Goal: Task Accomplishment & Management: Complete application form

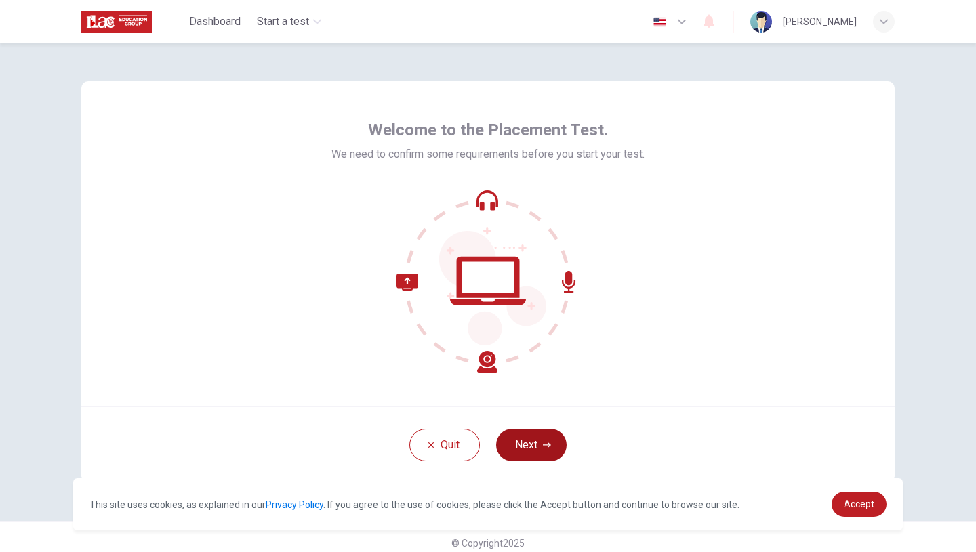
click at [508, 450] on button "Next" at bounding box center [531, 445] width 70 height 33
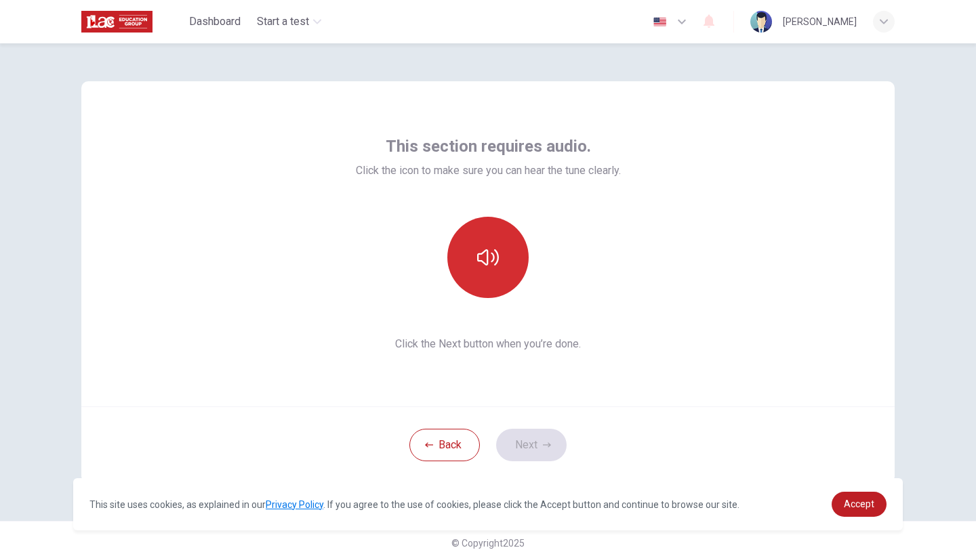
click at [477, 263] on icon "button" at bounding box center [488, 258] width 22 height 22
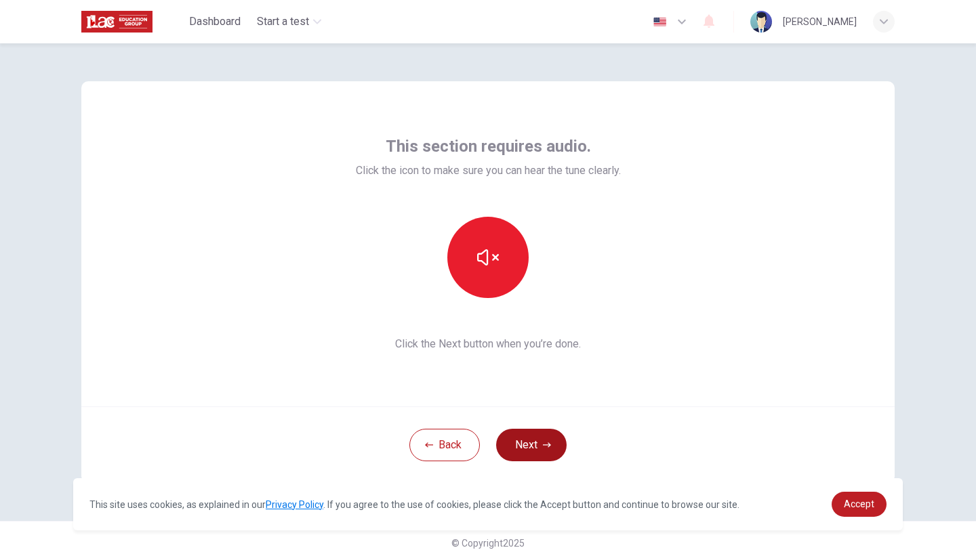
click at [522, 452] on button "Next" at bounding box center [531, 445] width 70 height 33
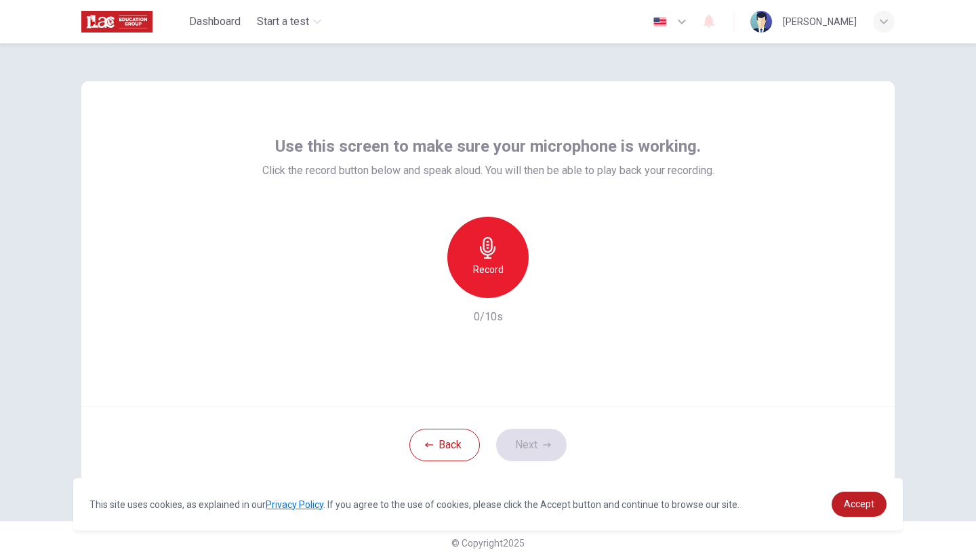
click at [494, 253] on icon "button" at bounding box center [488, 248] width 22 height 22
click at [544, 287] on icon "button" at bounding box center [551, 288] width 14 height 14
click at [520, 445] on button "Next" at bounding box center [531, 445] width 70 height 33
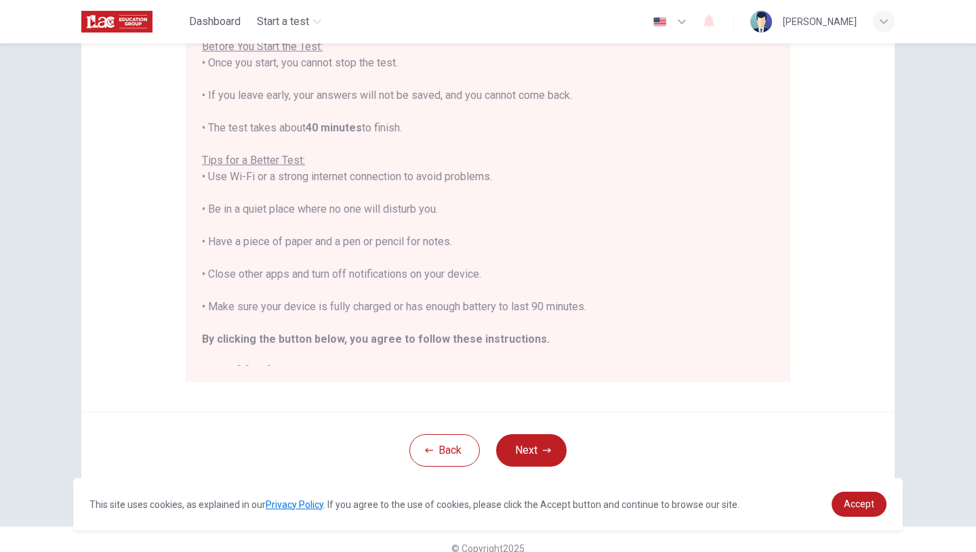
scroll to position [190, 0]
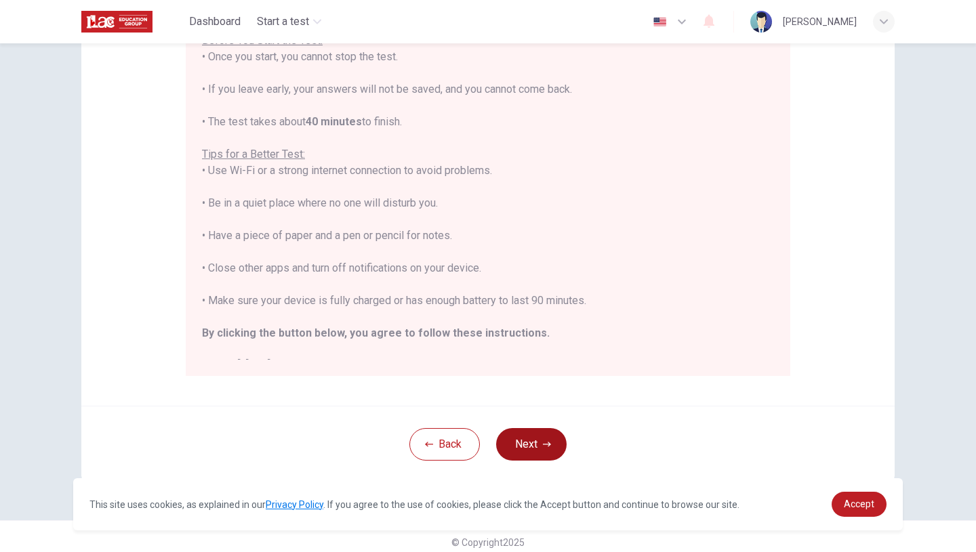
click at [520, 443] on button "Next" at bounding box center [531, 444] width 70 height 33
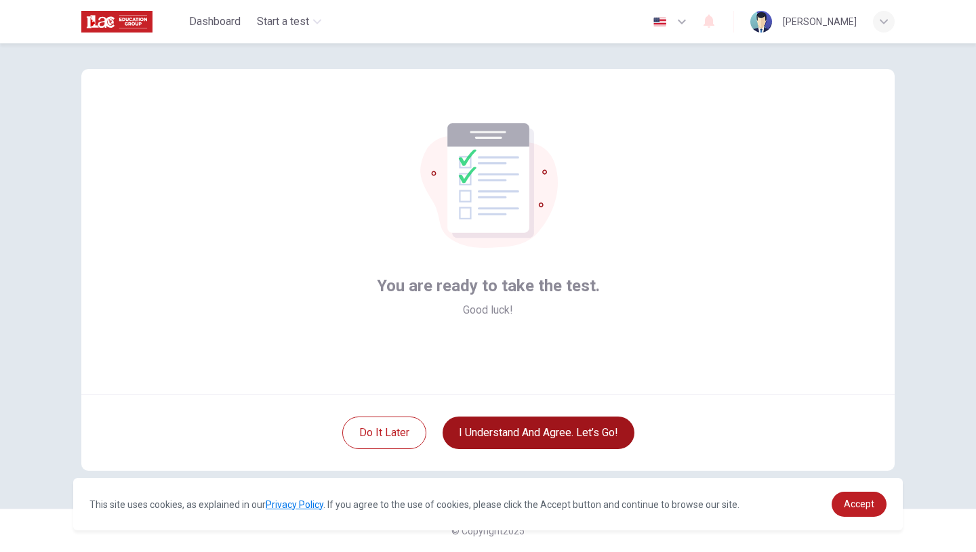
click at [553, 430] on button "I understand and agree. Let’s go!" at bounding box center [539, 433] width 192 height 33
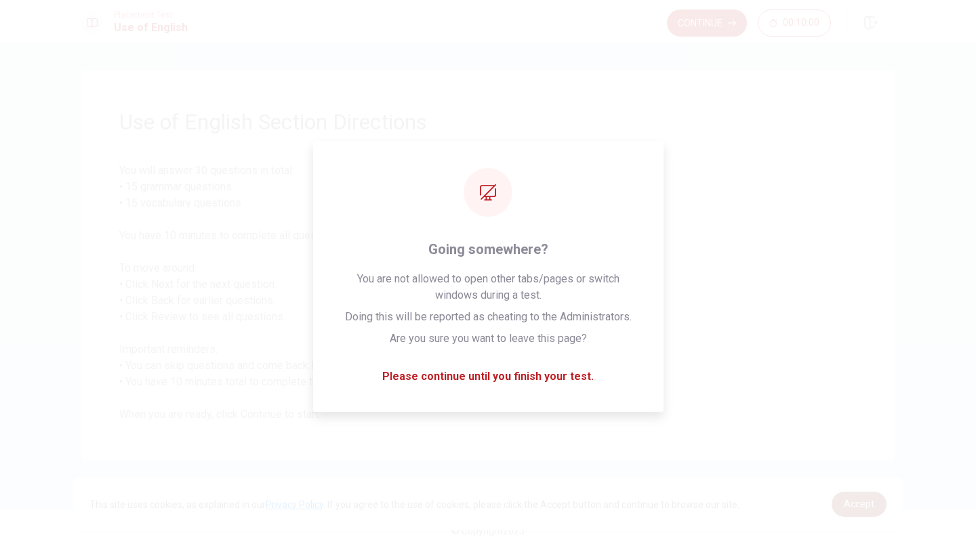
click at [870, 499] on span "Accept" at bounding box center [859, 504] width 30 height 11
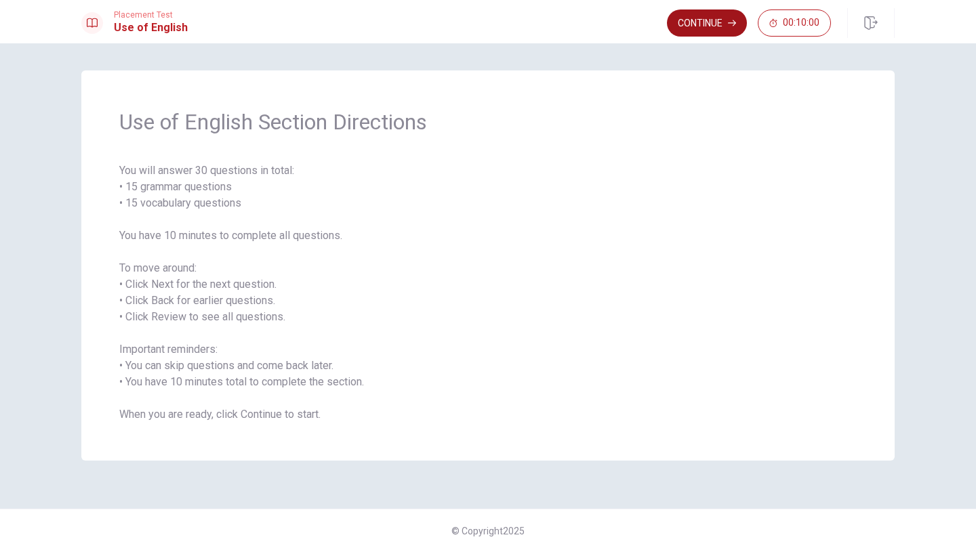
click at [717, 20] on button "Continue" at bounding box center [707, 22] width 80 height 27
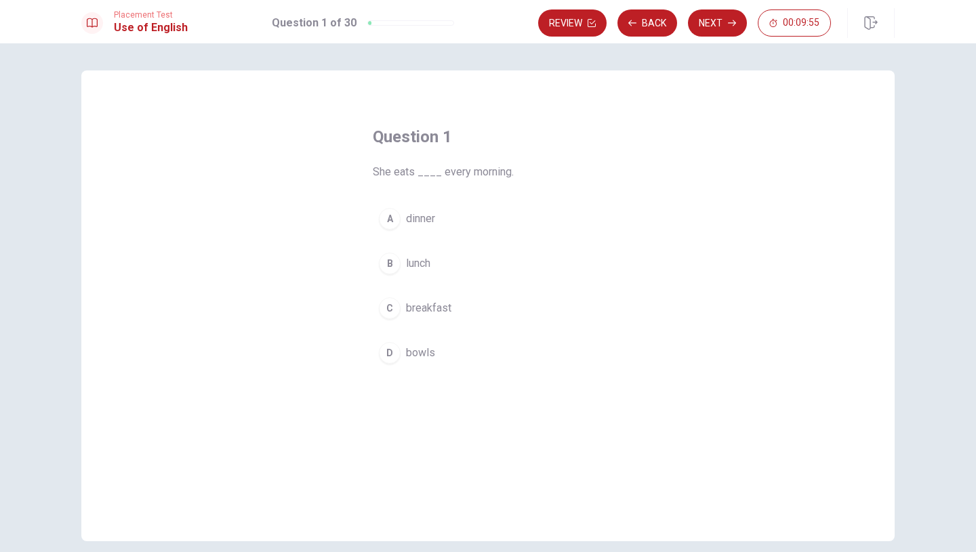
click at [399, 304] on button "C breakfast" at bounding box center [488, 308] width 230 height 34
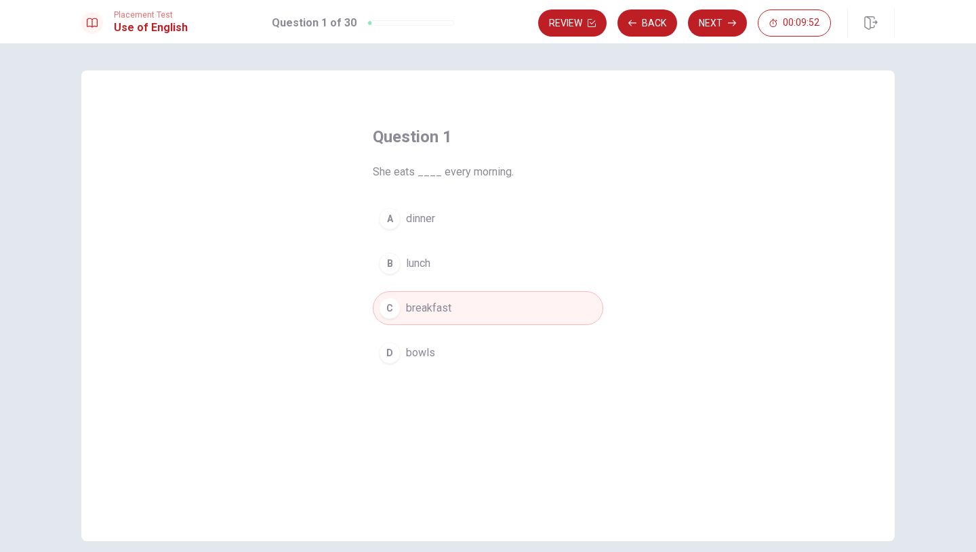
scroll to position [60, 0]
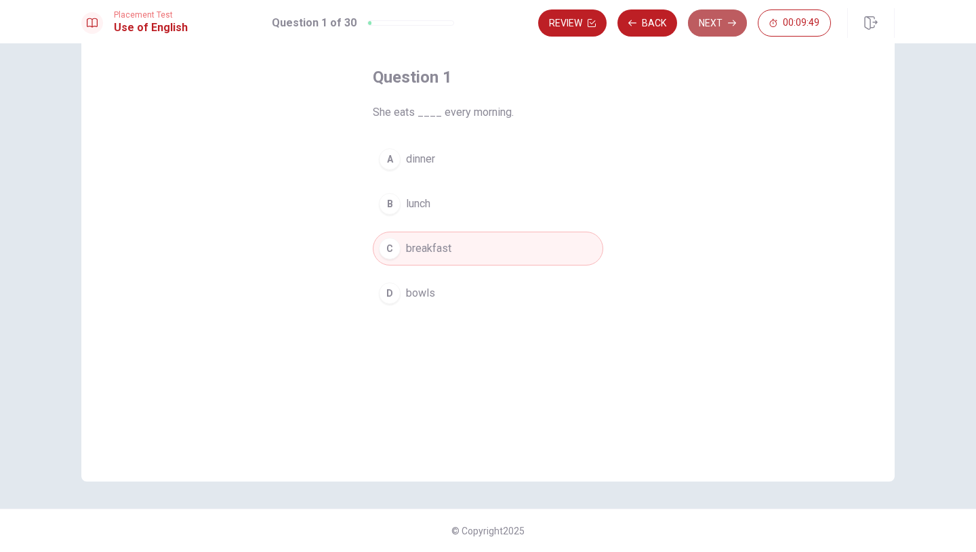
click at [720, 16] on button "Next" at bounding box center [717, 22] width 59 height 27
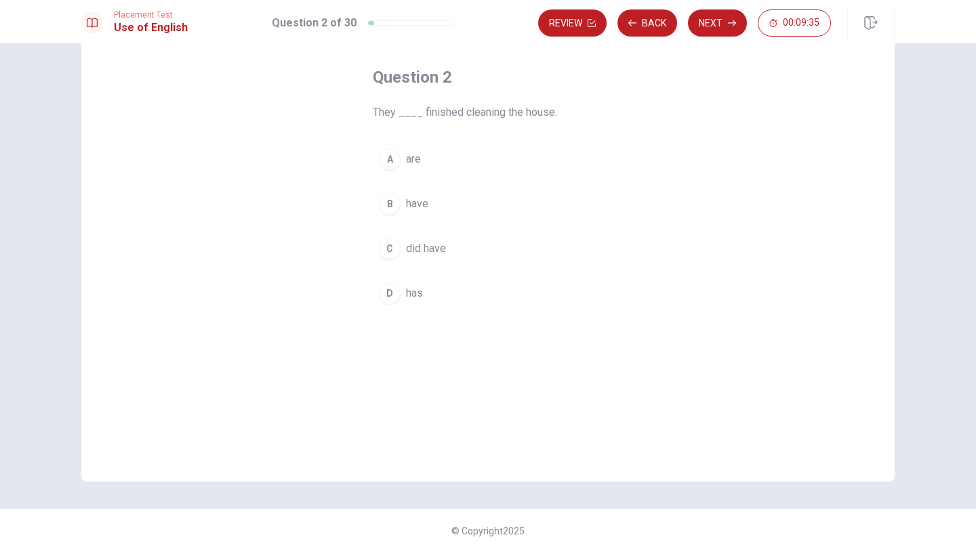
click at [379, 203] on div "B" at bounding box center [390, 204] width 22 height 22
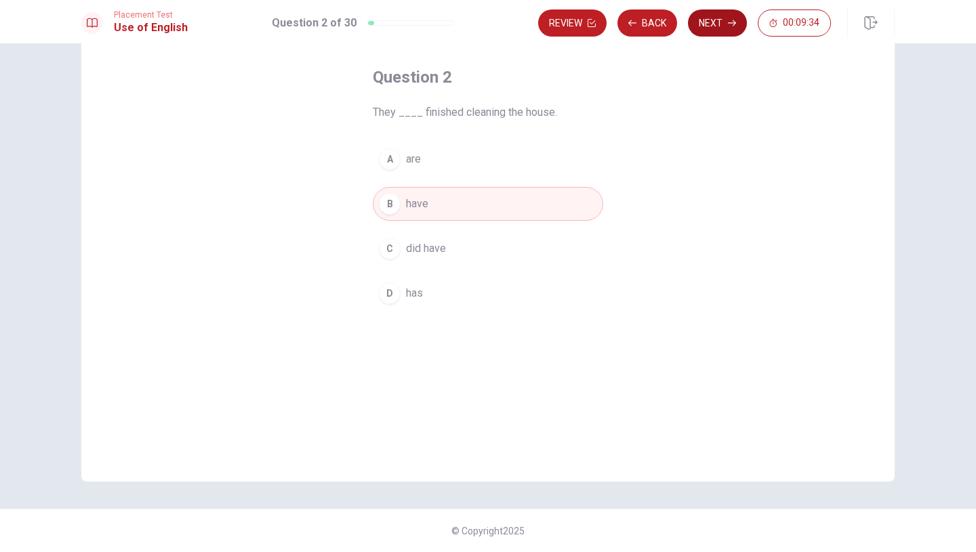
click at [716, 15] on button "Next" at bounding box center [717, 22] width 59 height 27
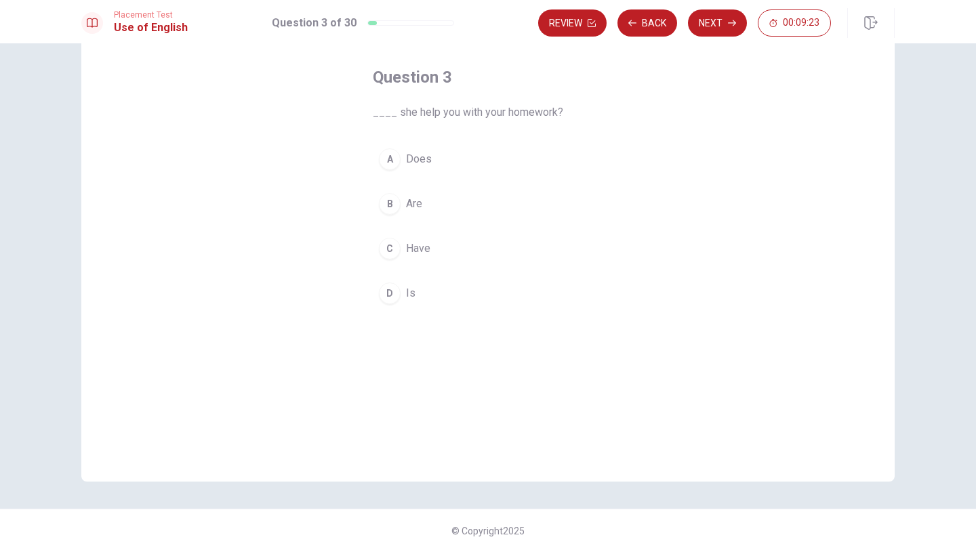
click at [388, 159] on div "A" at bounding box center [390, 159] width 22 height 22
click at [714, 29] on button "Next" at bounding box center [717, 22] width 59 height 27
click at [394, 251] on div "C" at bounding box center [390, 249] width 22 height 22
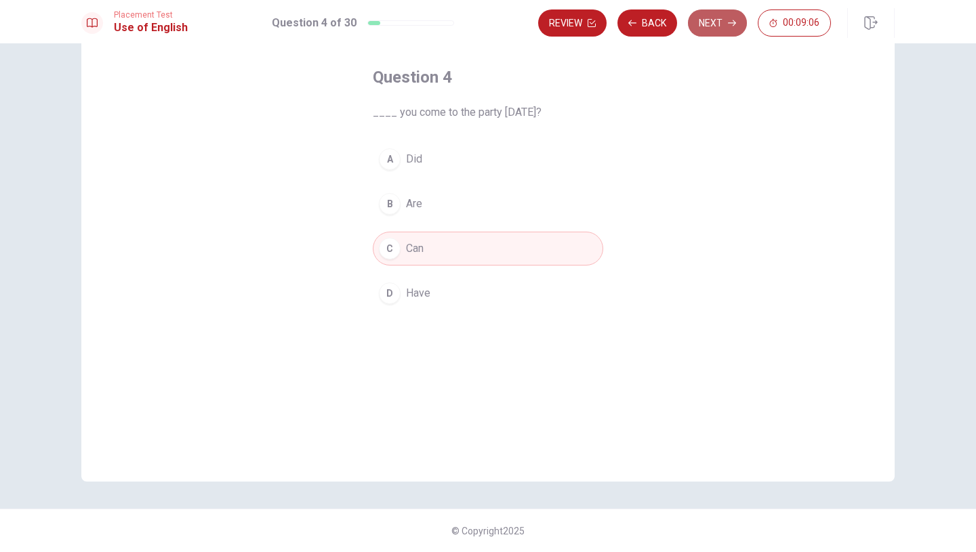
click at [710, 20] on button "Next" at bounding box center [717, 22] width 59 height 27
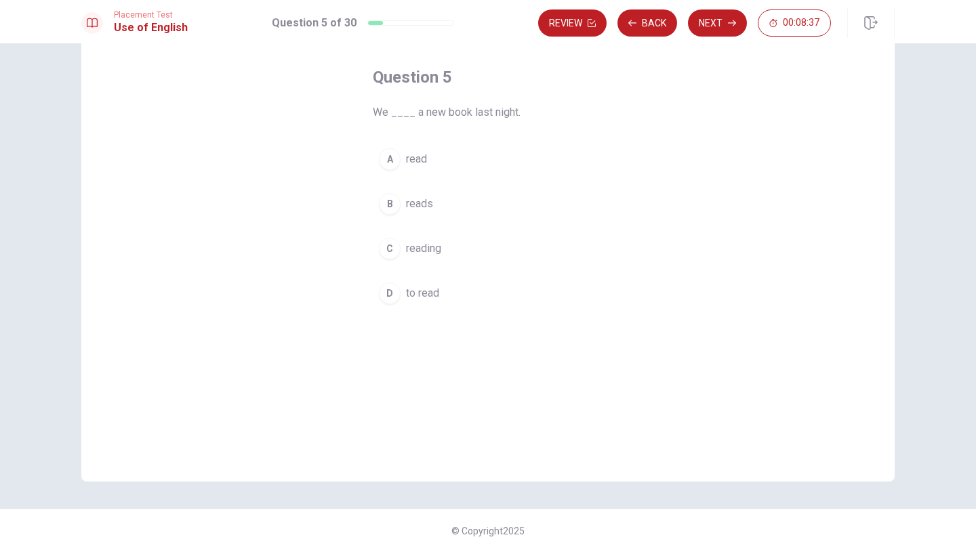
click at [396, 154] on div "A" at bounding box center [390, 159] width 22 height 22
click at [711, 30] on button "Next" at bounding box center [717, 22] width 59 height 27
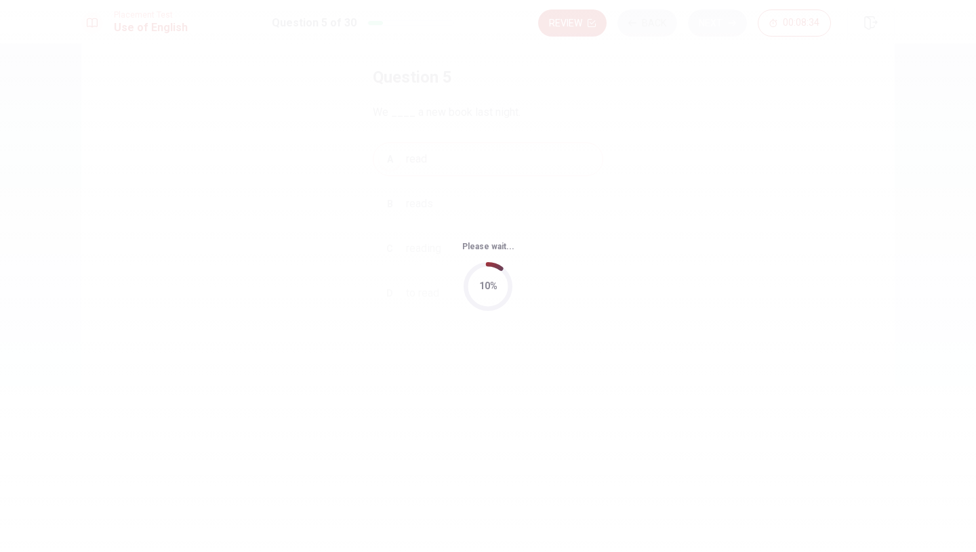
scroll to position [0, 0]
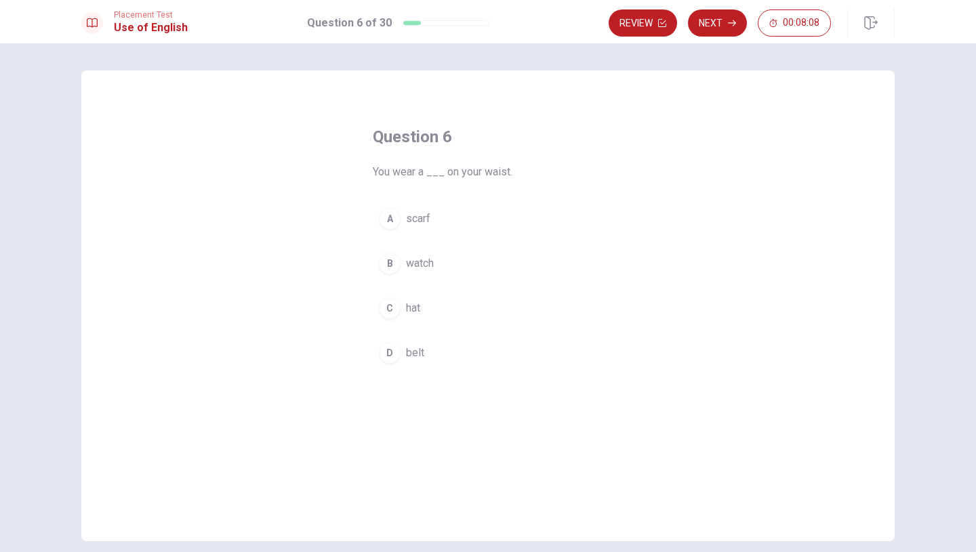
click at [394, 357] on div "D" at bounding box center [390, 353] width 22 height 22
click at [722, 27] on button "Next" at bounding box center [717, 22] width 59 height 27
click at [382, 263] on div "B" at bounding box center [390, 264] width 22 height 22
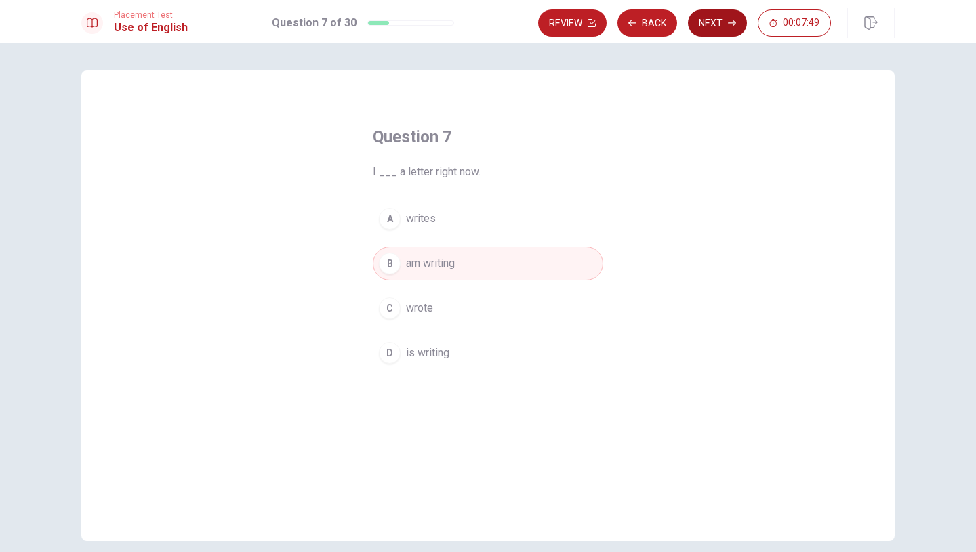
click at [716, 28] on button "Next" at bounding box center [717, 22] width 59 height 27
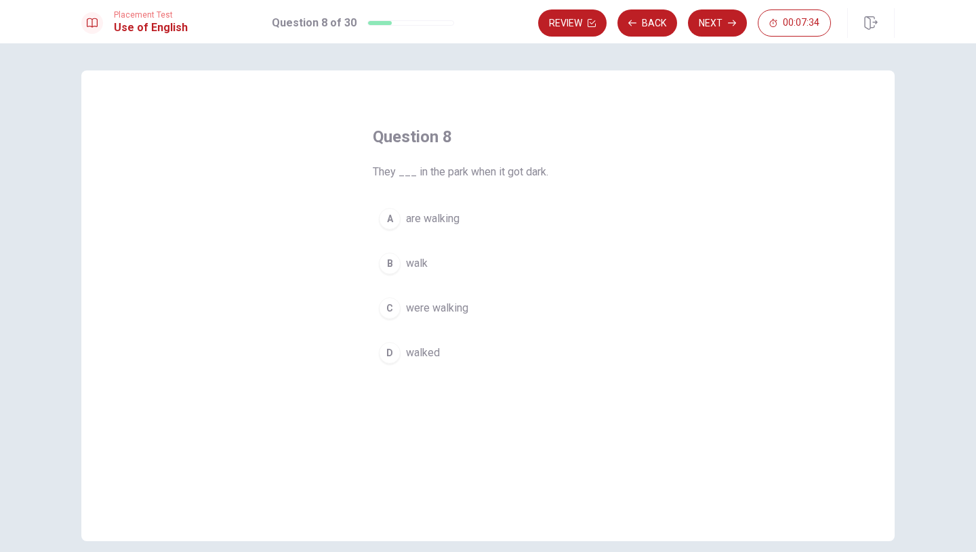
click at [393, 306] on div "C" at bounding box center [390, 309] width 22 height 22
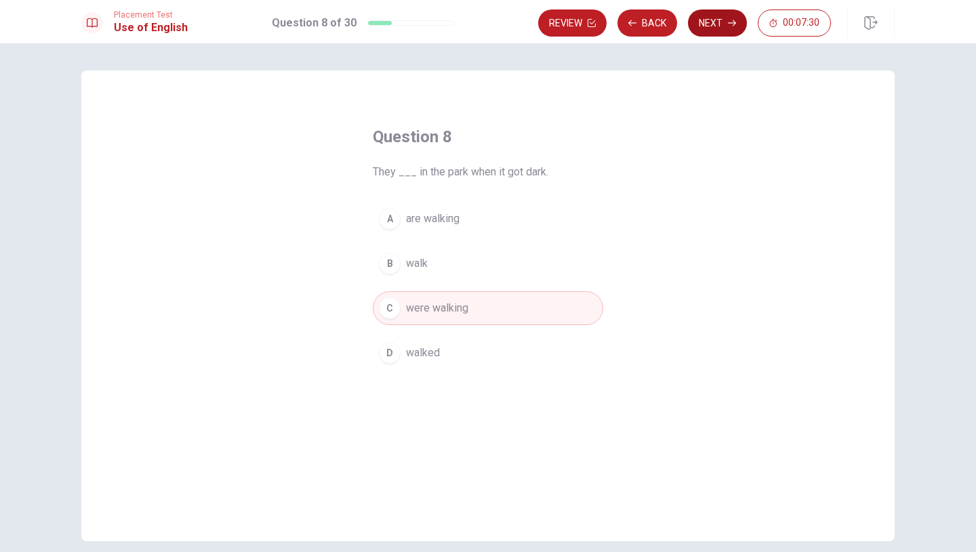
click at [709, 25] on button "Next" at bounding box center [717, 22] width 59 height 27
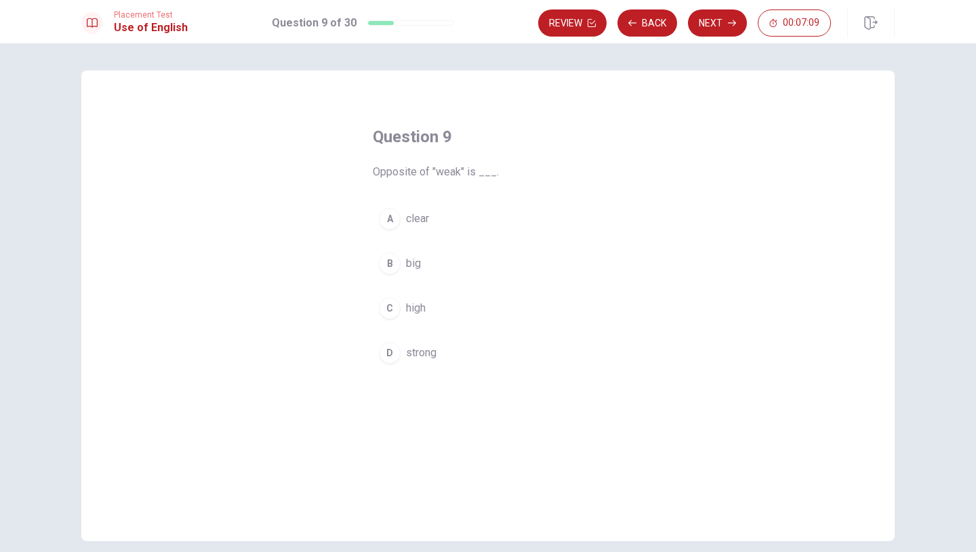
click at [389, 353] on div "D" at bounding box center [390, 353] width 22 height 22
click at [718, 28] on button "Next" at bounding box center [717, 22] width 59 height 27
click at [396, 362] on button "D pencil" at bounding box center [488, 353] width 230 height 34
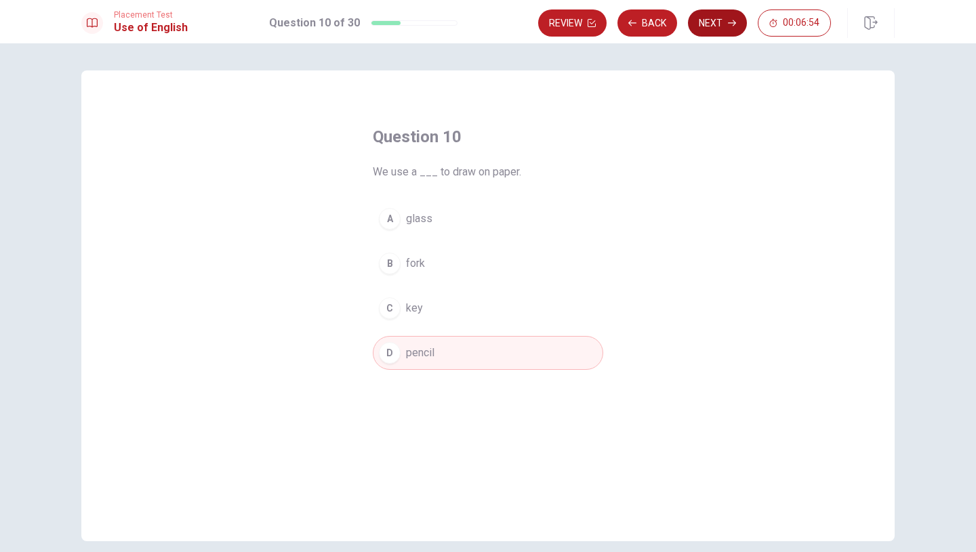
click at [720, 28] on button "Next" at bounding box center [717, 22] width 59 height 27
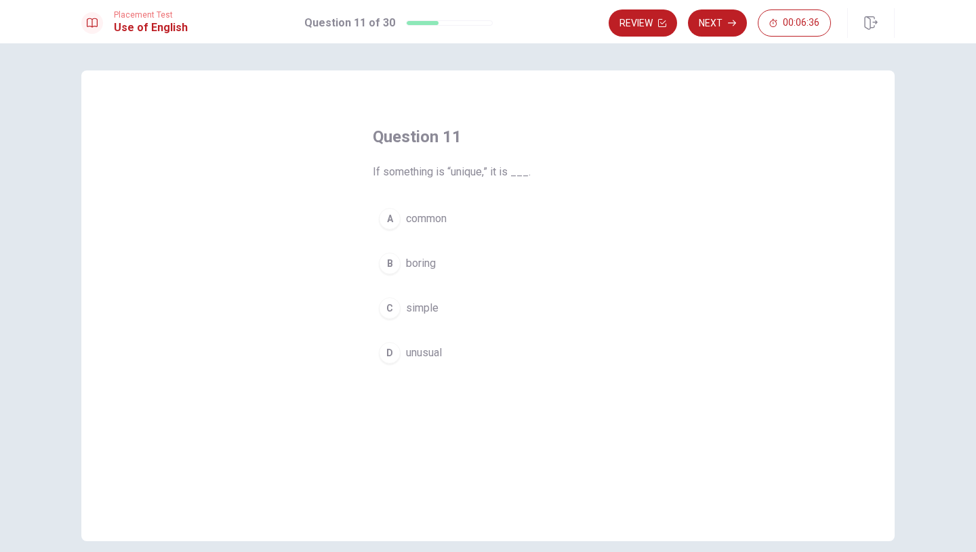
click at [389, 358] on div "D" at bounding box center [390, 353] width 22 height 22
click at [713, 33] on button "Next" at bounding box center [717, 22] width 59 height 27
click at [388, 219] on div "A" at bounding box center [390, 219] width 22 height 22
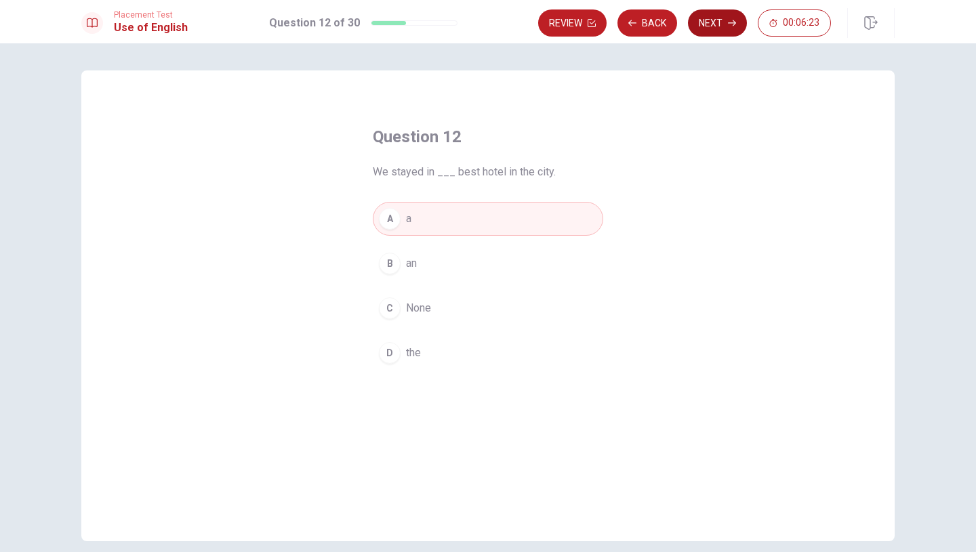
click at [718, 24] on button "Next" at bounding box center [717, 22] width 59 height 27
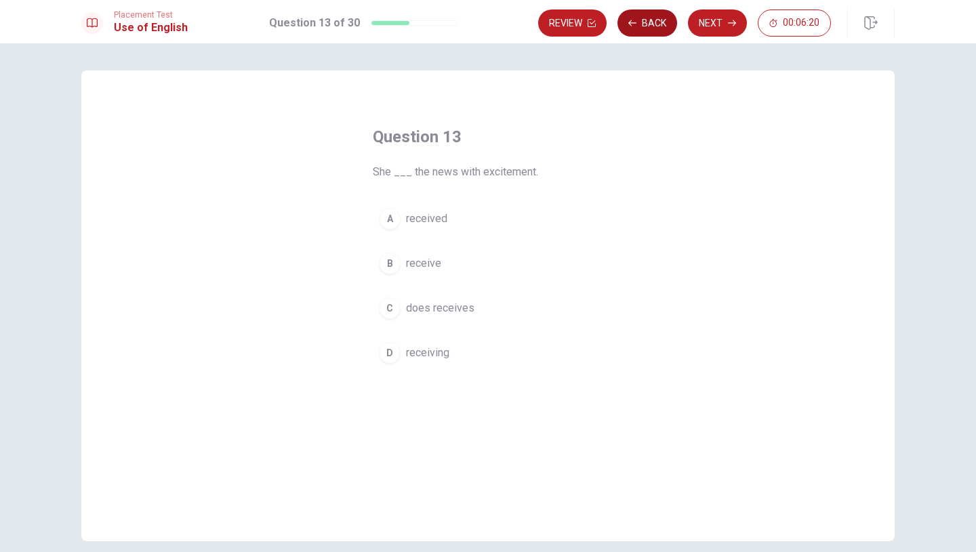
click at [655, 24] on button "Back" at bounding box center [647, 22] width 60 height 27
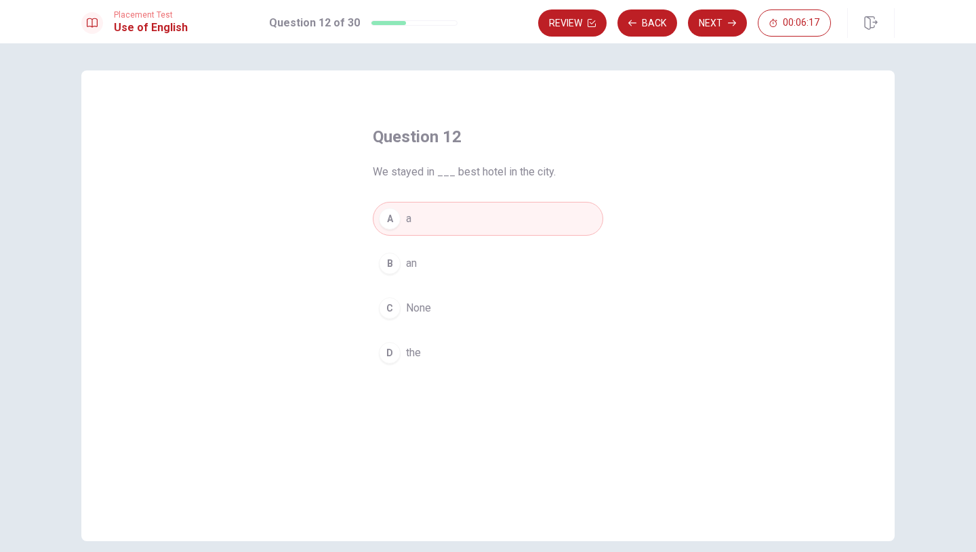
click at [410, 348] on span "the" at bounding box center [413, 353] width 15 height 16
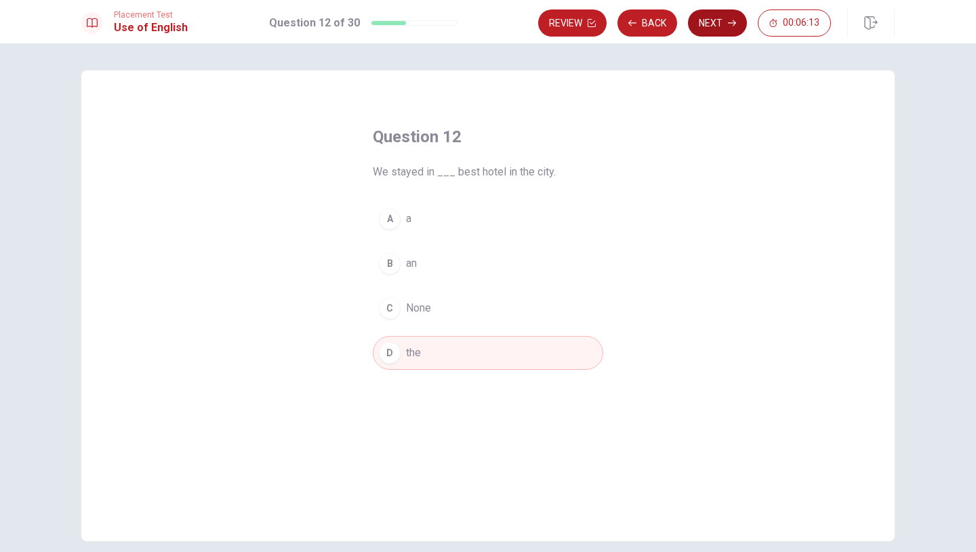
click at [728, 31] on button "Next" at bounding box center [717, 22] width 59 height 27
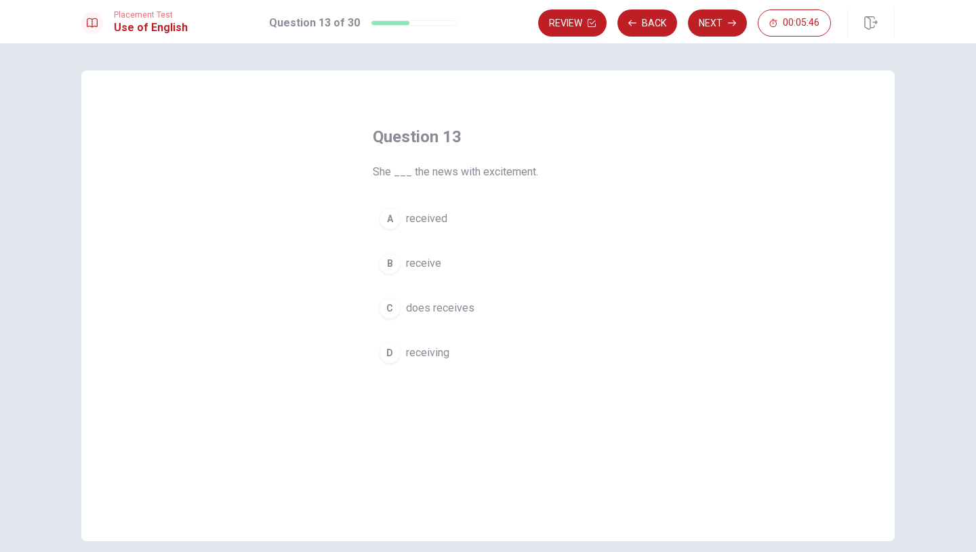
click at [382, 217] on div "A" at bounding box center [390, 219] width 22 height 22
click at [706, 31] on button "Next" at bounding box center [717, 22] width 59 height 27
click at [412, 352] on span "optional" at bounding box center [425, 353] width 38 height 16
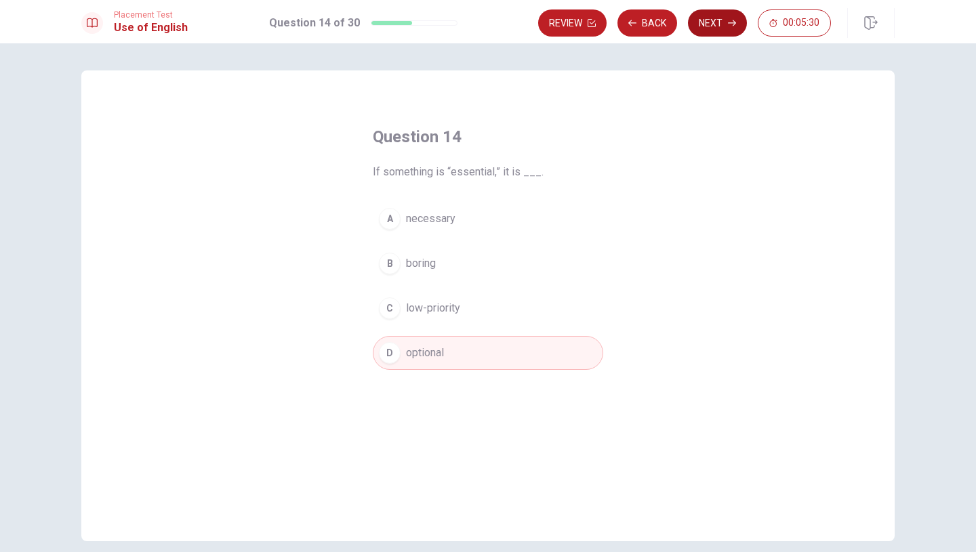
click at [716, 26] on button "Next" at bounding box center [717, 22] width 59 height 27
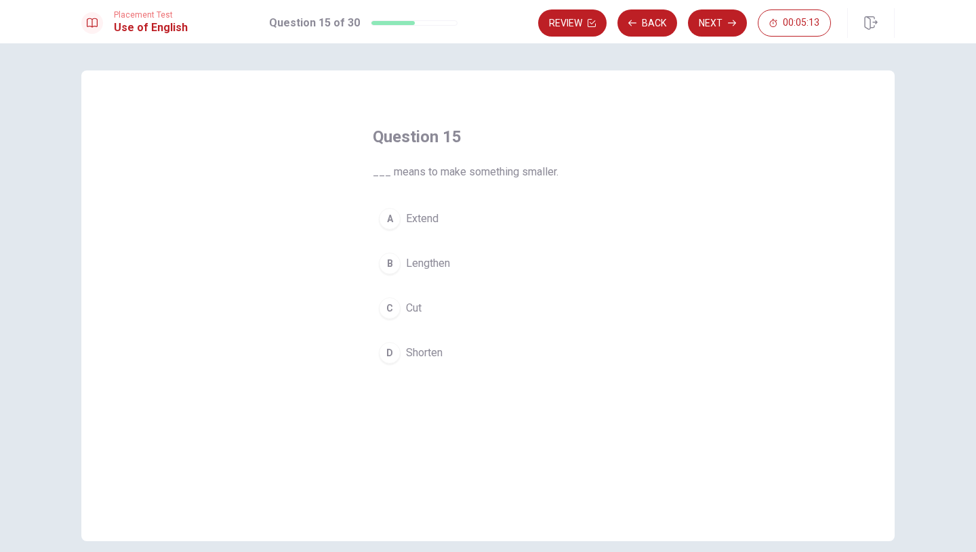
click at [430, 364] on button "D Shorten" at bounding box center [488, 353] width 230 height 34
click at [721, 29] on button "Next" at bounding box center [717, 22] width 59 height 27
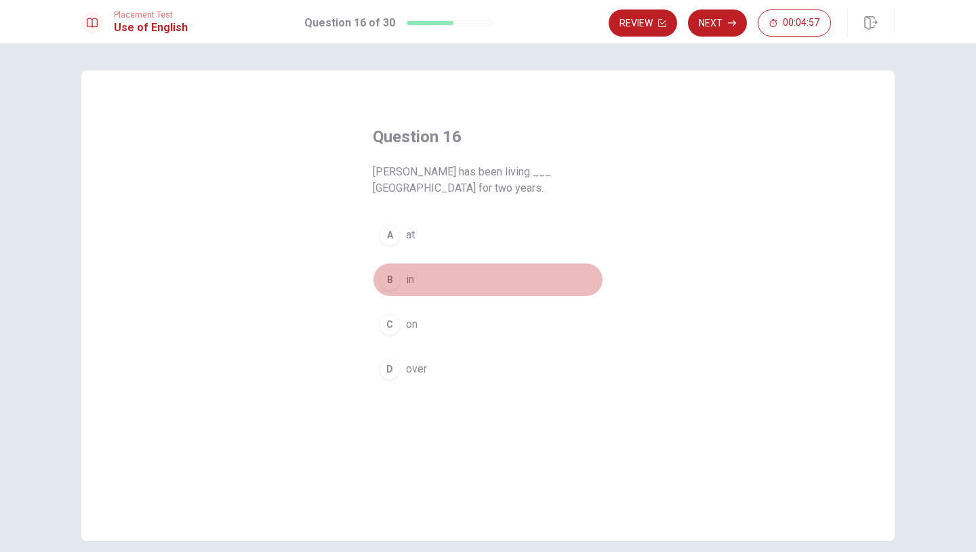
click at [388, 277] on div "B" at bounding box center [390, 280] width 22 height 22
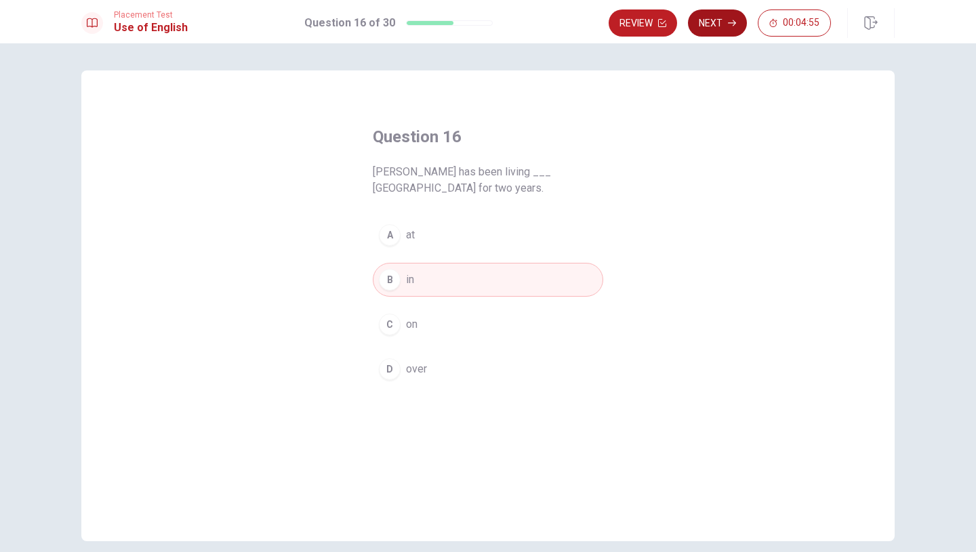
click at [726, 28] on button "Next" at bounding box center [717, 22] width 59 height 27
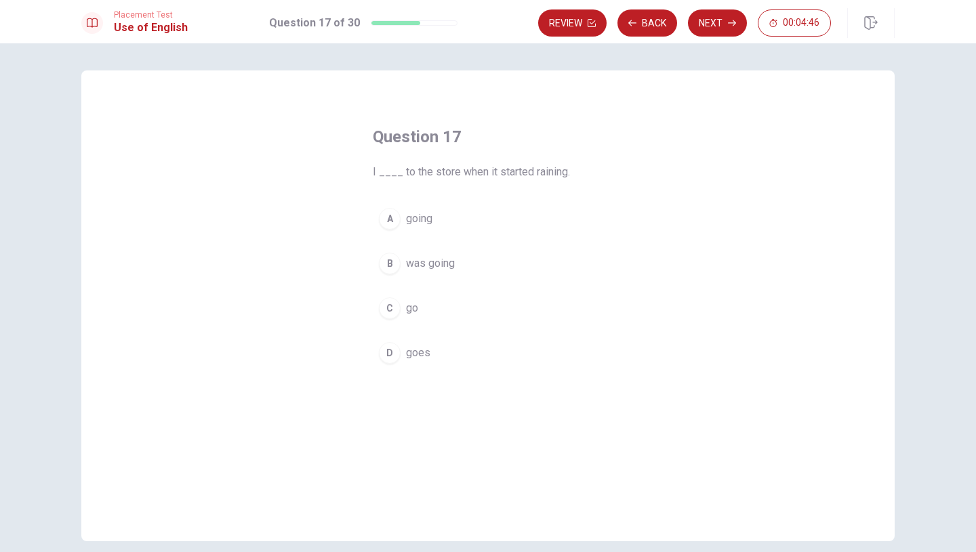
click at [389, 258] on div "B" at bounding box center [390, 264] width 22 height 22
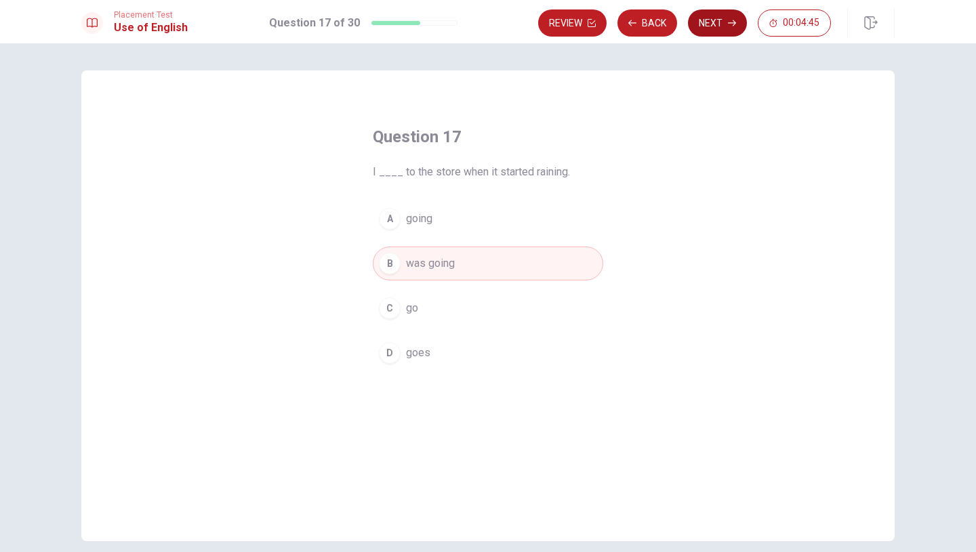
click at [724, 34] on button "Next" at bounding box center [717, 22] width 59 height 27
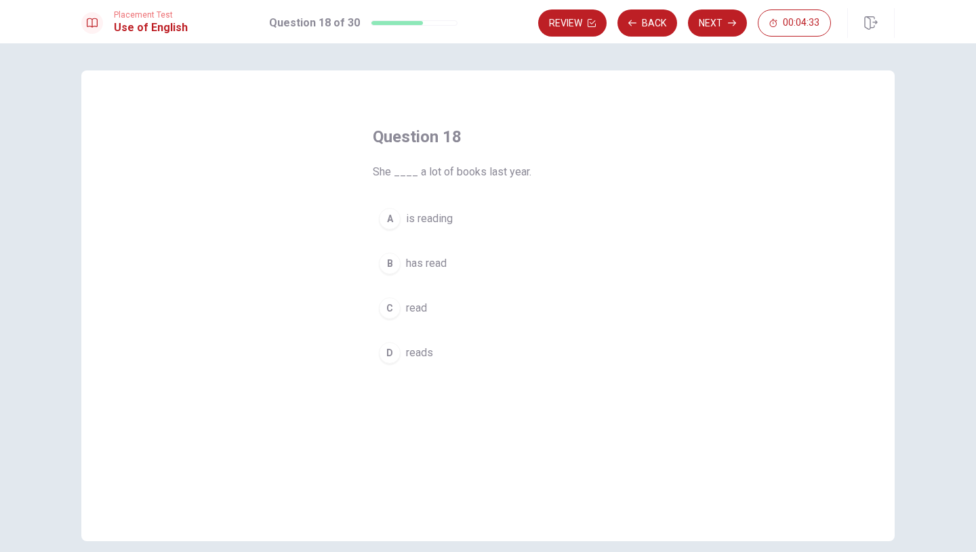
click at [396, 306] on div "C" at bounding box center [390, 309] width 22 height 22
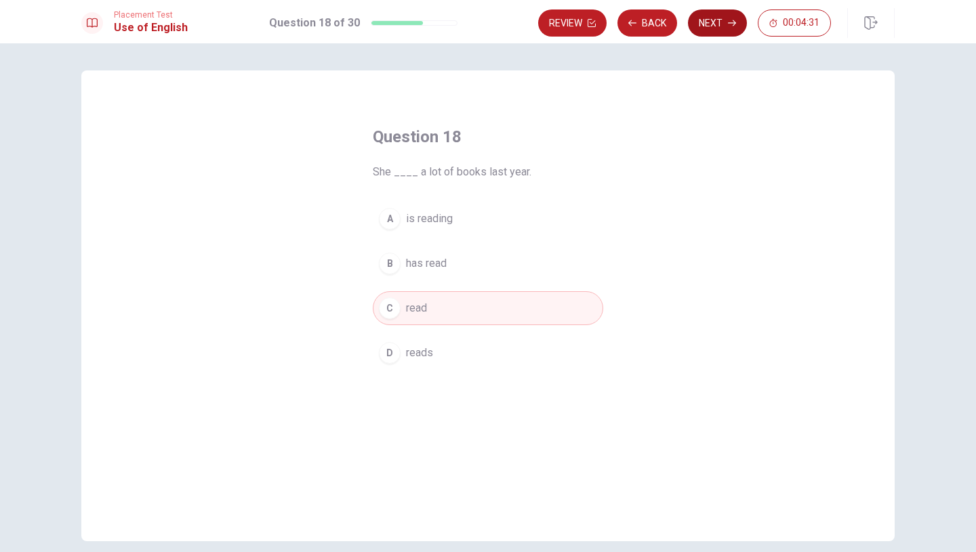
click at [729, 26] on icon "button" at bounding box center [732, 23] width 8 height 8
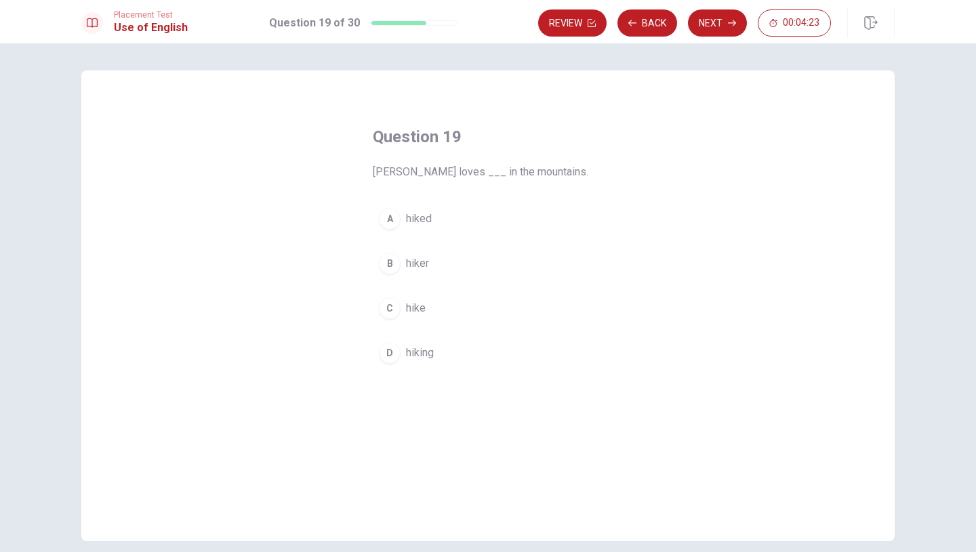
click at [388, 348] on div "D" at bounding box center [390, 353] width 22 height 22
click at [718, 24] on button "Next" at bounding box center [717, 22] width 59 height 27
click at [402, 285] on button "B have seen" at bounding box center [488, 280] width 230 height 34
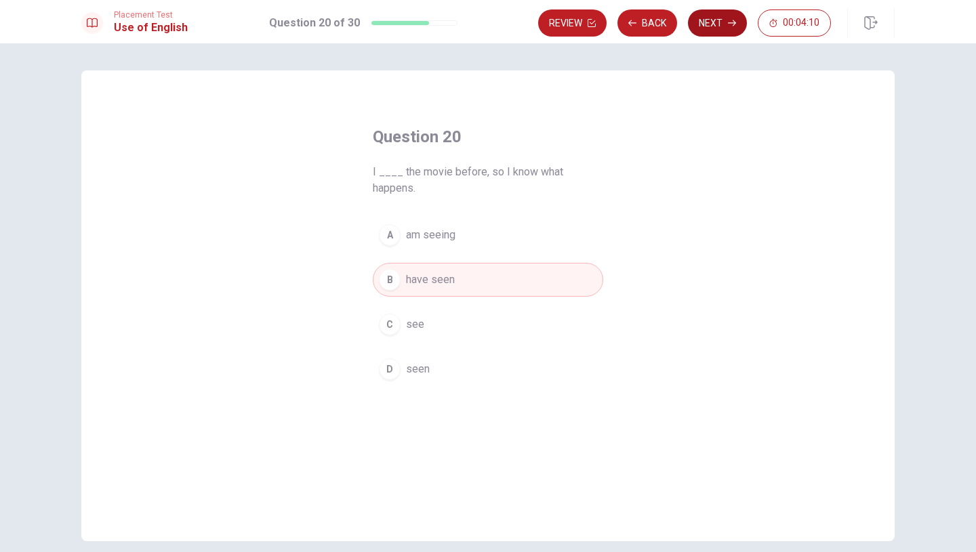
click at [726, 25] on button "Next" at bounding box center [717, 22] width 59 height 27
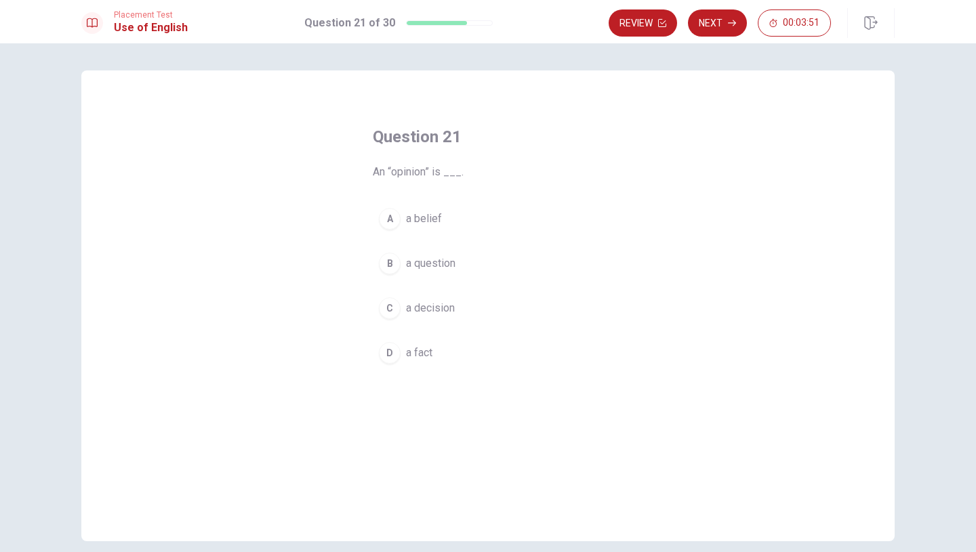
click at [394, 216] on div "A" at bounding box center [390, 219] width 22 height 22
click at [716, 31] on button "Next" at bounding box center [717, 22] width 59 height 27
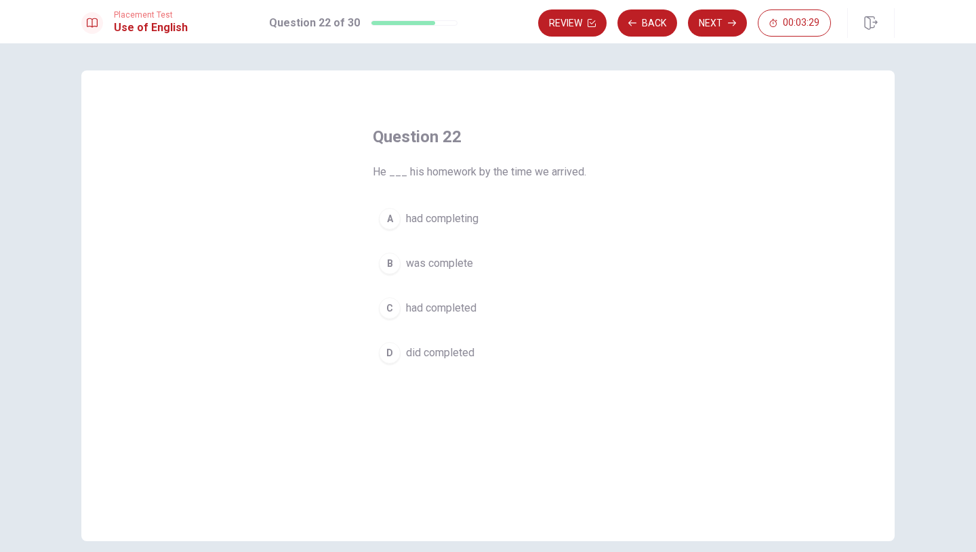
click at [390, 313] on div "C" at bounding box center [390, 309] width 22 height 22
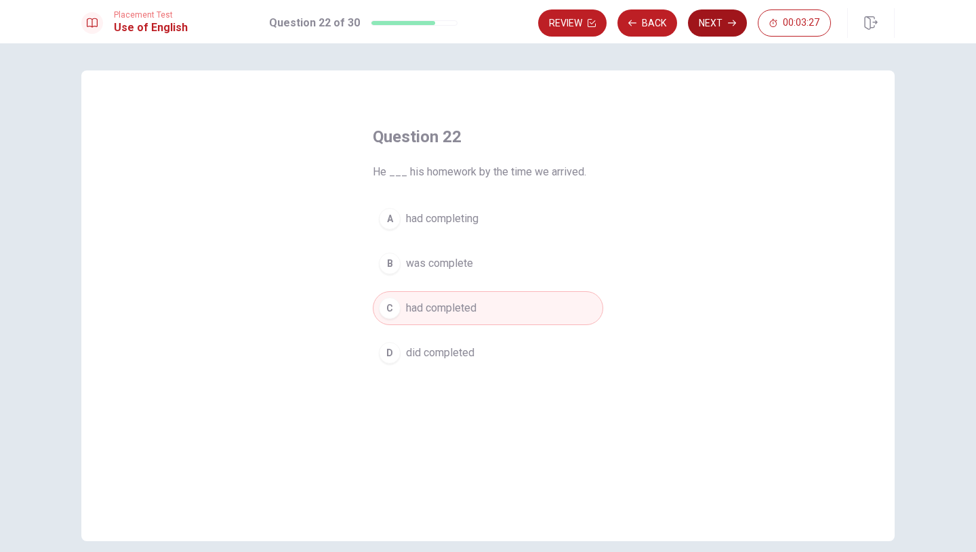
click at [716, 30] on button "Next" at bounding box center [717, 22] width 59 height 27
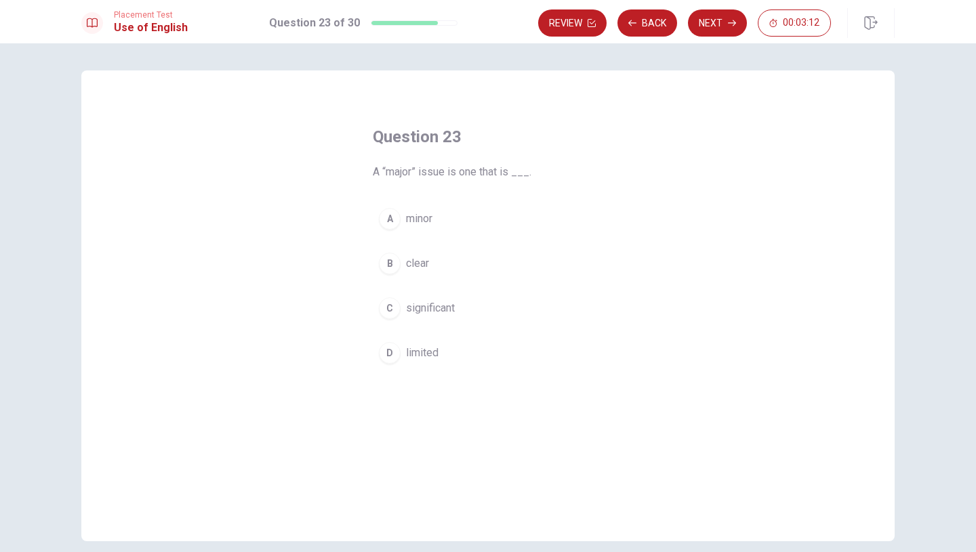
click at [388, 303] on div "C" at bounding box center [390, 309] width 22 height 22
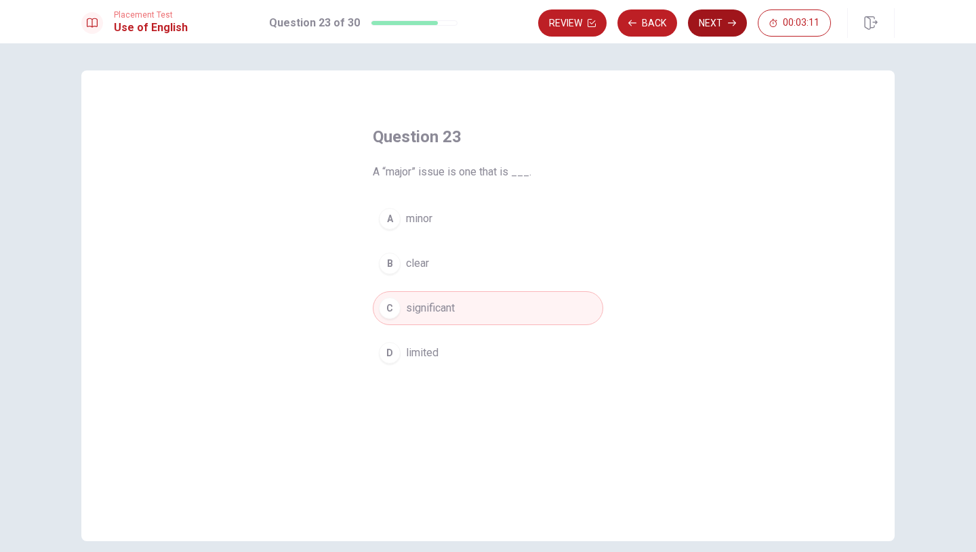
click at [708, 30] on button "Next" at bounding box center [717, 22] width 59 height 27
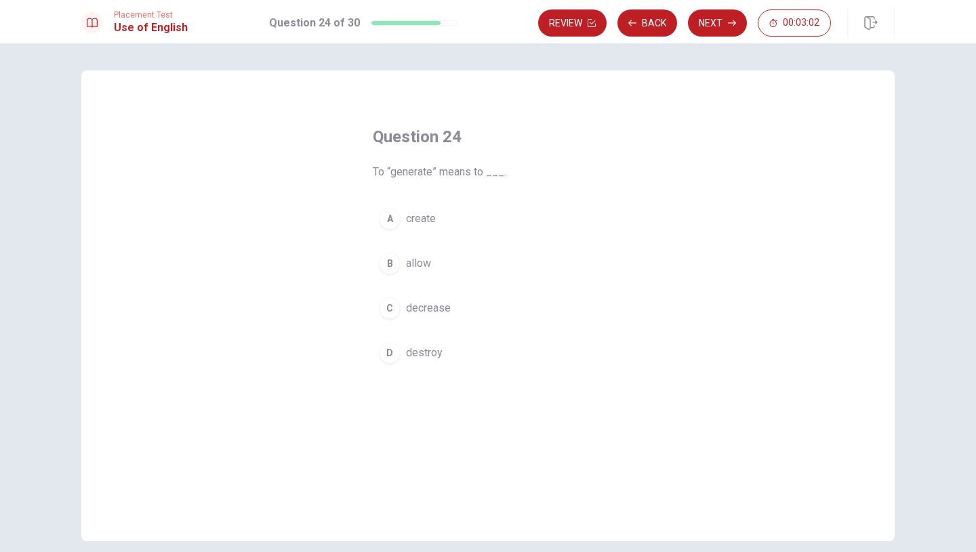
click at [392, 224] on div "A" at bounding box center [390, 219] width 22 height 22
click at [714, 26] on button "Next" at bounding box center [717, 22] width 59 height 27
click at [390, 217] on div "A" at bounding box center [390, 219] width 22 height 22
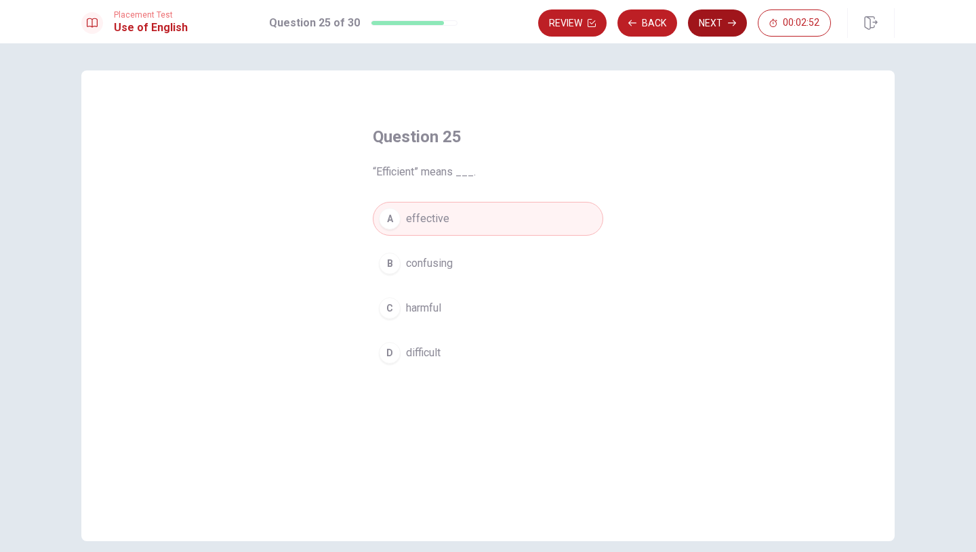
click at [712, 9] on button "Next" at bounding box center [717, 22] width 59 height 27
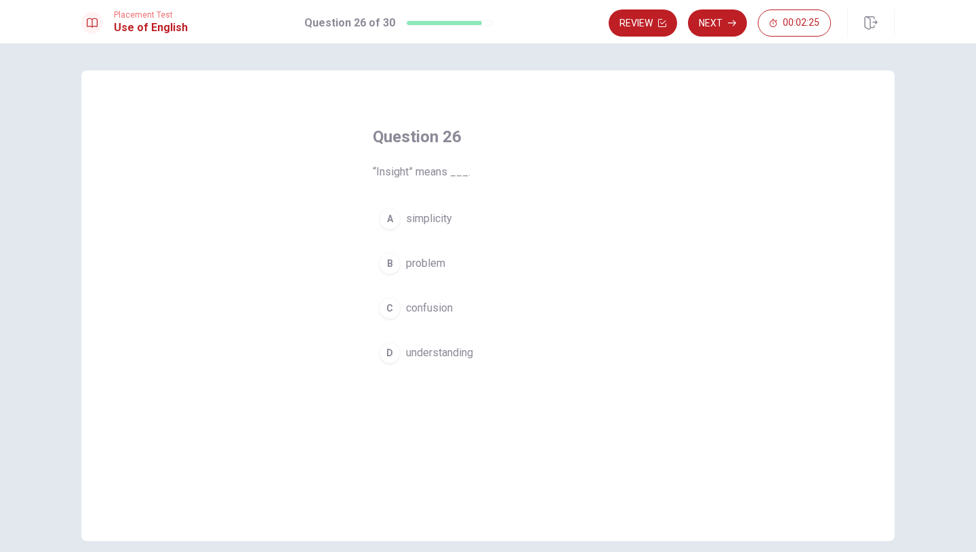
click at [391, 346] on div "D" at bounding box center [390, 353] width 22 height 22
click at [714, 16] on button "Next" at bounding box center [717, 22] width 59 height 27
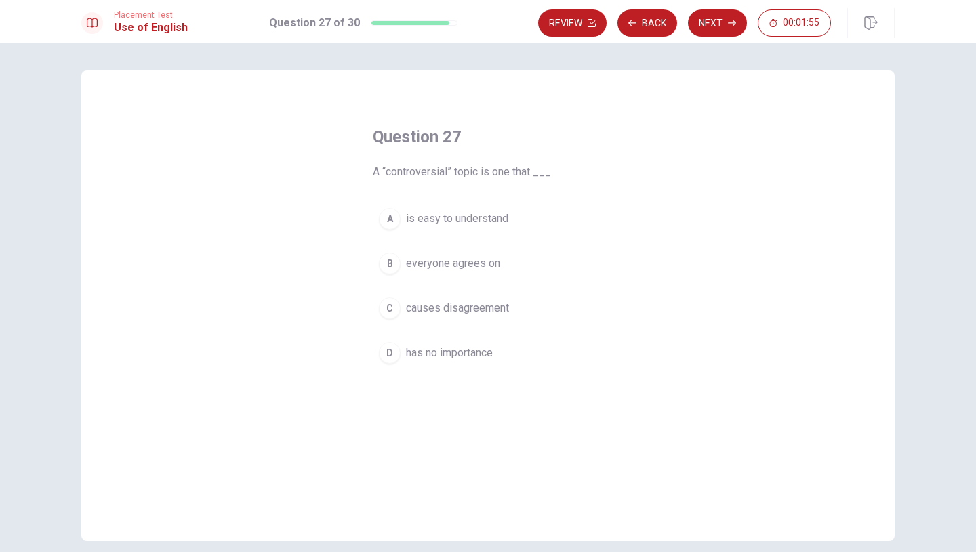
click at [384, 310] on div "C" at bounding box center [390, 309] width 22 height 22
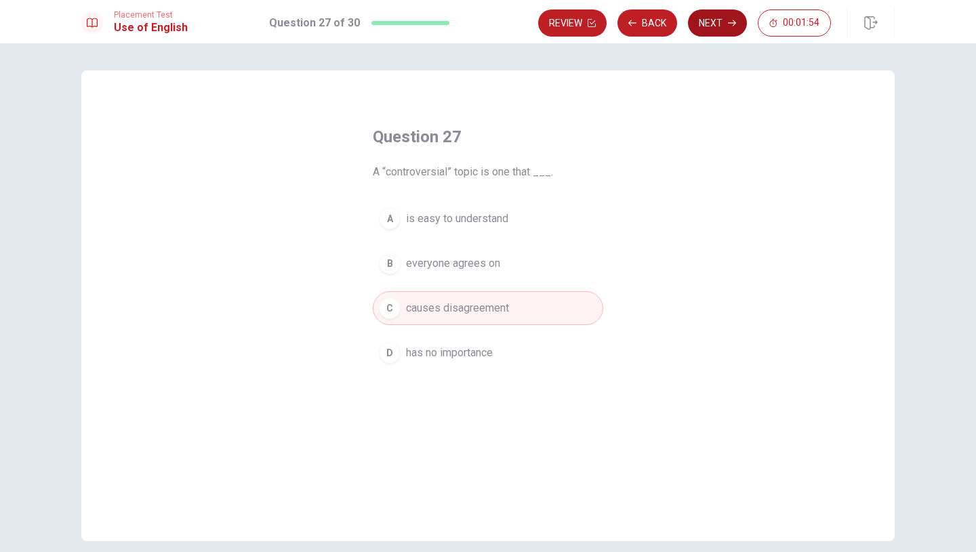
click at [714, 22] on button "Next" at bounding box center [717, 22] width 59 height 27
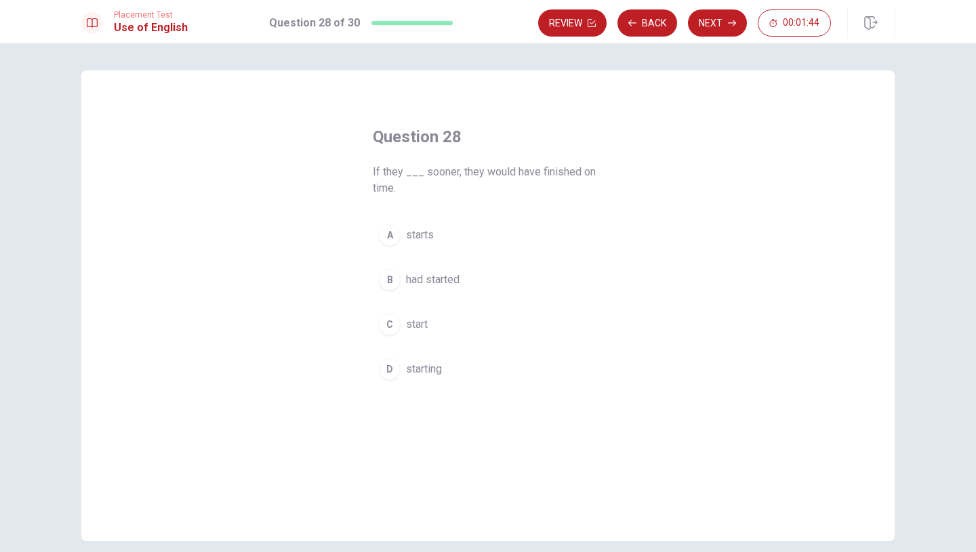
click at [399, 329] on button "C start" at bounding box center [488, 325] width 230 height 34
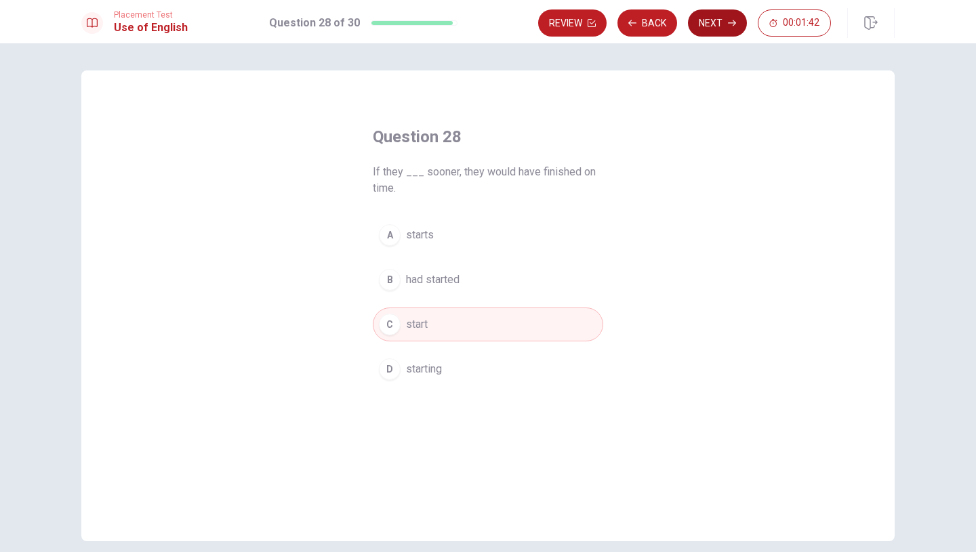
click at [715, 16] on button "Next" at bounding box center [717, 22] width 59 height 27
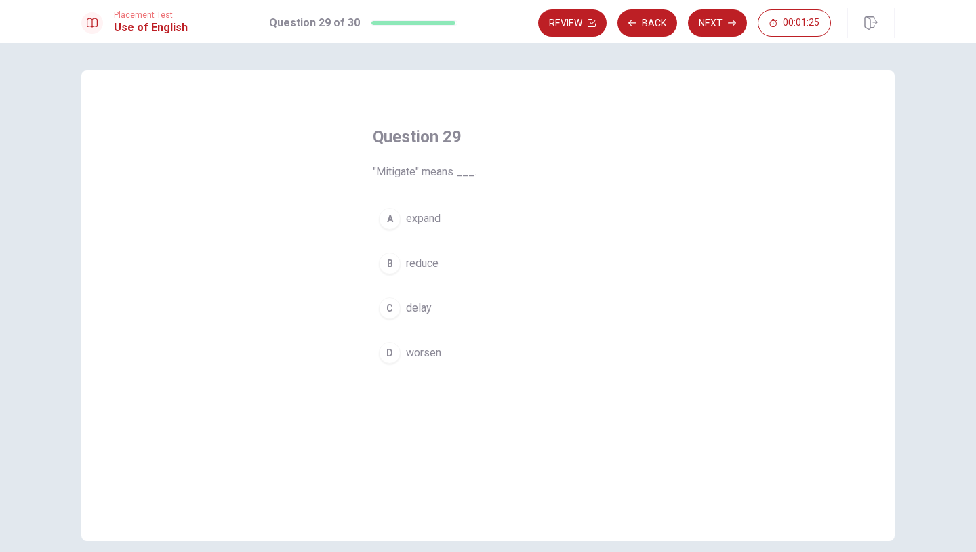
click at [390, 261] on div "B" at bounding box center [390, 264] width 22 height 22
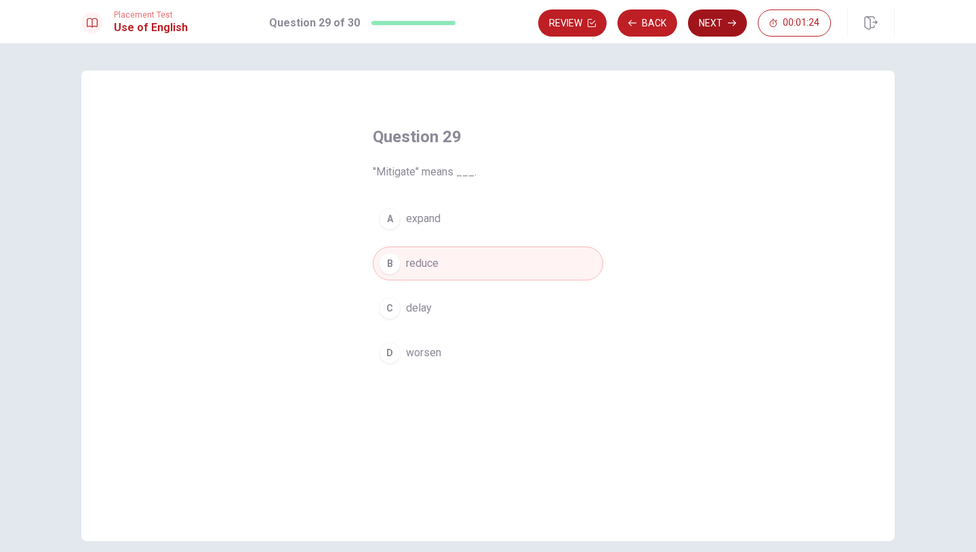
click at [704, 24] on button "Next" at bounding box center [717, 22] width 59 height 27
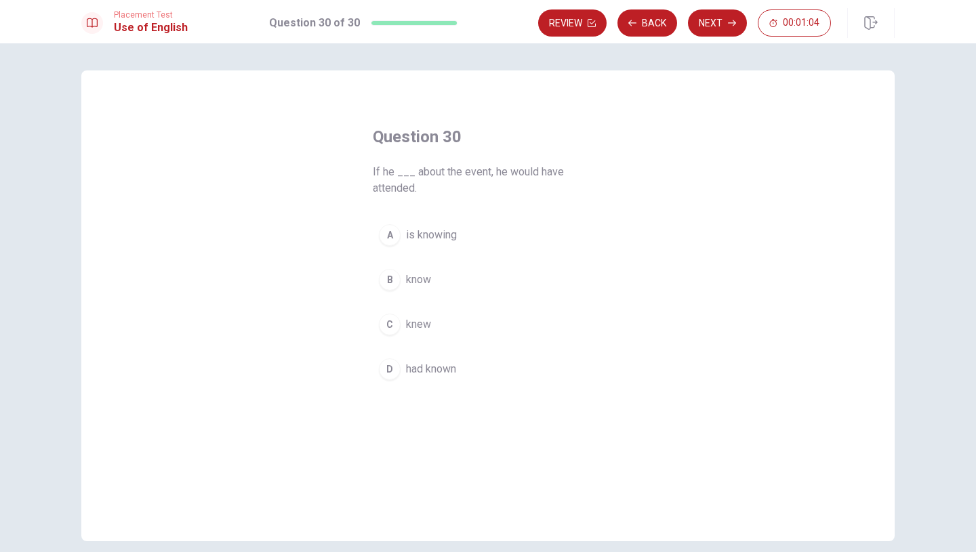
click at [394, 369] on div "D" at bounding box center [390, 370] width 22 height 22
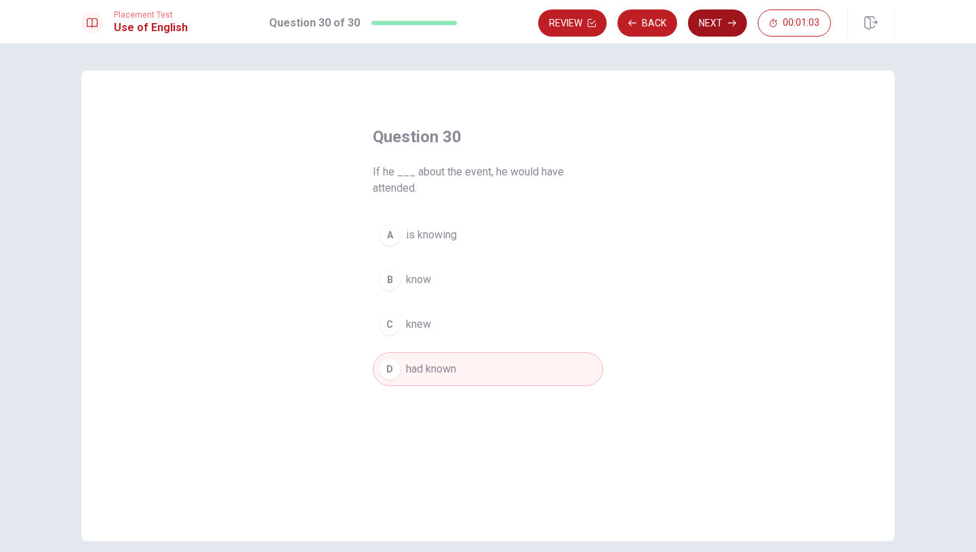
click at [721, 18] on button "Next" at bounding box center [717, 22] width 59 height 27
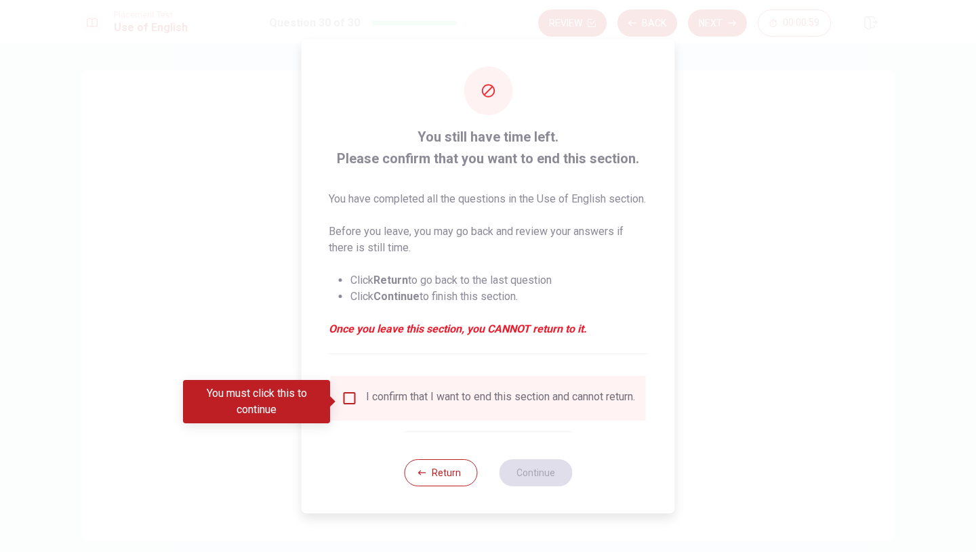
click at [348, 401] on input "You must click this to continue" at bounding box center [350, 398] width 16 height 16
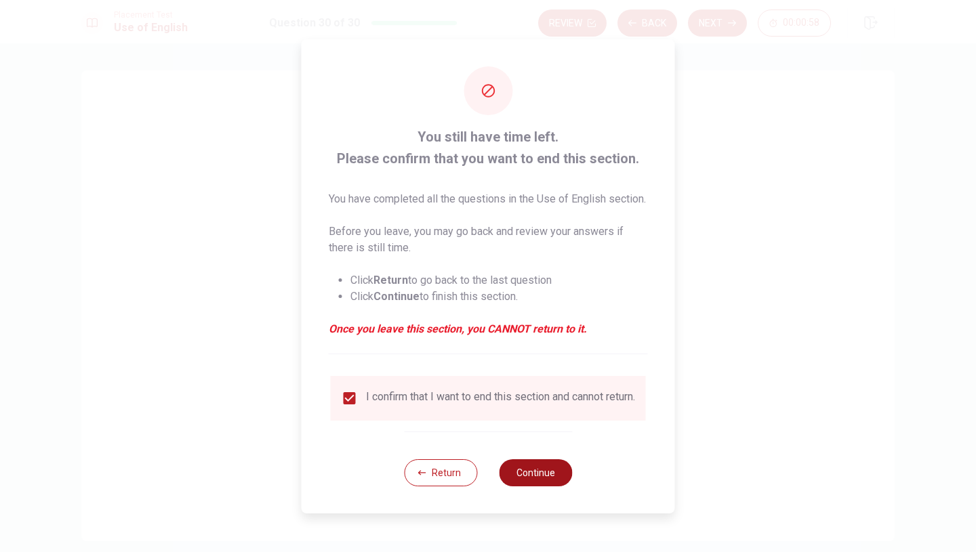
click at [533, 487] on button "Continue" at bounding box center [535, 472] width 73 height 27
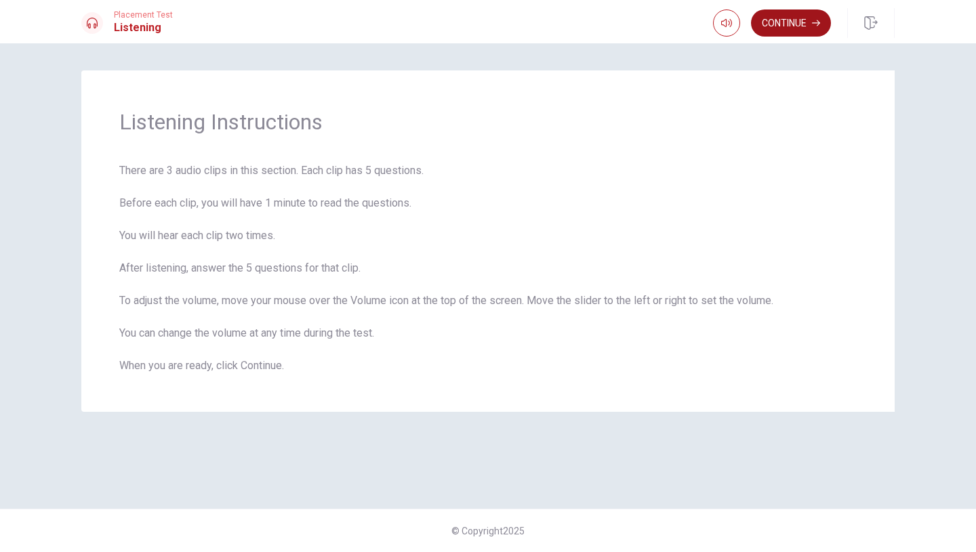
click at [785, 33] on button "Continue" at bounding box center [791, 22] width 80 height 27
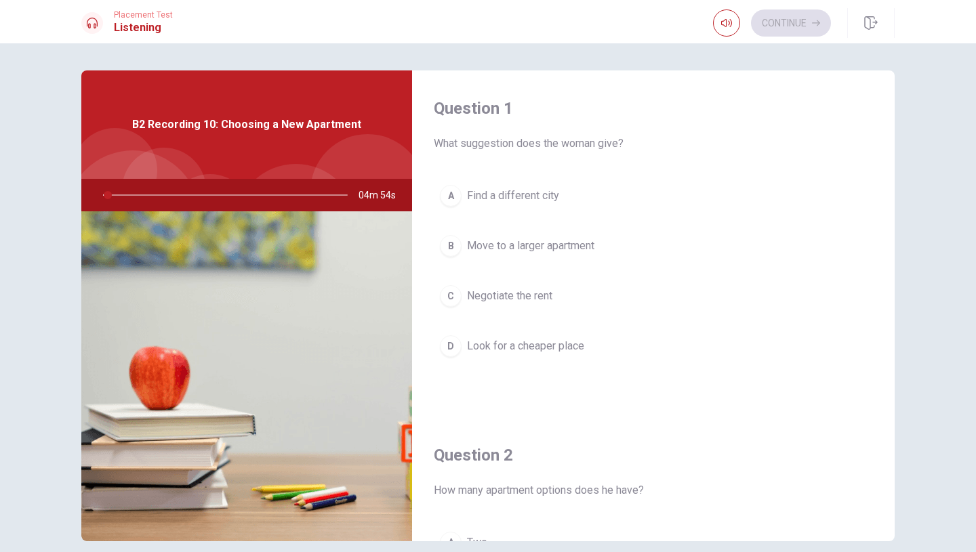
click at [812, 221] on div "A Find a different city B Move to a larger apartment C Negotiate the rent D Loo…" at bounding box center [653, 284] width 439 height 211
click at [540, 295] on span "Negotiate the rent" at bounding box center [509, 296] width 85 height 16
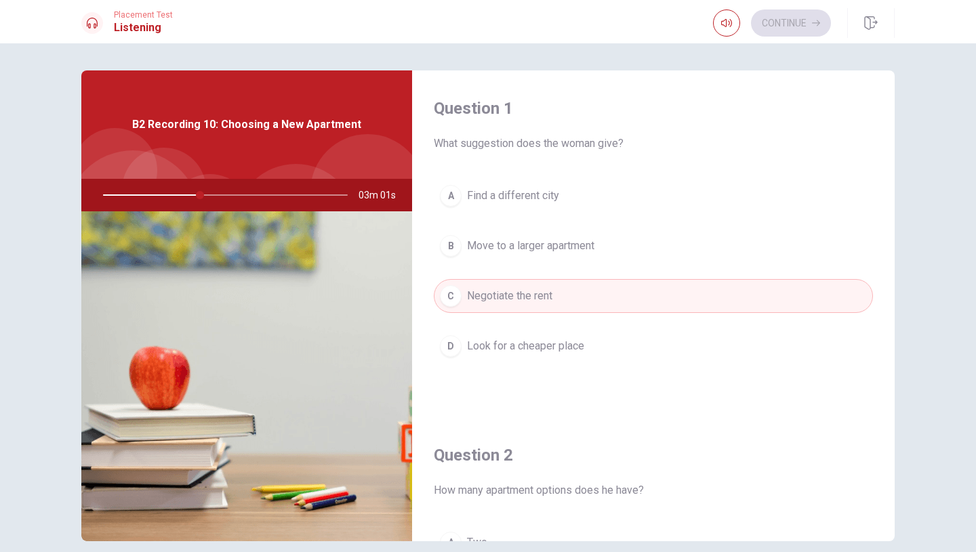
type input "40"
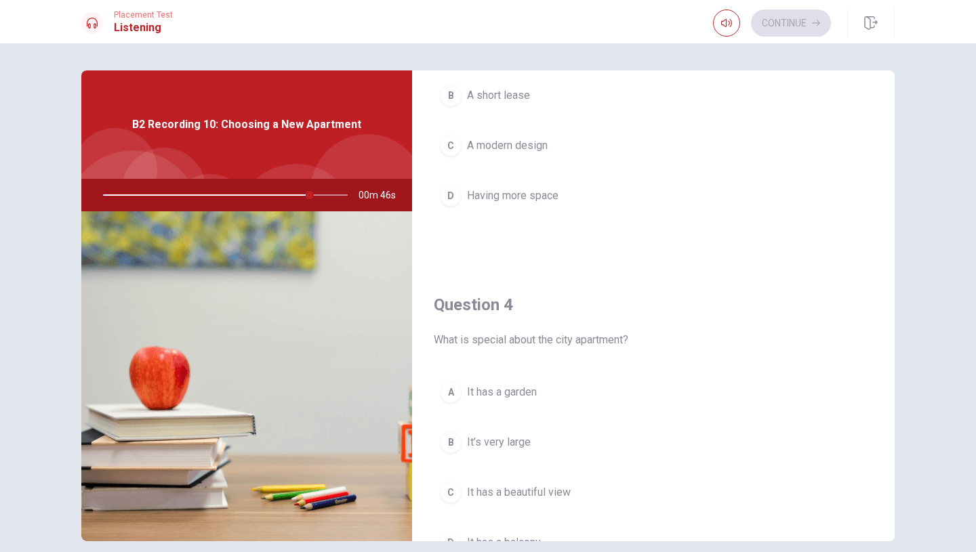
scroll to position [1024, 0]
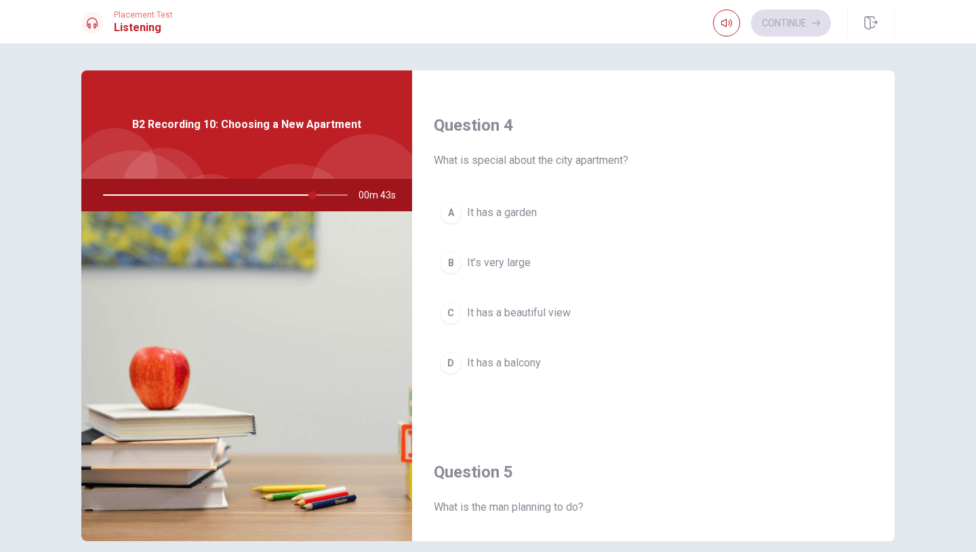
click at [512, 262] on span "It’s very large" at bounding box center [499, 263] width 64 height 16
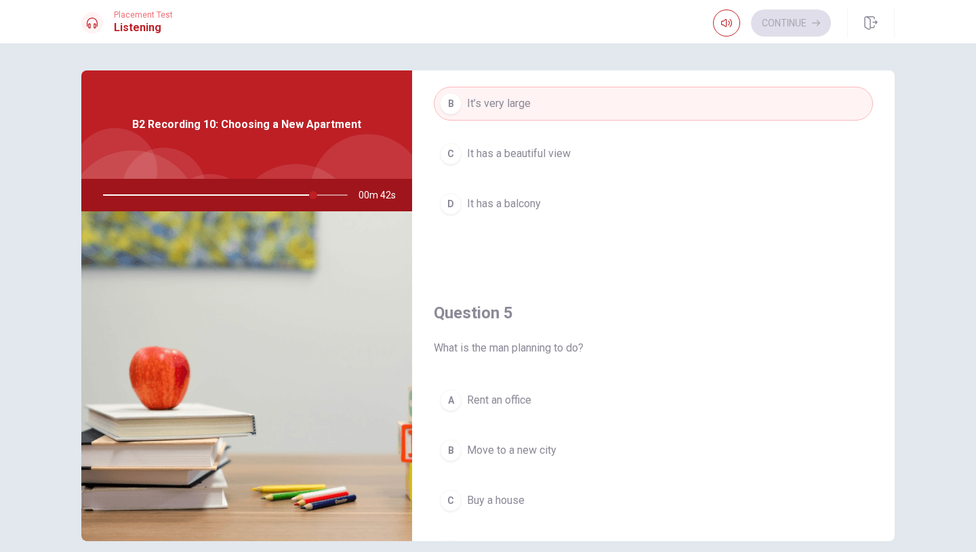
scroll to position [1264, 0]
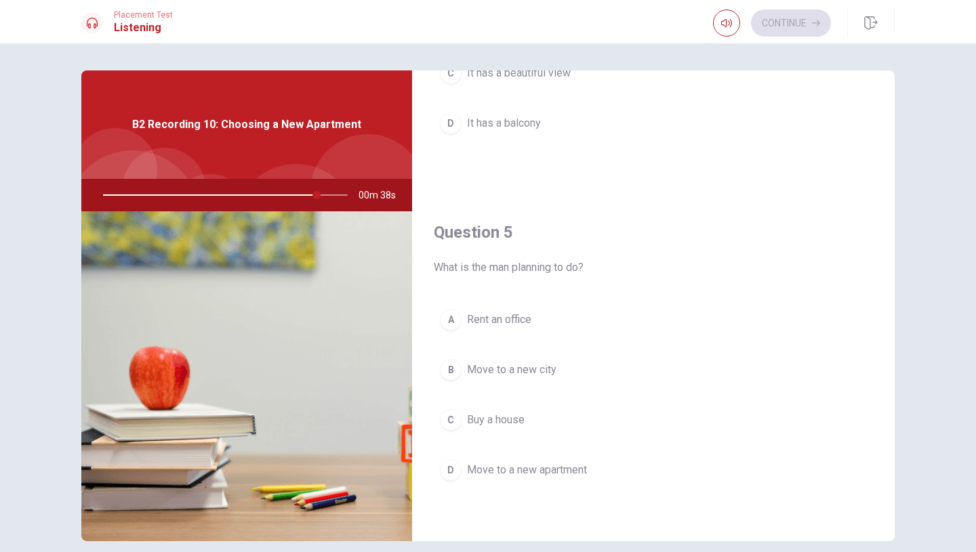
click at [567, 449] on div "A Rent an office B Move to a new city C Buy a house D Move to a new apartment" at bounding box center [653, 408] width 439 height 211
drag, startPoint x: 317, startPoint y: 198, endPoint x: 173, endPoint y: 203, distance: 144.5
click at [173, 203] on div at bounding box center [223, 195] width 272 height 33
click at [190, 192] on div at bounding box center [223, 195] width 272 height 33
click at [551, 468] on span "Move to a new apartment" at bounding box center [527, 470] width 120 height 16
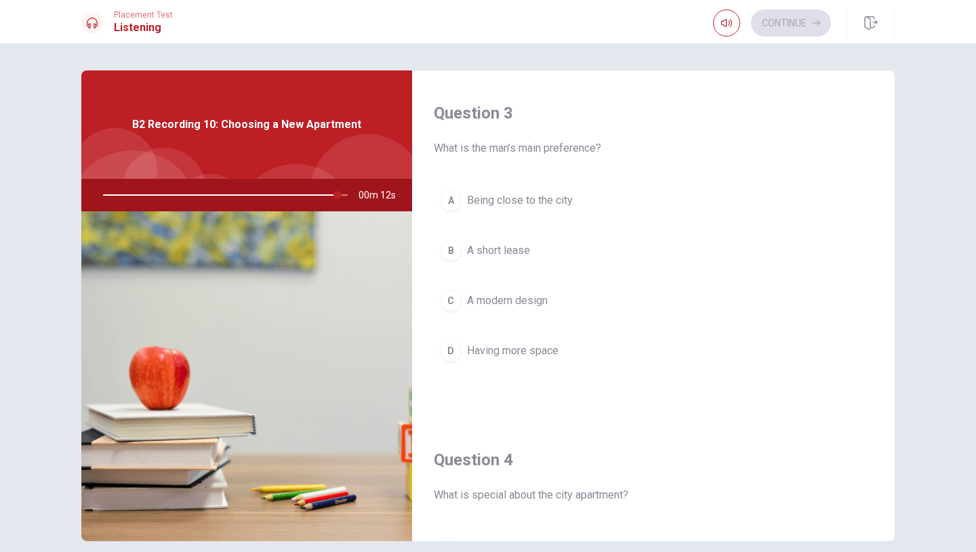
scroll to position [690, 0]
click at [556, 199] on span "Being close to the city" at bounding box center [520, 200] width 106 height 16
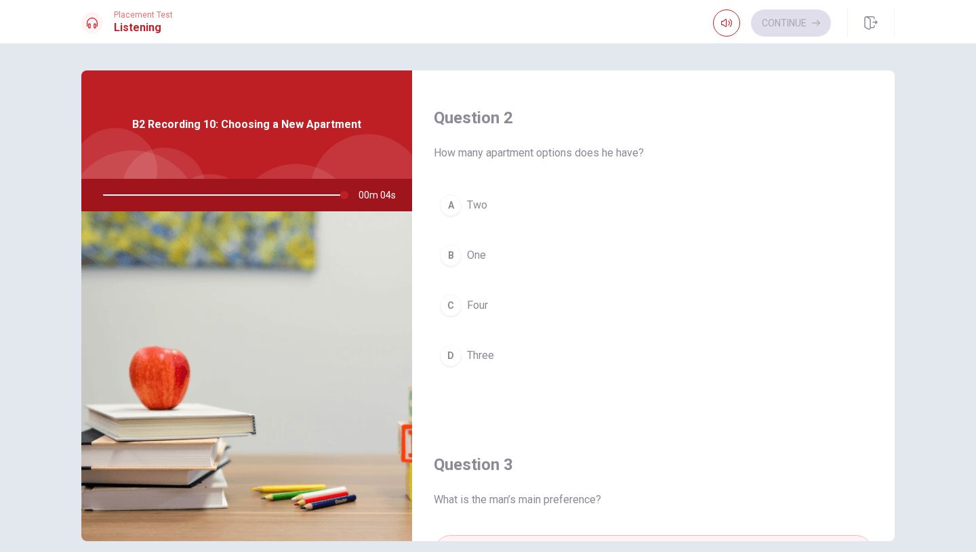
scroll to position [337, 0]
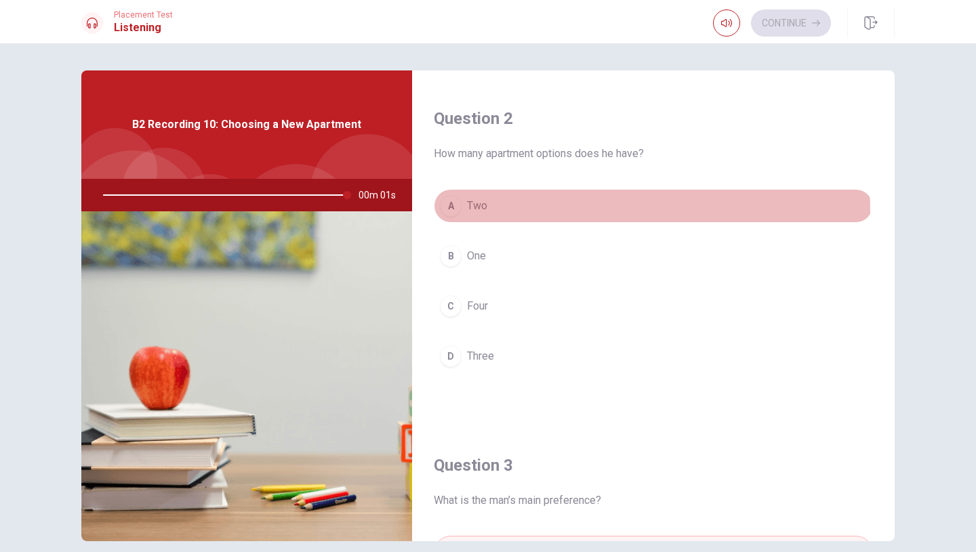
click at [486, 213] on button "A Two" at bounding box center [653, 206] width 439 height 34
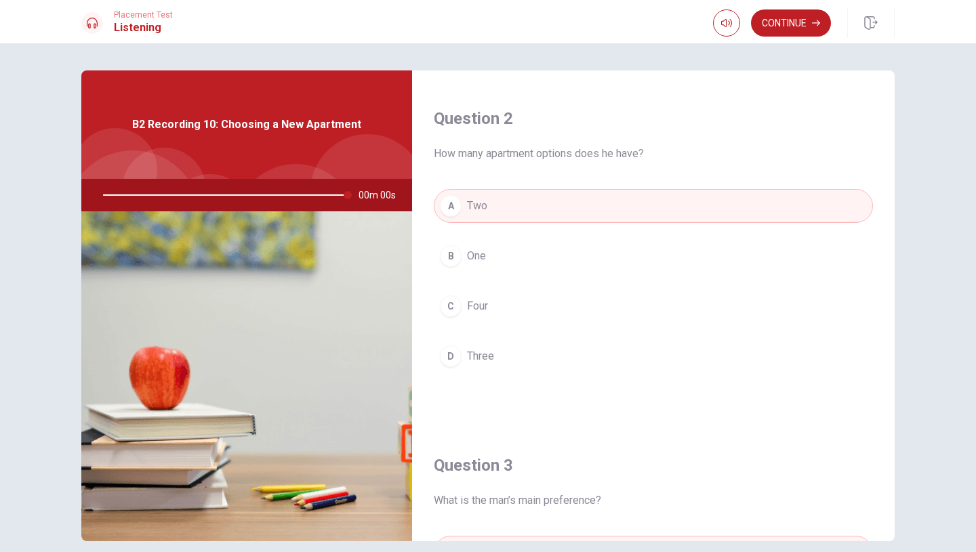
type input "0"
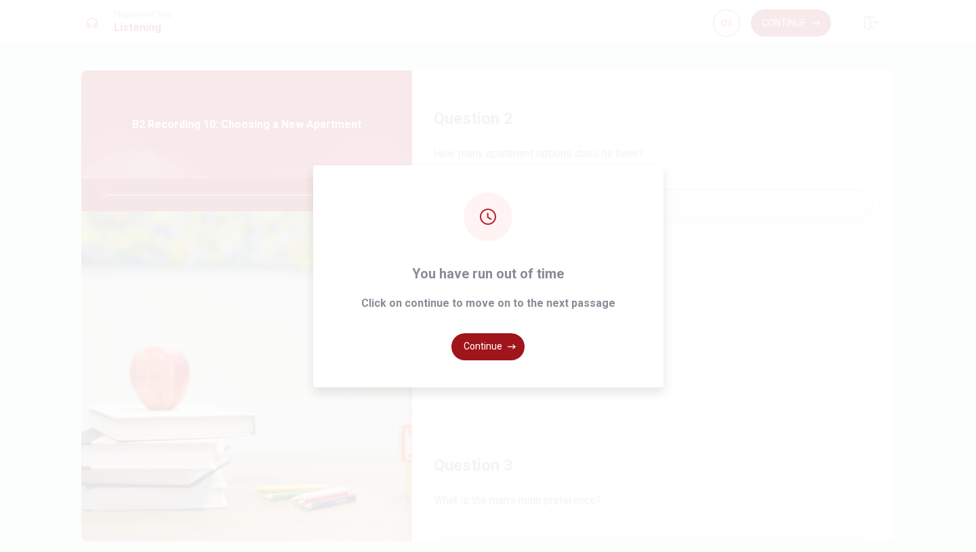
click at [475, 343] on button "Continue" at bounding box center [487, 346] width 73 height 27
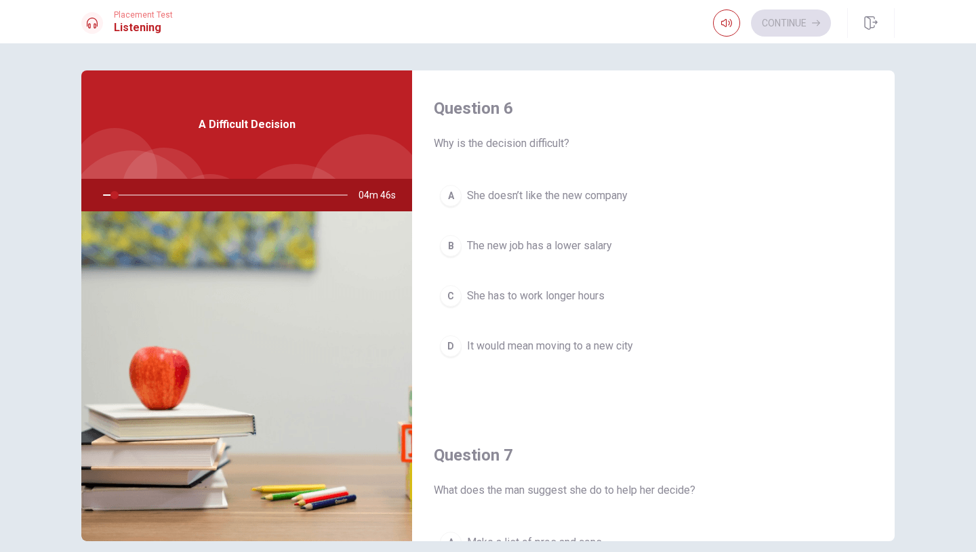
click at [857, 256] on button "B The new job has a lower salary" at bounding box center [653, 246] width 439 height 34
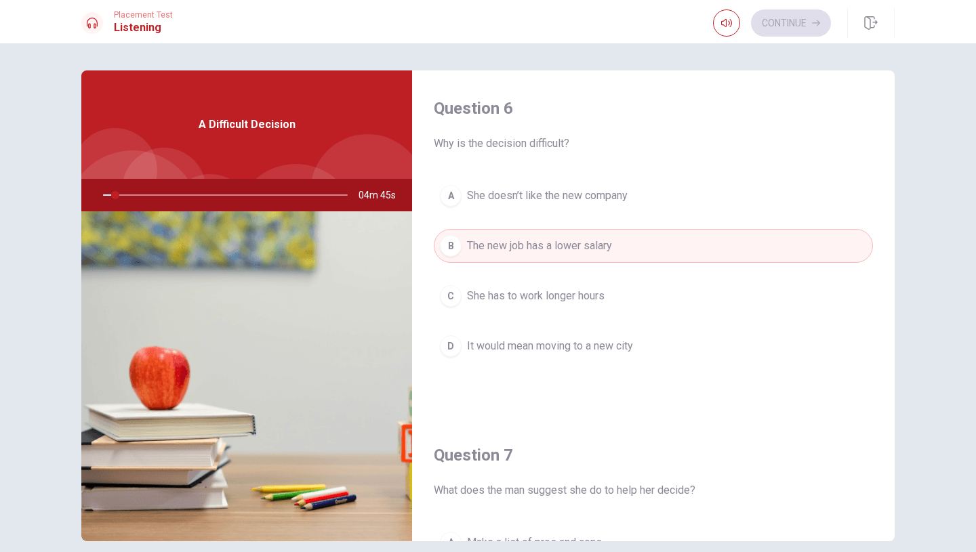
click at [789, 390] on div "Question 6 Why is the decision difficult? A She doesn’t like the new company B …" at bounding box center [653, 243] width 483 height 347
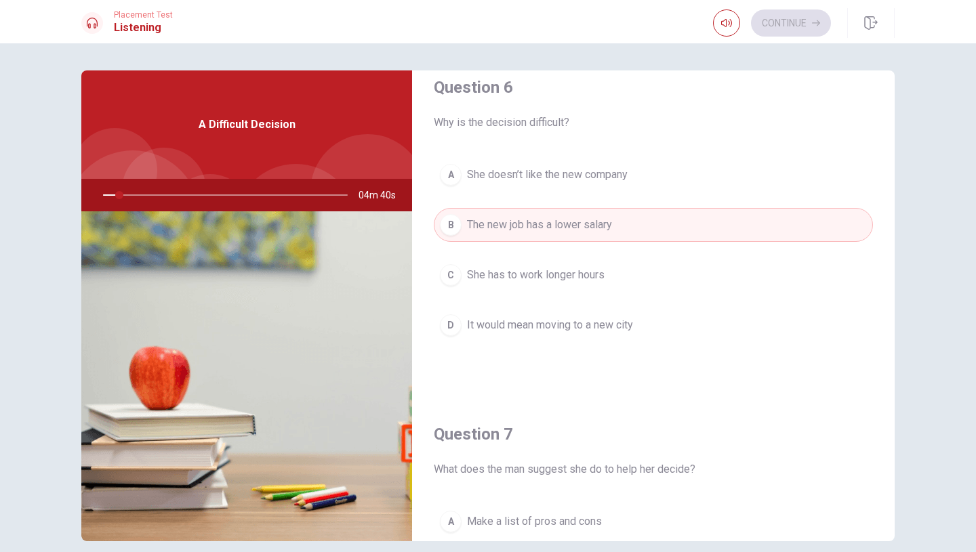
scroll to position [22, 0]
click at [861, 284] on button "C She has to work longer hours" at bounding box center [653, 274] width 439 height 34
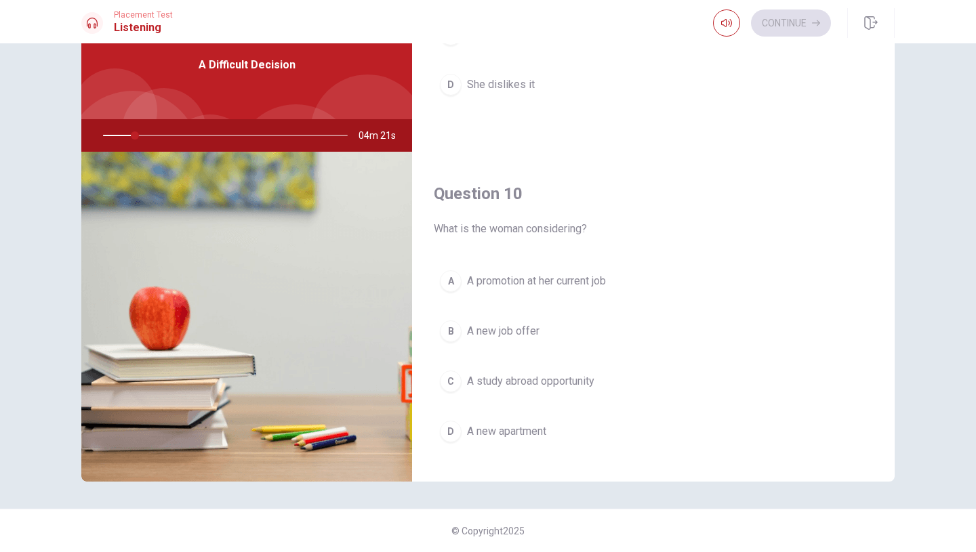
scroll to position [1264, 0]
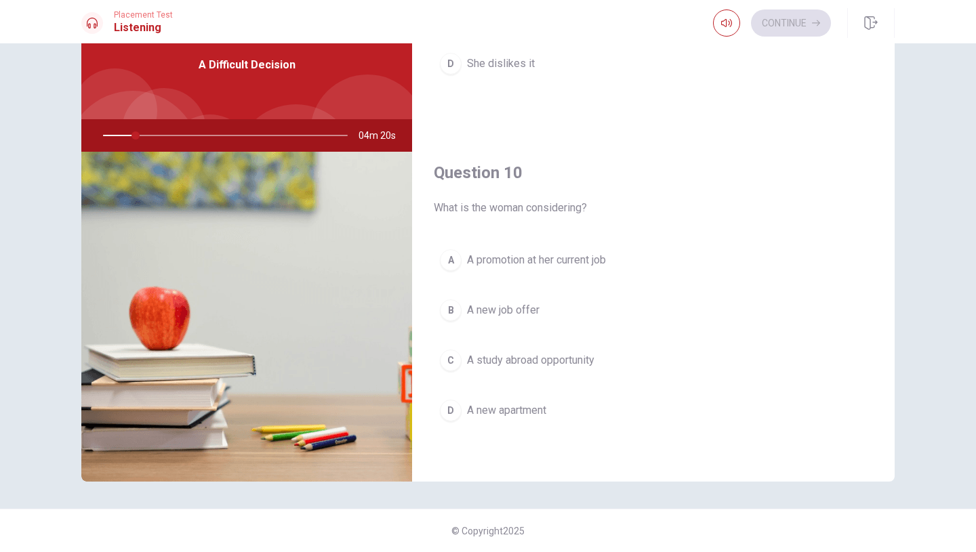
type input "14"
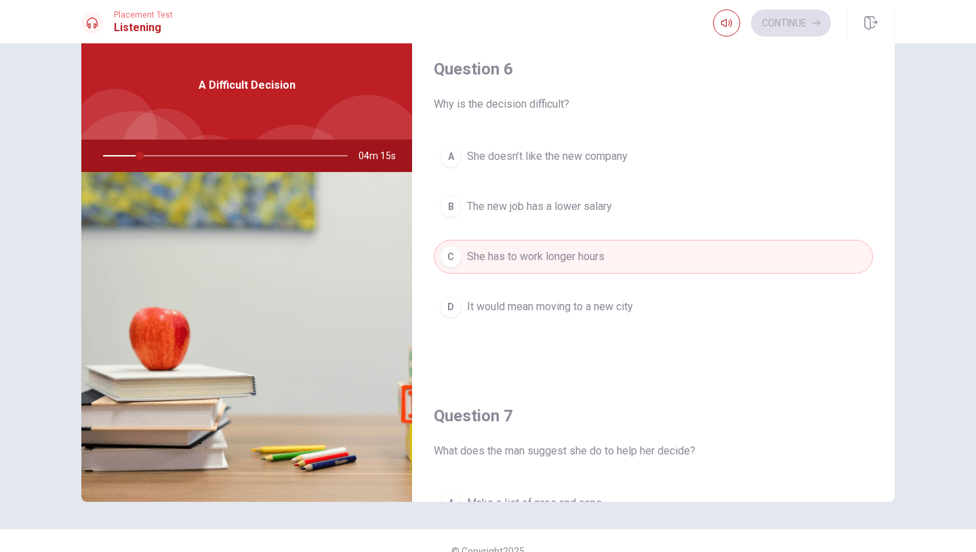
scroll to position [0, 0]
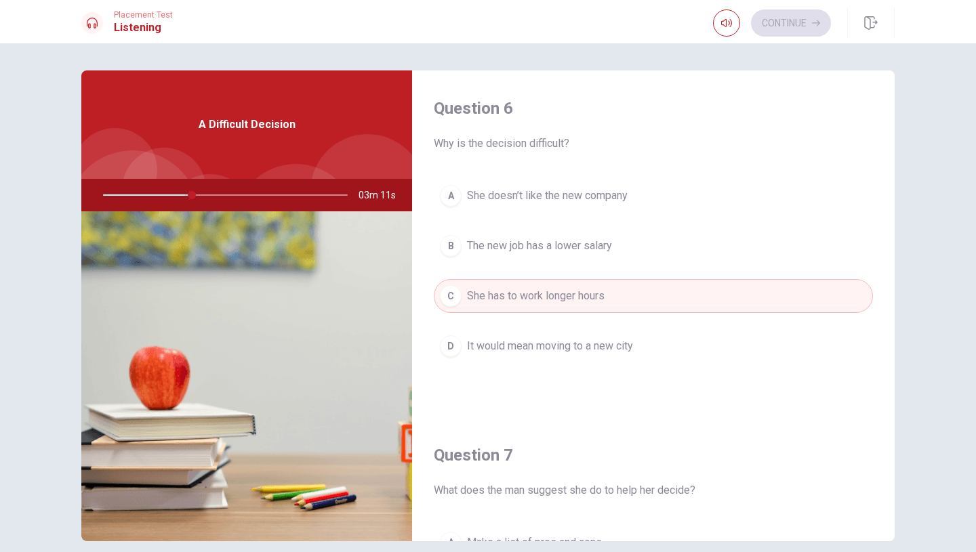
click at [590, 344] on span "It would mean moving to a new city" at bounding box center [550, 346] width 166 height 16
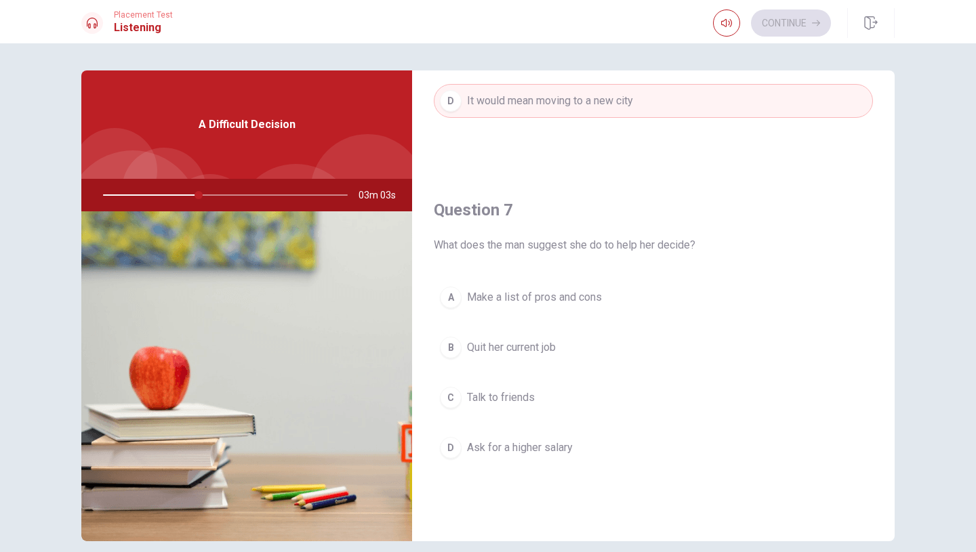
scroll to position [337, 0]
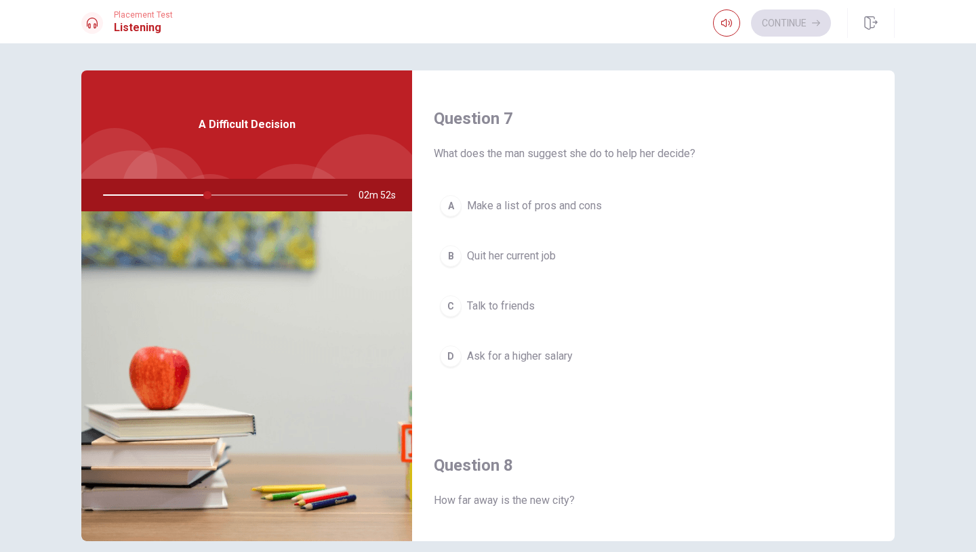
click at [525, 205] on span "Make a list of pros and cons" at bounding box center [534, 206] width 135 height 16
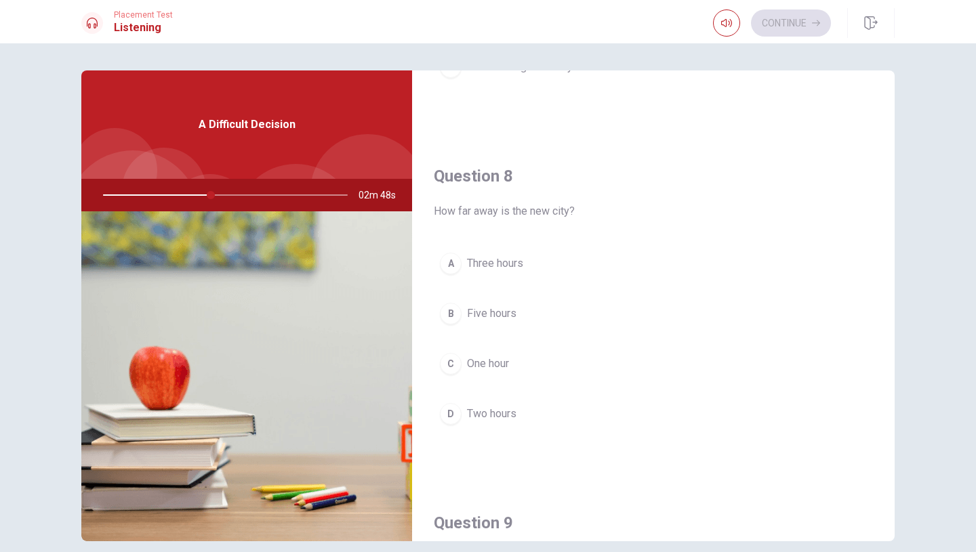
scroll to position [628, 0]
click at [510, 414] on span "Two hours" at bounding box center [491, 413] width 49 height 16
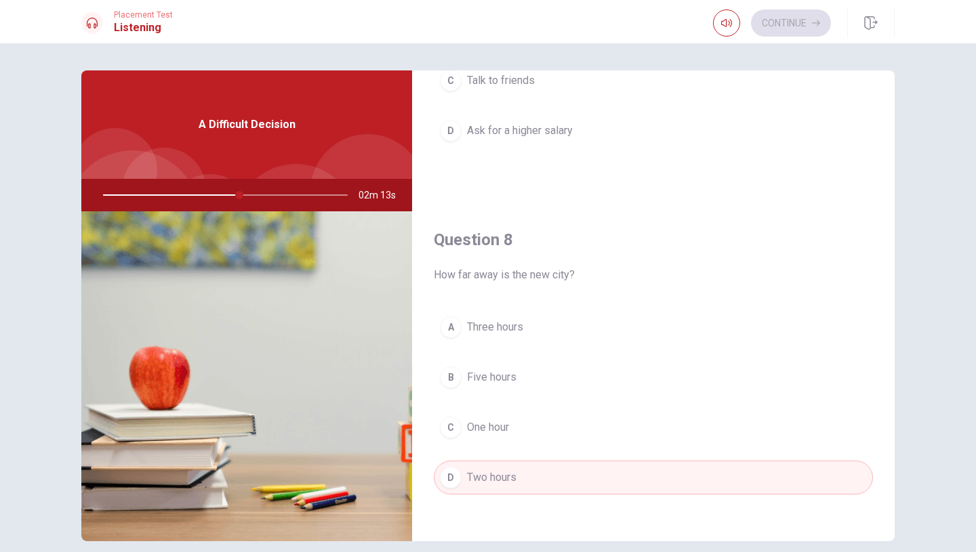
scroll to position [630, 0]
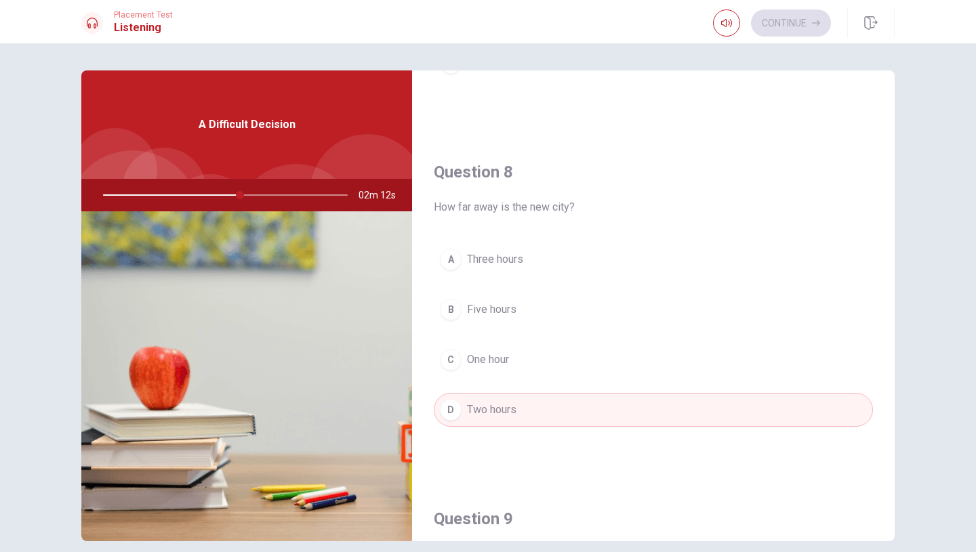
click at [514, 262] on span "Three hours" at bounding box center [495, 259] width 56 height 16
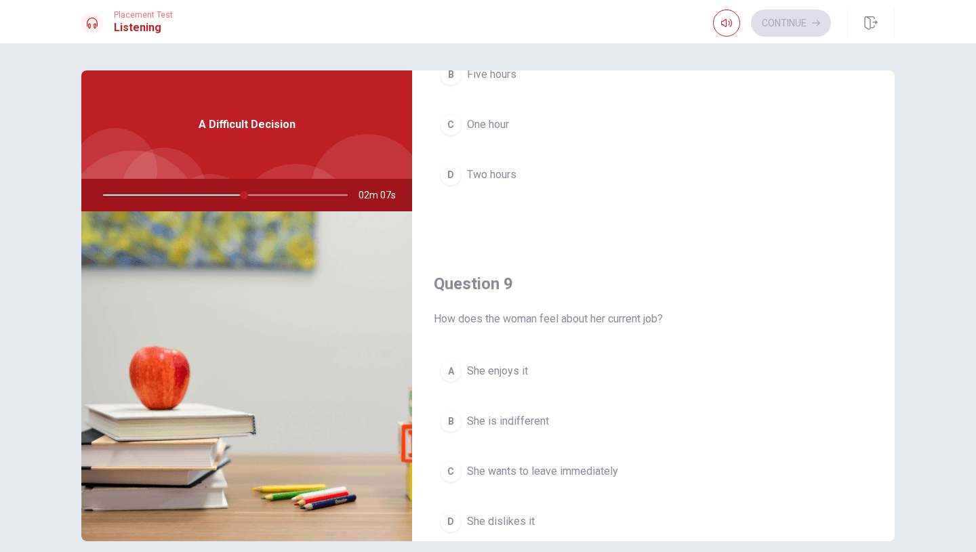
scroll to position [1063, 0]
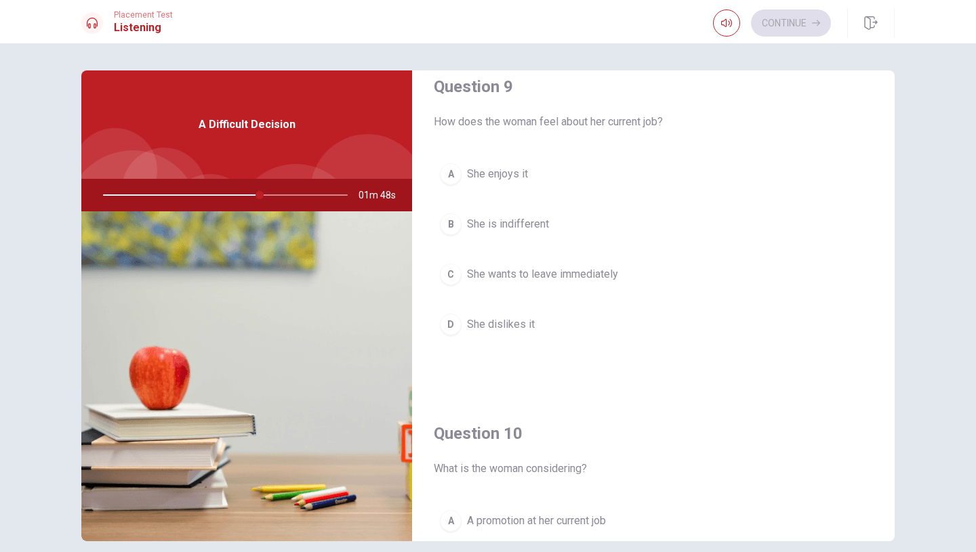
click at [540, 225] on span "She is indifferent" at bounding box center [508, 224] width 82 height 16
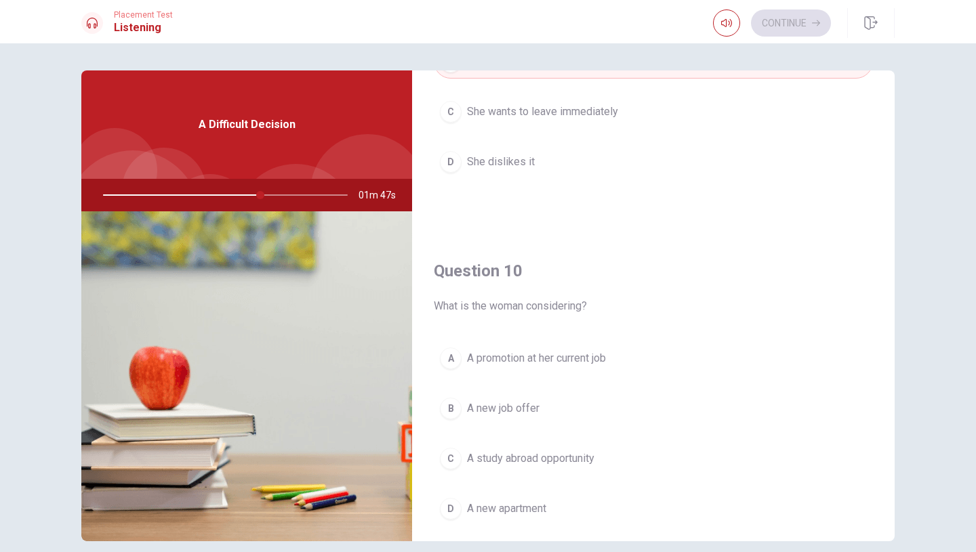
scroll to position [1264, 0]
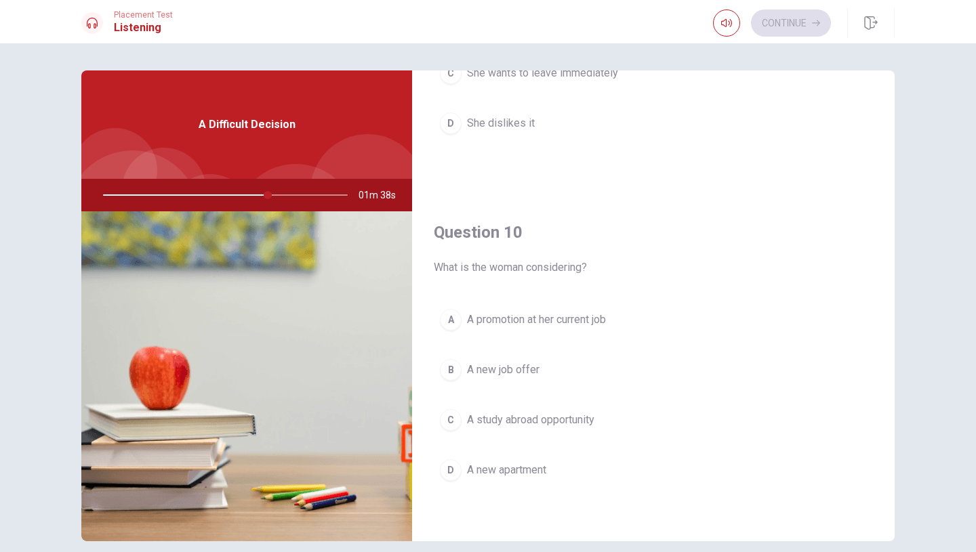
click at [562, 314] on span "A promotion at her current job" at bounding box center [536, 320] width 139 height 16
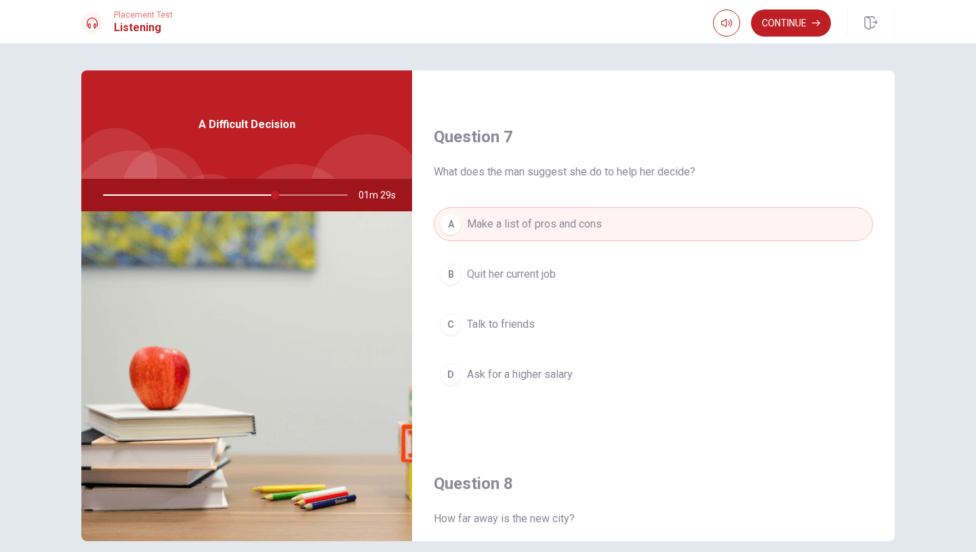
scroll to position [0, 0]
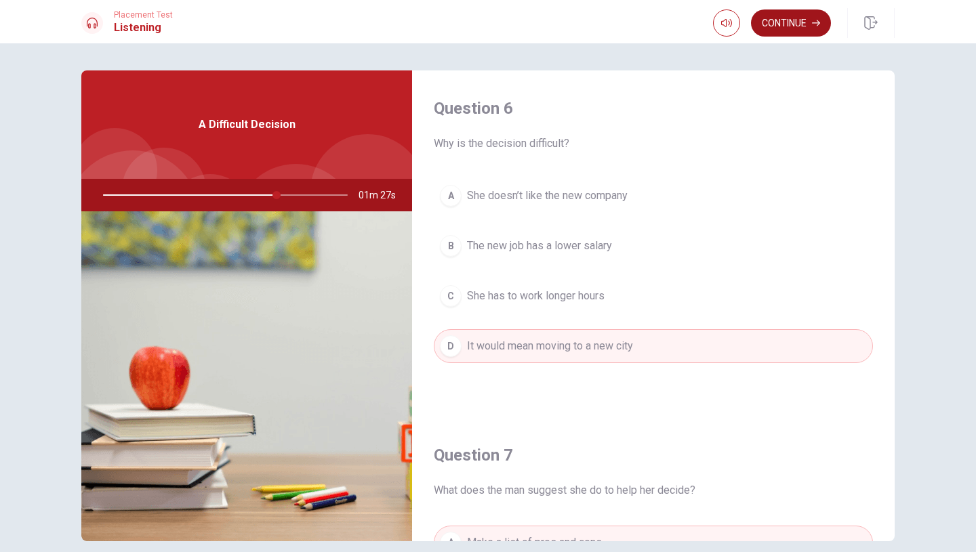
click at [811, 28] on button "Continue" at bounding box center [791, 22] width 80 height 27
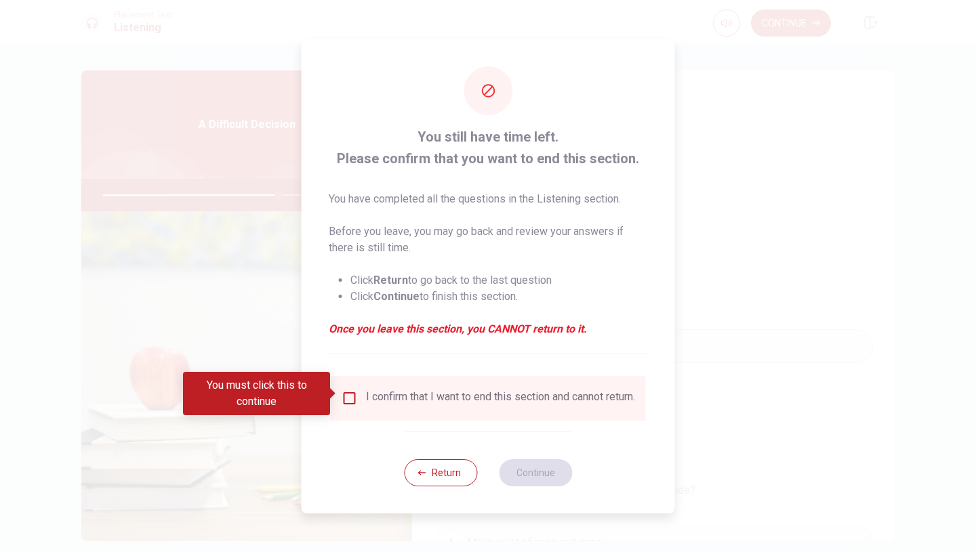
click at [339, 401] on div "You must click this to continue" at bounding box center [261, 393] width 157 height 43
click at [348, 401] on input "You must click this to continue" at bounding box center [350, 398] width 16 height 16
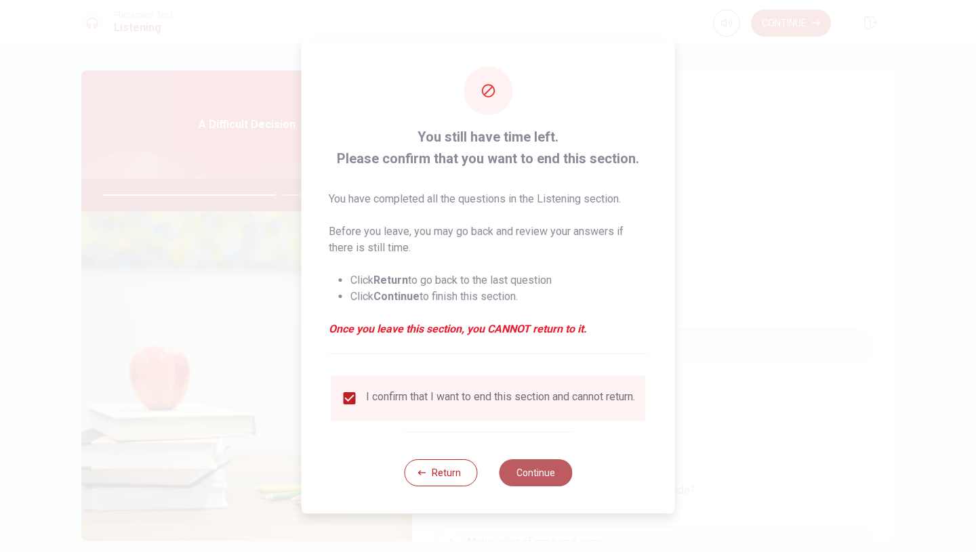
click at [533, 477] on button "Continue" at bounding box center [535, 472] width 73 height 27
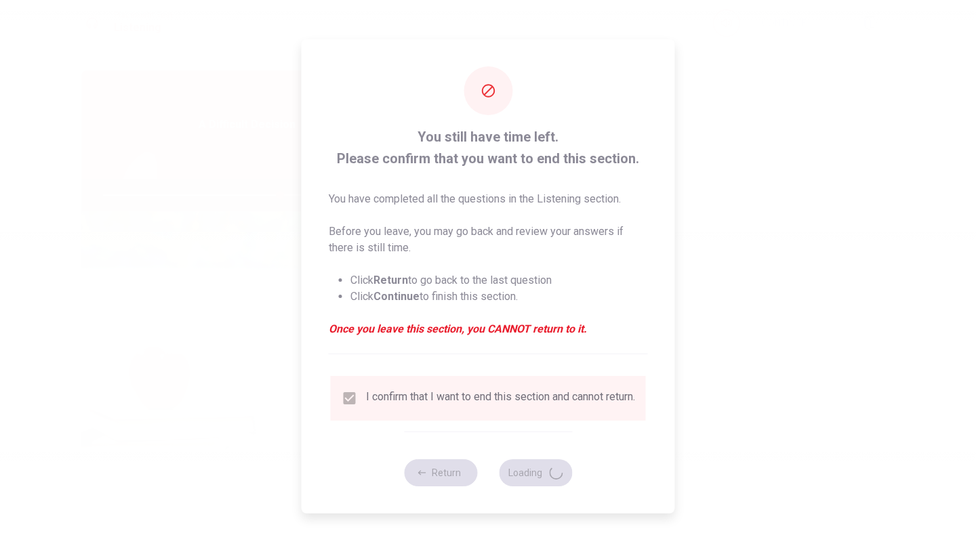
type input "73"
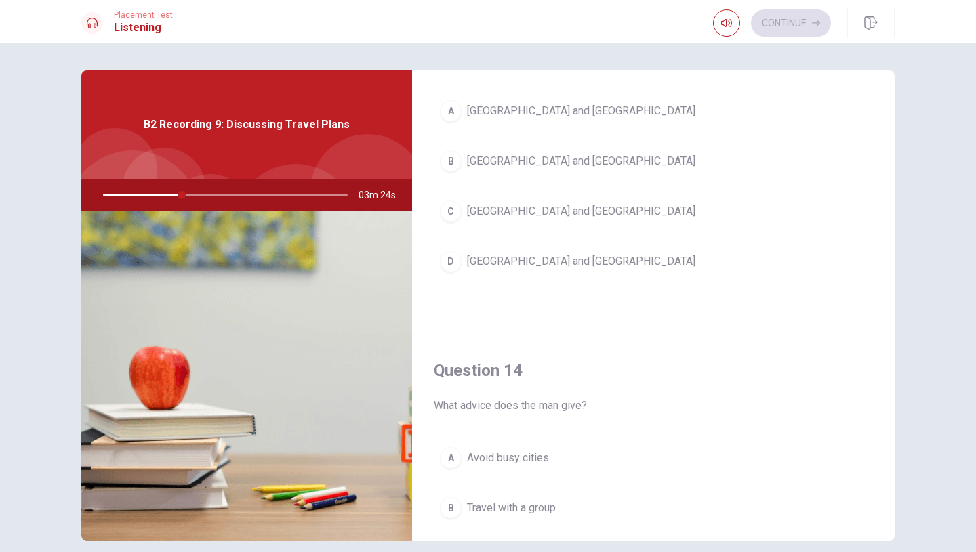
scroll to position [779, 0]
click at [533, 201] on button "C [GEOGRAPHIC_DATA] and [GEOGRAPHIC_DATA]" at bounding box center [653, 211] width 439 height 34
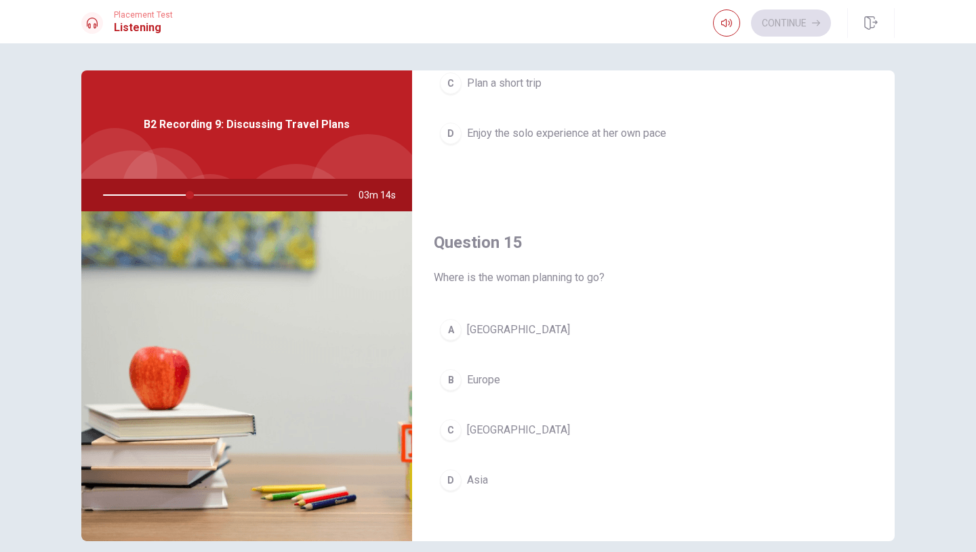
scroll to position [1264, 0]
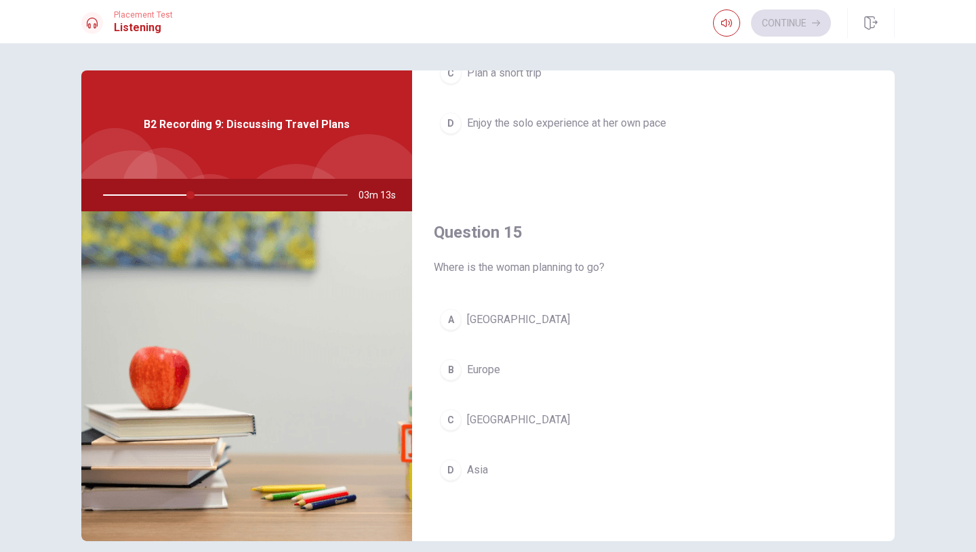
click at [477, 373] on span "Europe" at bounding box center [483, 370] width 33 height 16
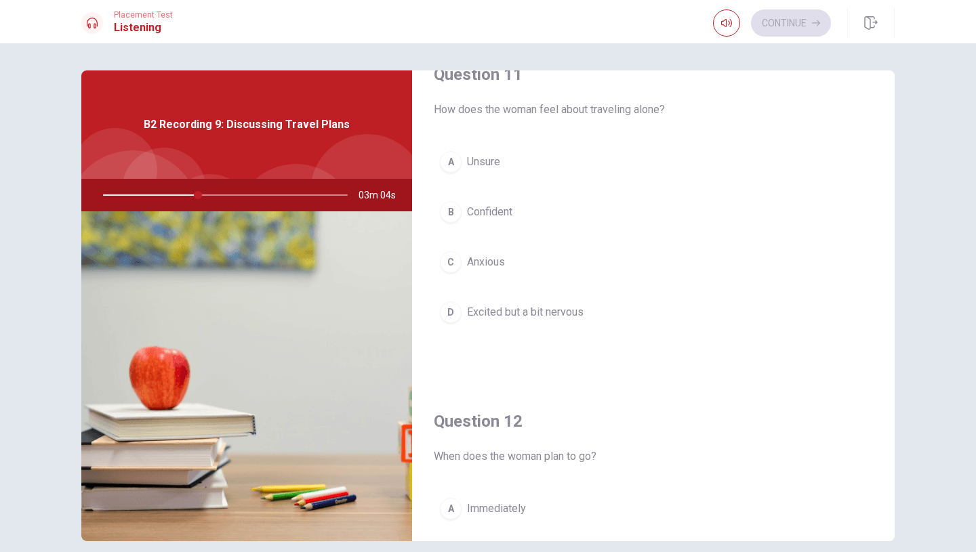
scroll to position [0, 0]
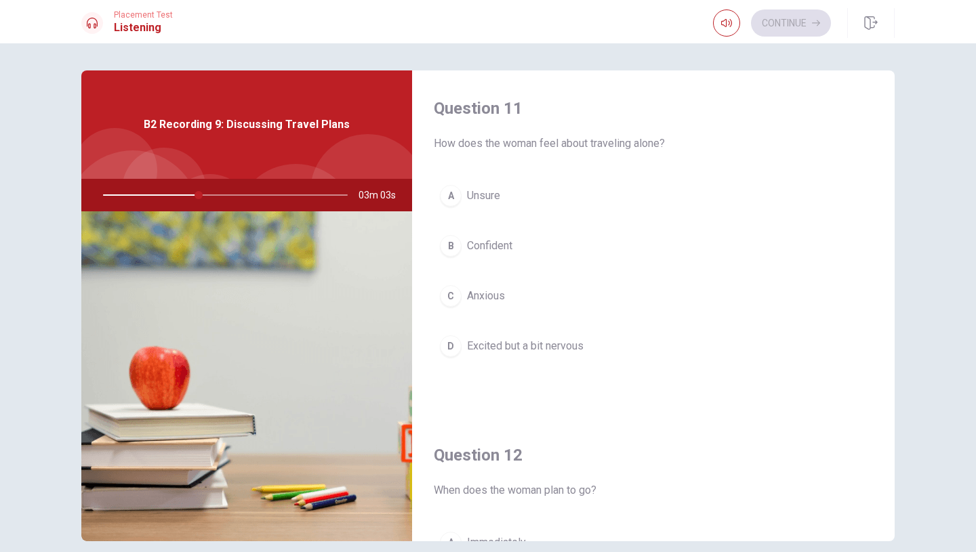
click at [485, 300] on span "Anxious" at bounding box center [486, 296] width 38 height 16
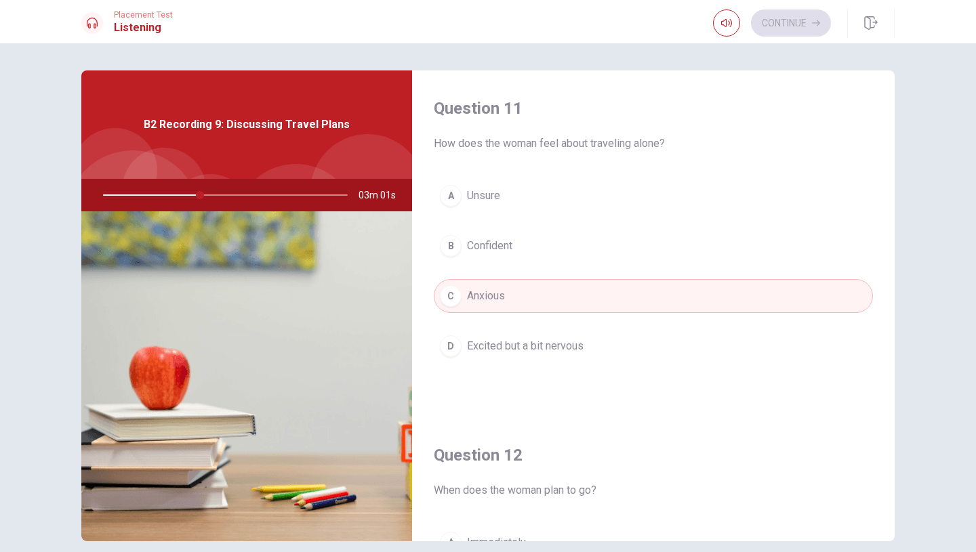
click at [533, 352] on span "Excited but a bit nervous" at bounding box center [525, 346] width 117 height 16
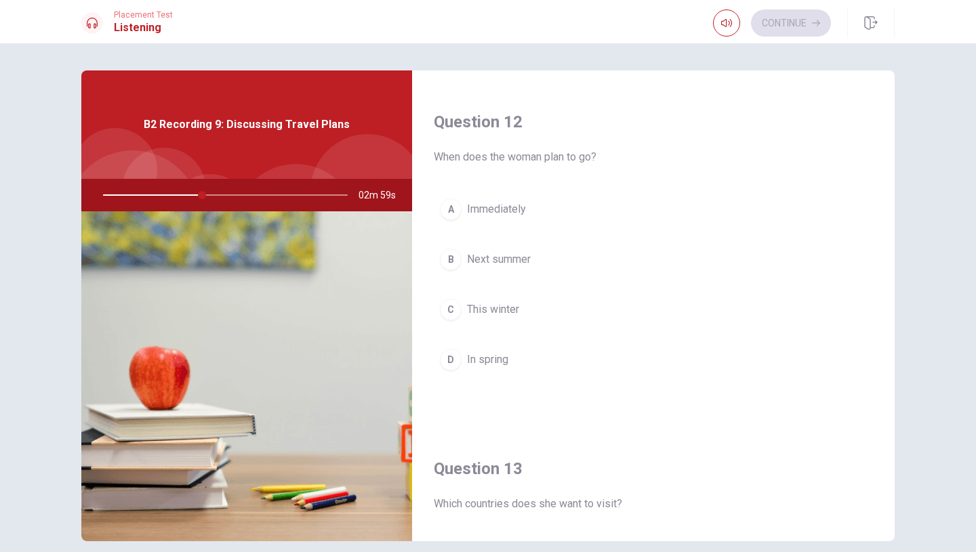
scroll to position [367, 0]
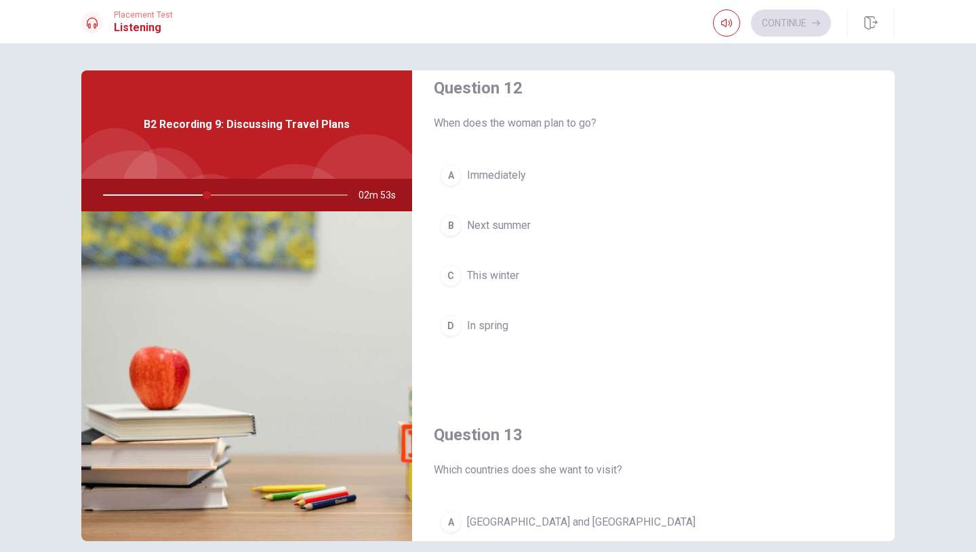
click at [502, 220] on span "Next summer" at bounding box center [499, 226] width 64 height 16
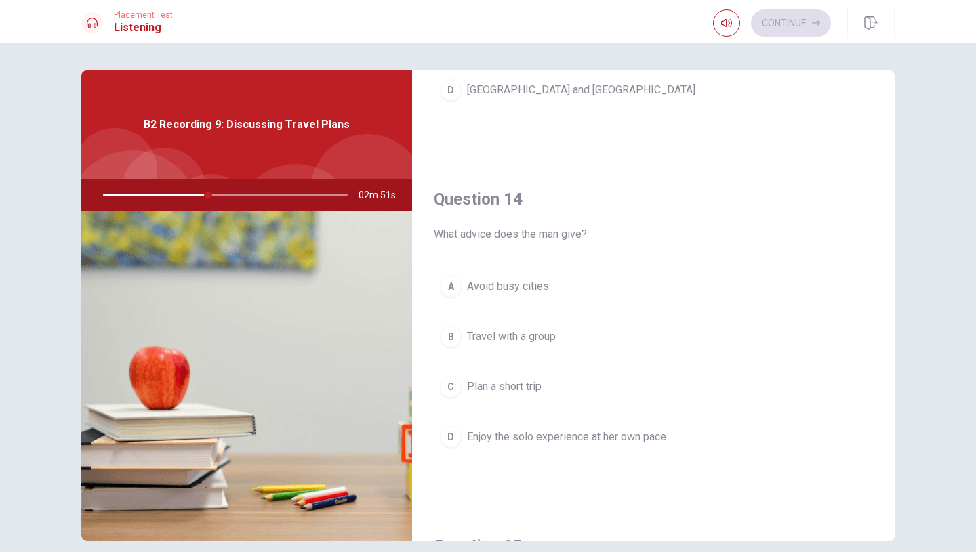
scroll to position [992, 0]
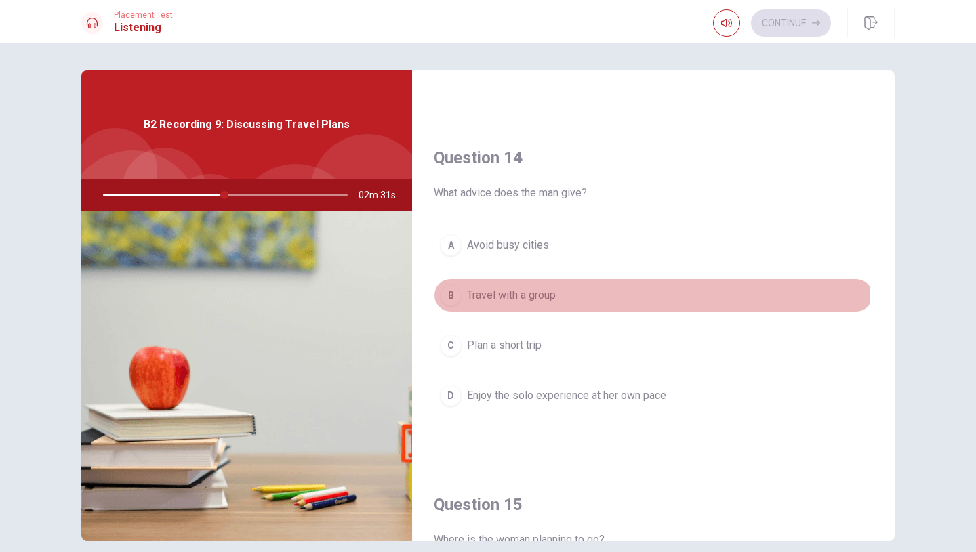
click at [590, 289] on button "B Travel with a group" at bounding box center [653, 296] width 439 height 34
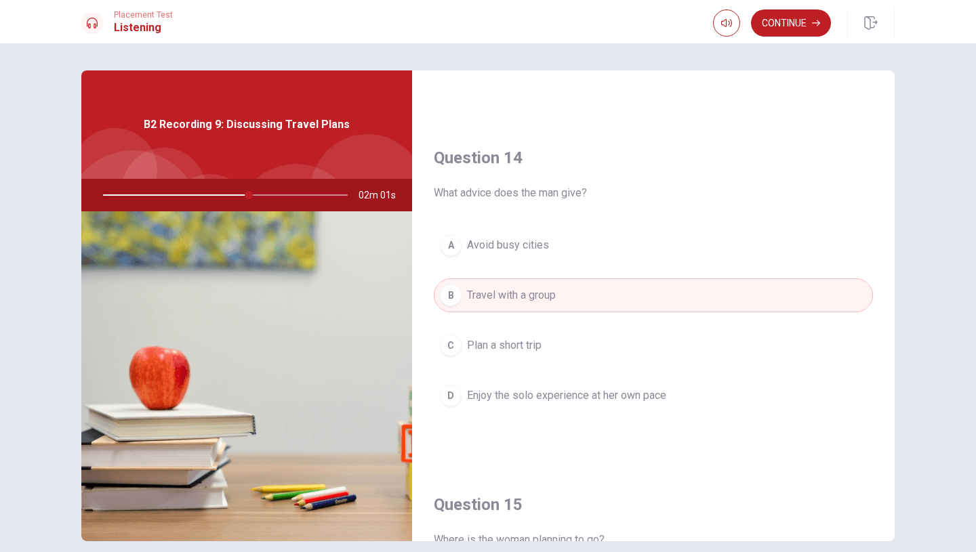
click at [621, 401] on span "Enjoy the solo experience at her own pace" at bounding box center [566, 396] width 199 height 16
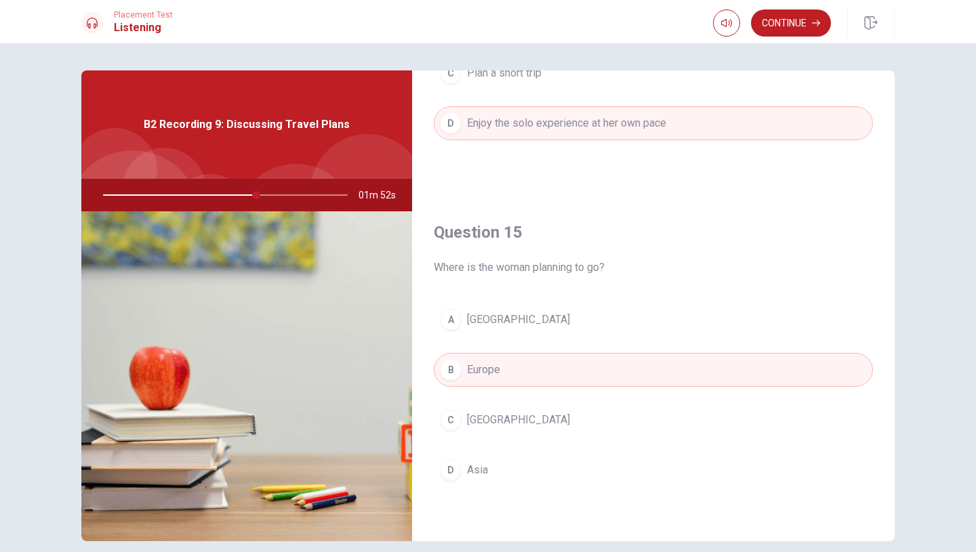
scroll to position [60, 0]
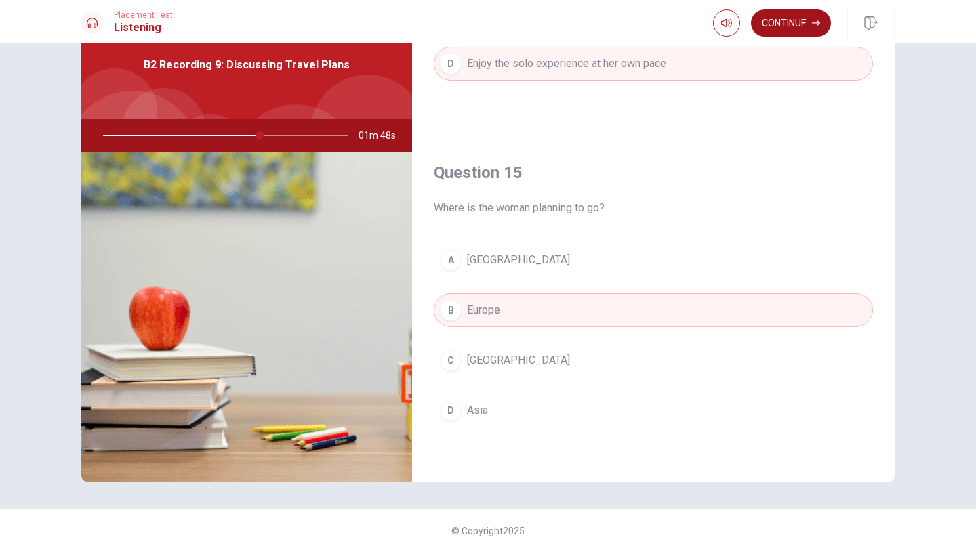
click at [790, 28] on button "Continue" at bounding box center [791, 22] width 80 height 27
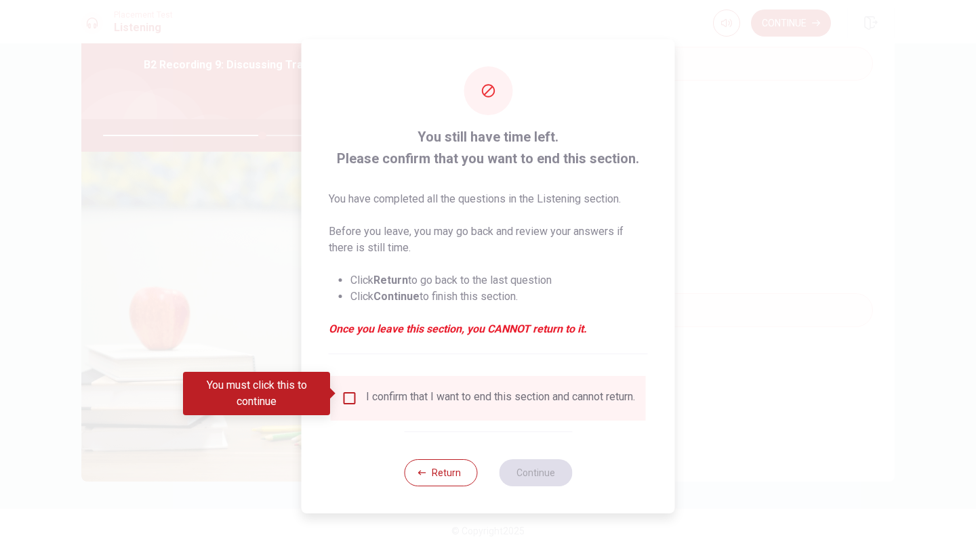
click at [342, 390] on input "You must click this to continue" at bounding box center [350, 398] width 16 height 16
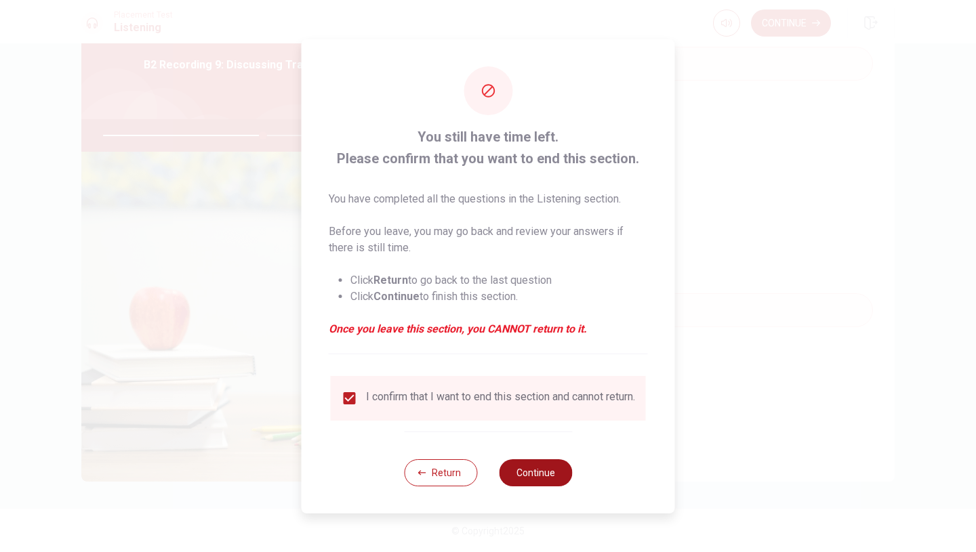
click at [525, 470] on button "Continue" at bounding box center [535, 472] width 73 height 27
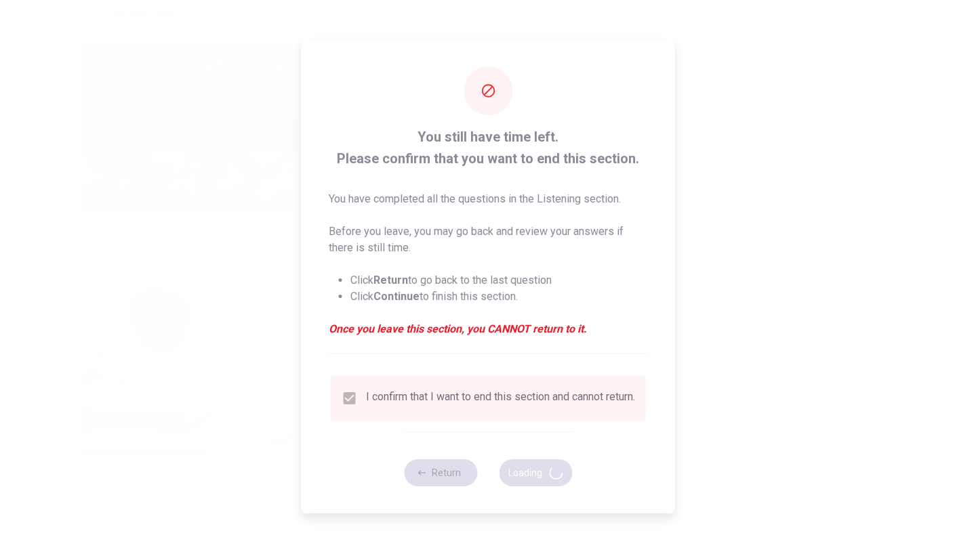
type input "66"
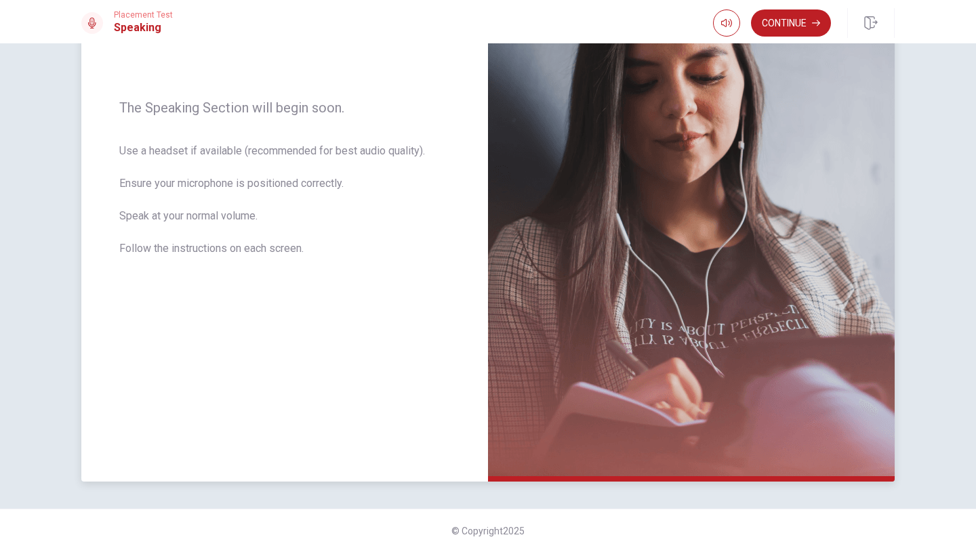
scroll to position [0, 0]
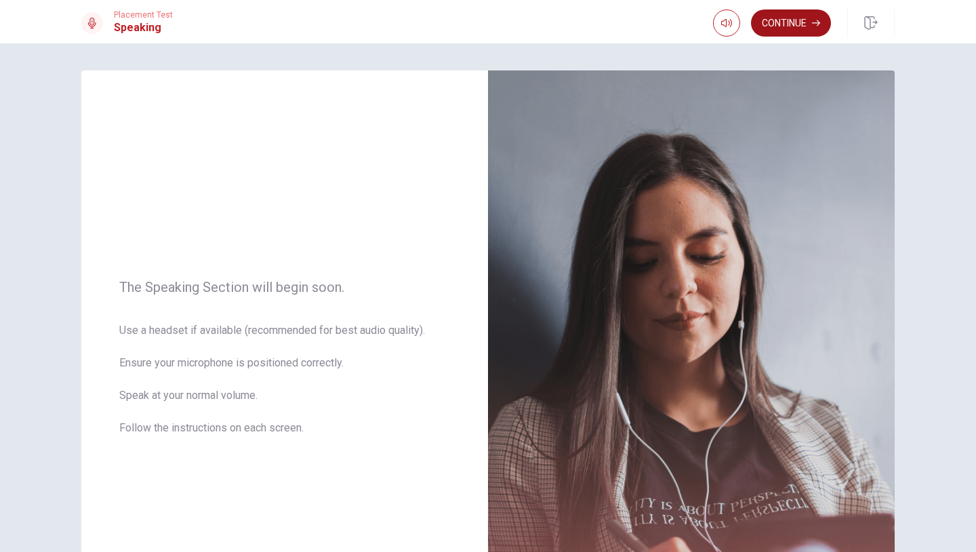
click at [800, 28] on button "Continue" at bounding box center [791, 22] width 80 height 27
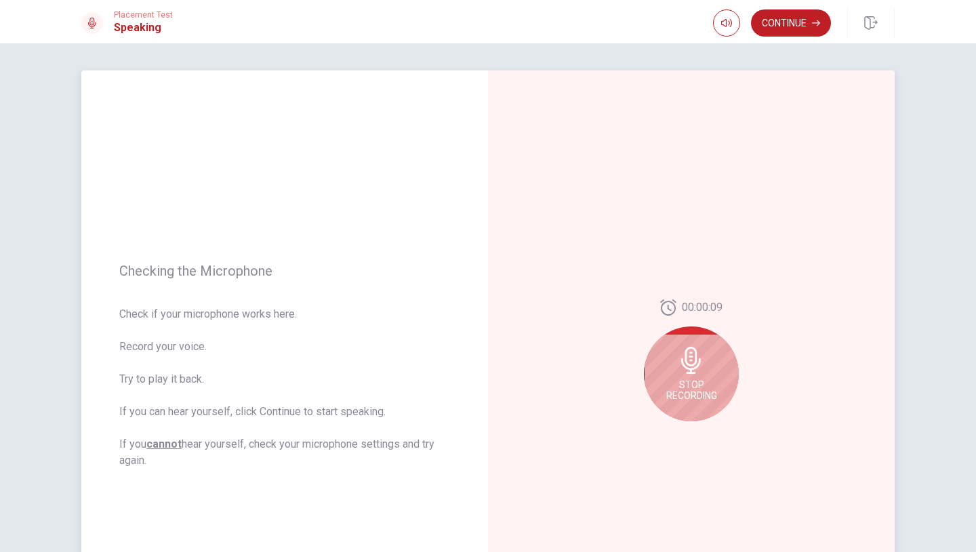
scroll to position [131, 0]
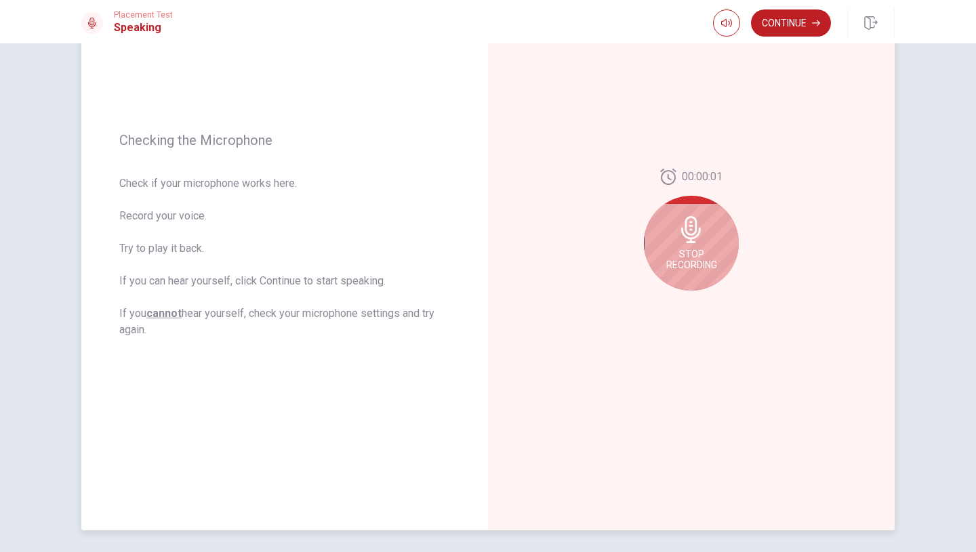
click at [697, 226] on icon at bounding box center [691, 229] width 27 height 27
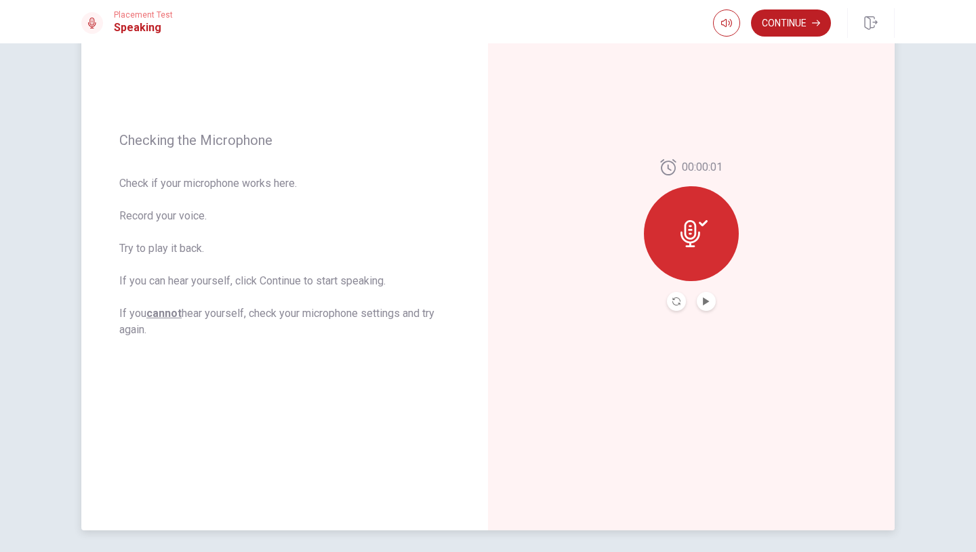
click at [712, 297] on button "Play Audio" at bounding box center [706, 301] width 19 height 19
click at [693, 226] on icon at bounding box center [690, 233] width 20 height 27
click at [801, 24] on button "Continue" at bounding box center [791, 22] width 80 height 27
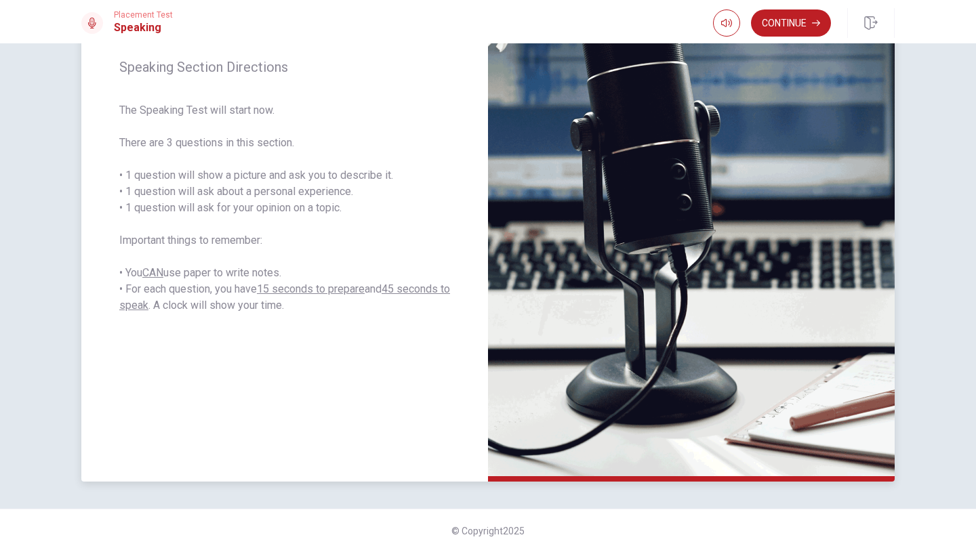
scroll to position [0, 0]
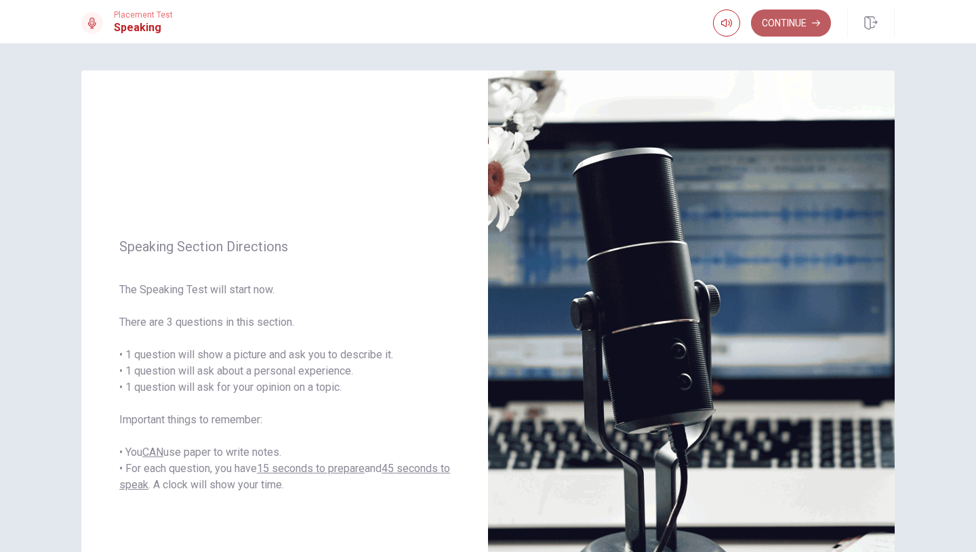
click at [802, 29] on button "Continue" at bounding box center [791, 22] width 80 height 27
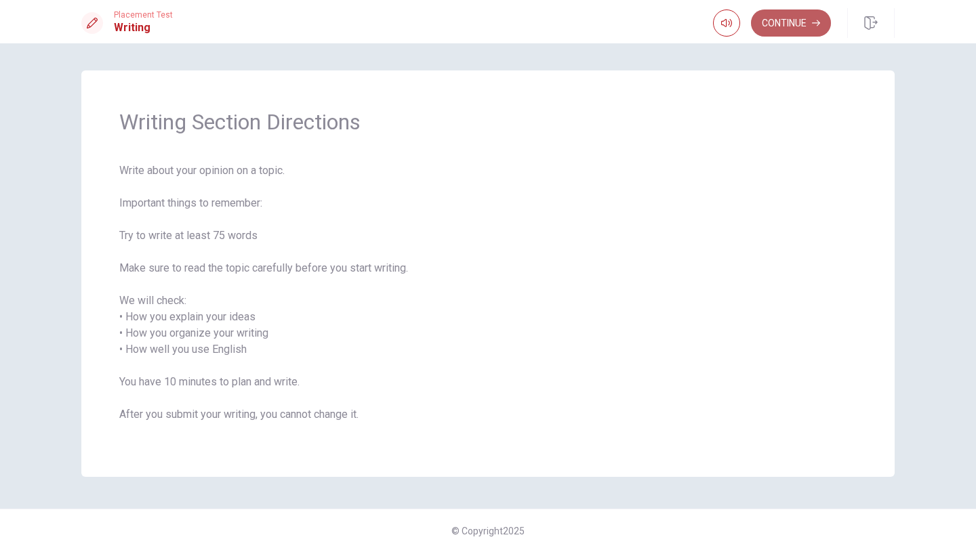
click at [790, 24] on button "Continue" at bounding box center [791, 22] width 80 height 27
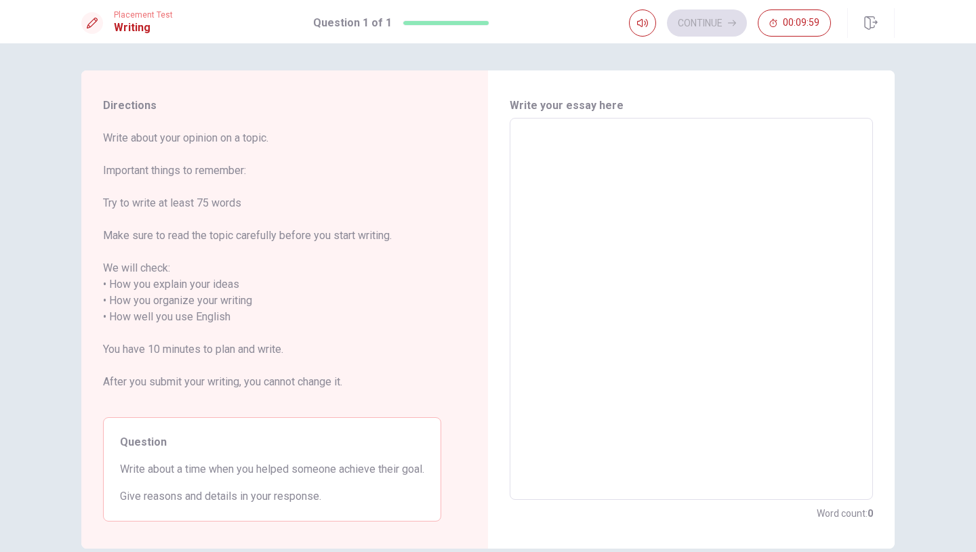
click at [608, 167] on textarea at bounding box center [691, 309] width 344 height 360
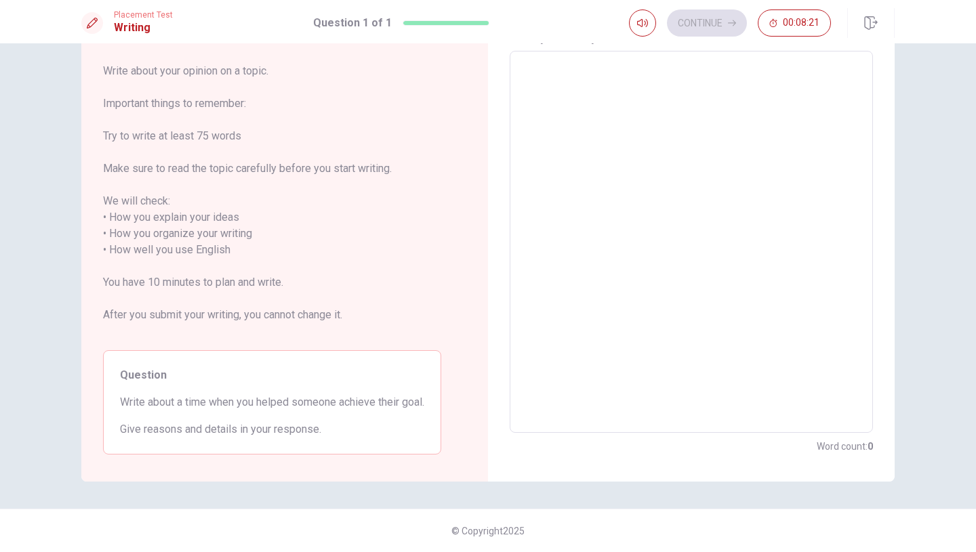
drag, startPoint x: 321, startPoint y: 434, endPoint x: 114, endPoint y: 398, distance: 209.8
click at [114, 398] on div "Question Write about a time when you helped someone achieve their goal. Give re…" at bounding box center [272, 402] width 338 height 104
drag, startPoint x: 114, startPoint y: 398, endPoint x: 400, endPoint y: 466, distance: 293.9
click at [391, 447] on div "Question Write about a time when you helped someone achieve their goal. Give re…" at bounding box center [272, 402] width 338 height 104
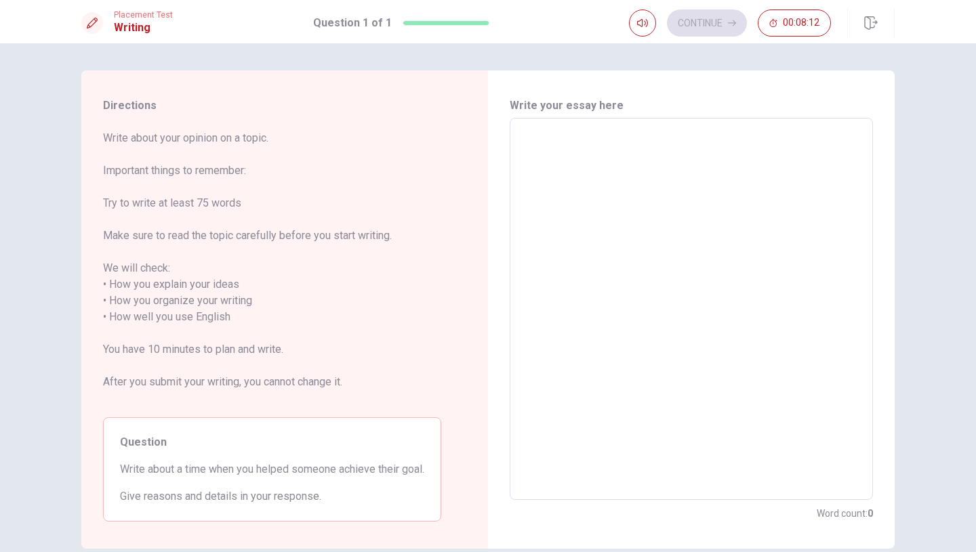
click at [602, 180] on textarea at bounding box center [691, 309] width 344 height 360
type textarea "ı"
type textarea "x"
type textarea "I"
type textarea "x"
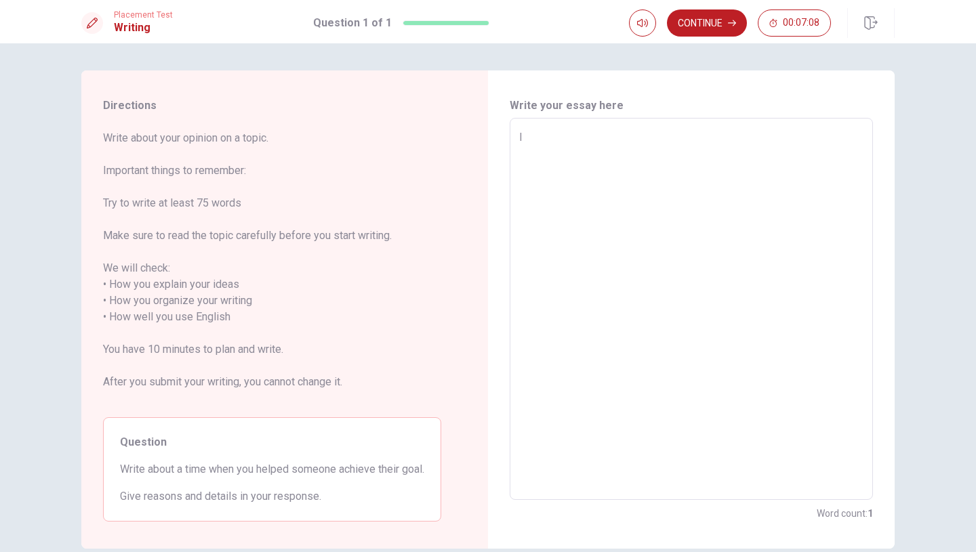
type textarea "II"
type textarea "x"
type textarea "II"
type textarea "x"
type textarea "II o"
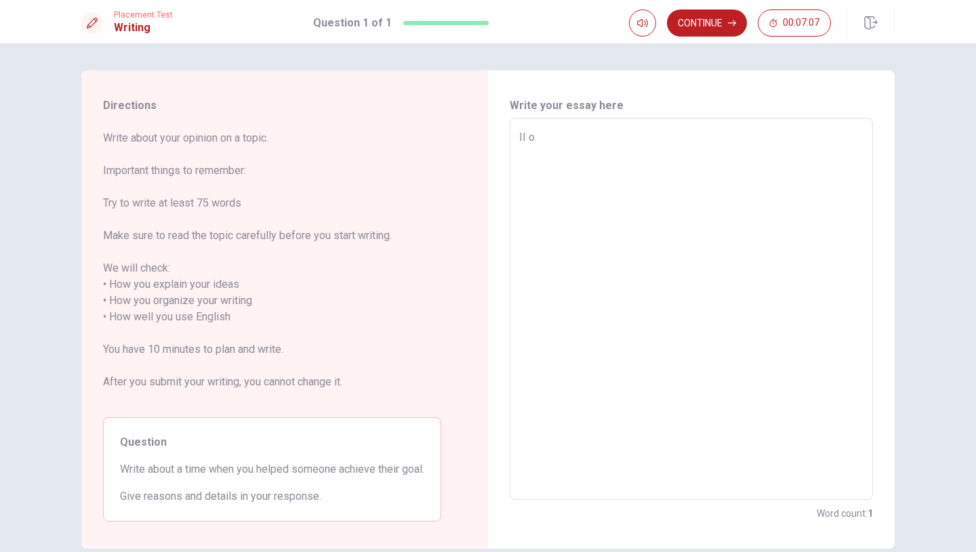
type textarea "x"
type textarea "II of"
type textarea "x"
type textarea "II oft"
type textarea "x"
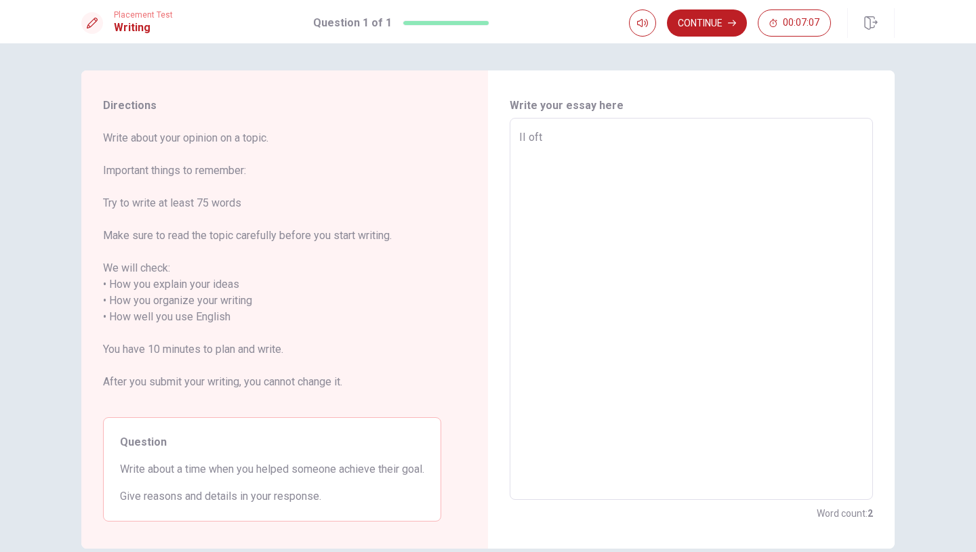
type textarea "II ofte"
type textarea "x"
type textarea "II often"
type textarea "x"
type textarea "II often"
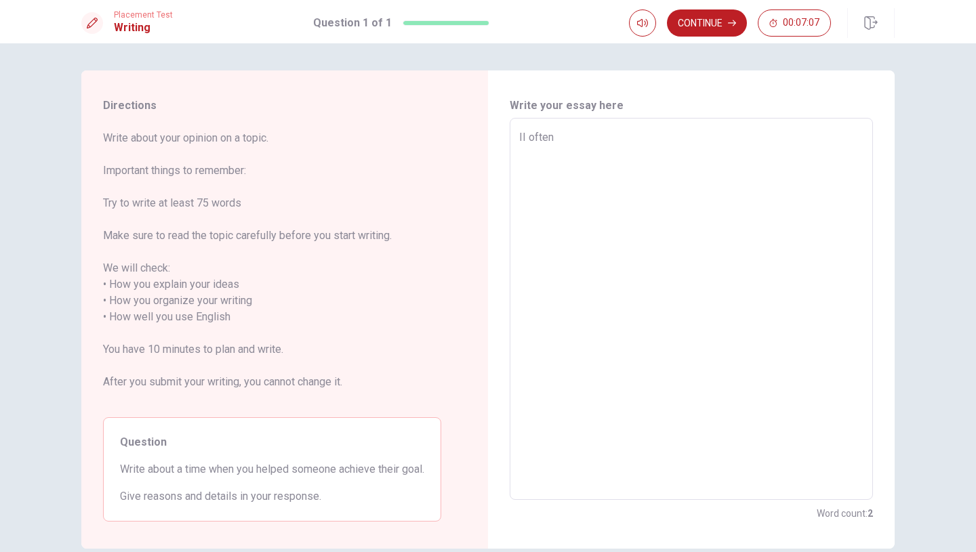
type textarea "x"
type textarea "II often g"
type textarea "x"
type textarea "II often"
type textarea "x"
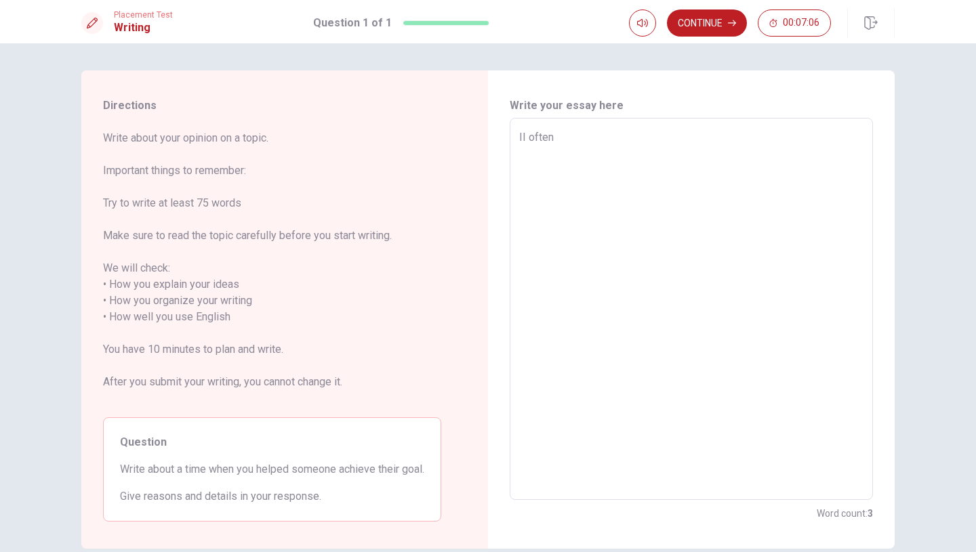
type textarea "II often"
type textarea "x"
type textarea "II ofte"
type textarea "x"
type textarea "II oft"
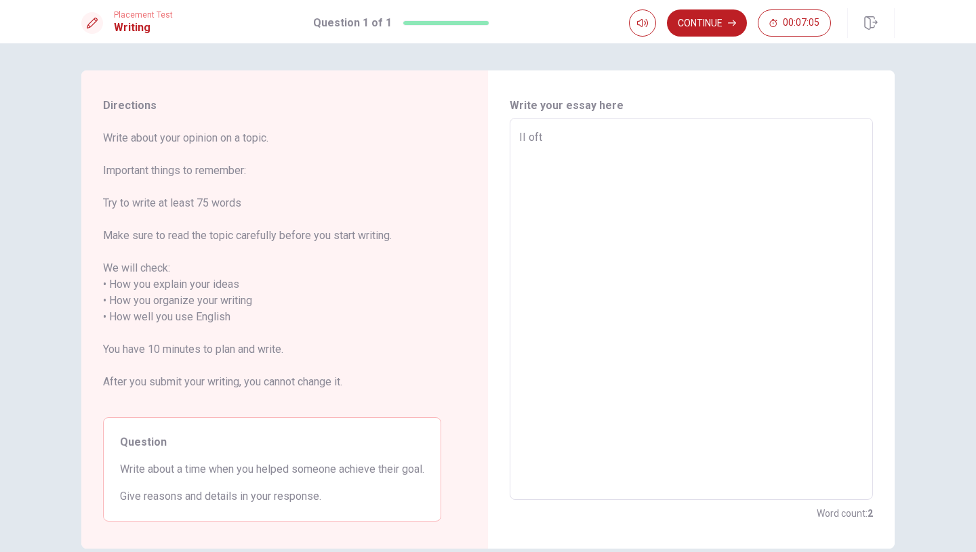
type textarea "x"
type textarea "II of"
type textarea "x"
type textarea "II o"
type textarea "x"
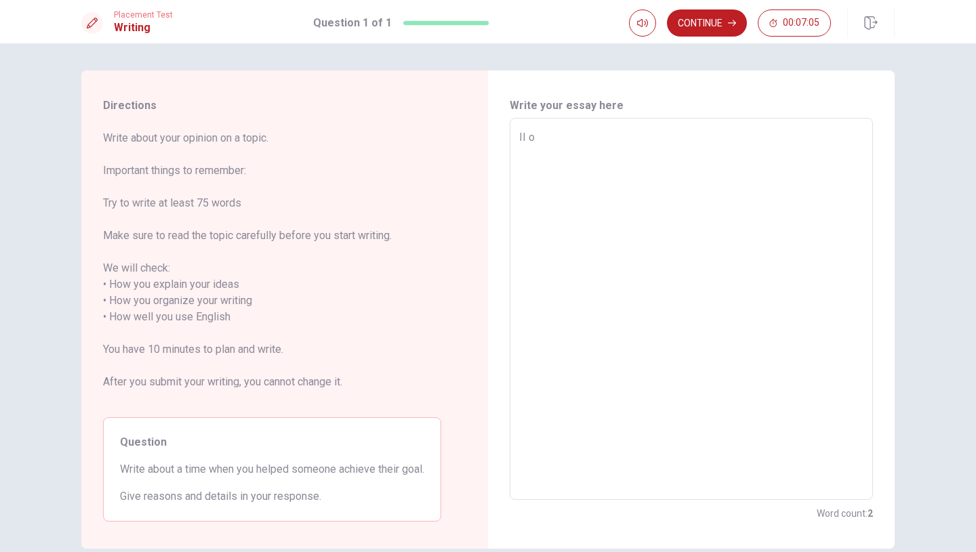
type textarea "II"
type textarea "x"
type textarea "II"
type textarea "x"
type textarea "I"
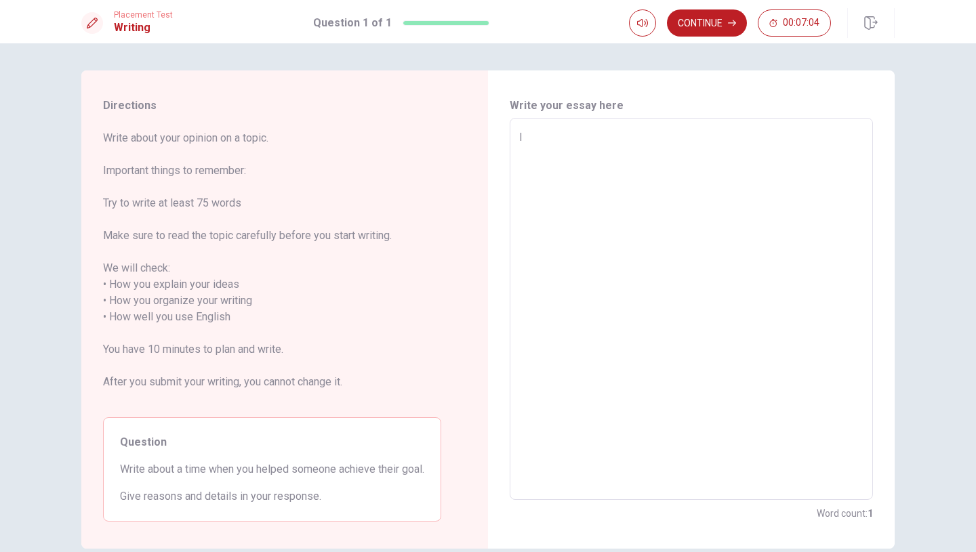
type textarea "x"
type textarea "I"
type textarea "x"
type textarea "I o"
type textarea "x"
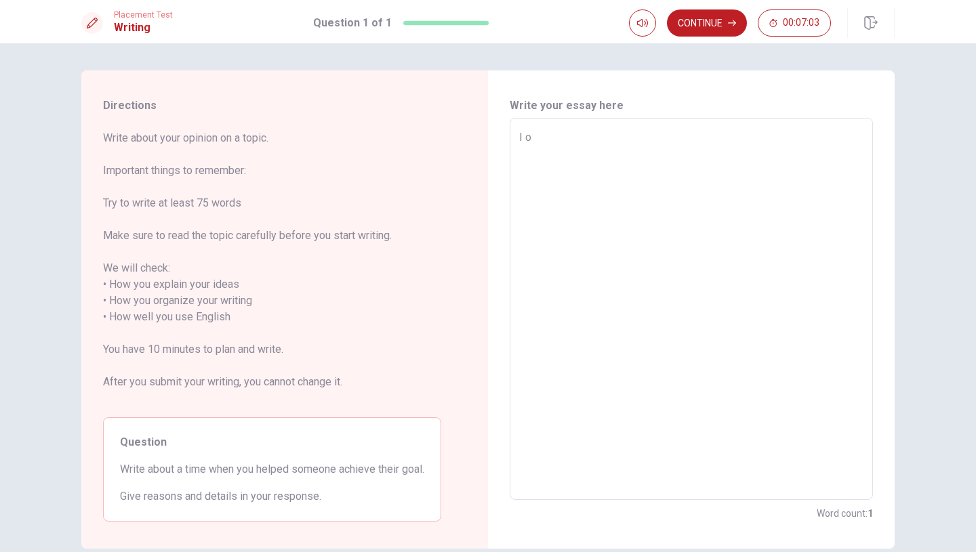
type textarea "I of"
type textarea "x"
type textarea "I oft"
type textarea "x"
type textarea "I ofte"
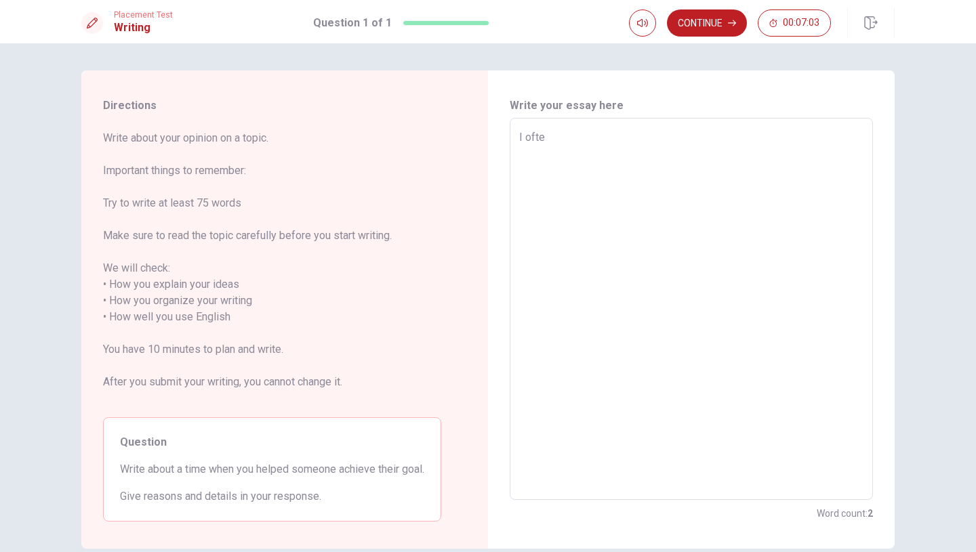
type textarea "x"
type textarea "I often"
type textarea "x"
type textarea "I often"
type textarea "x"
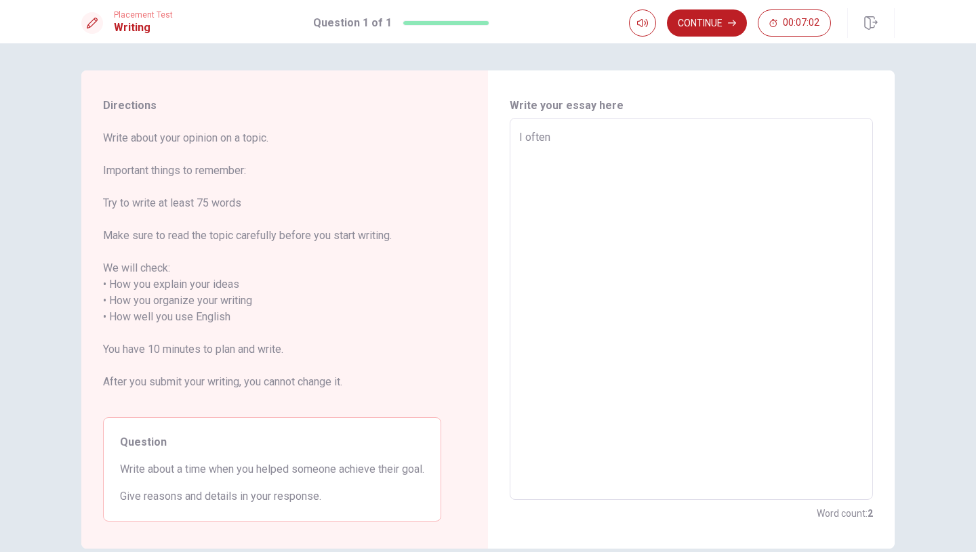
type textarea "I often h"
type textarea "x"
type textarea "I often he"
type textarea "x"
type textarea "I often hel"
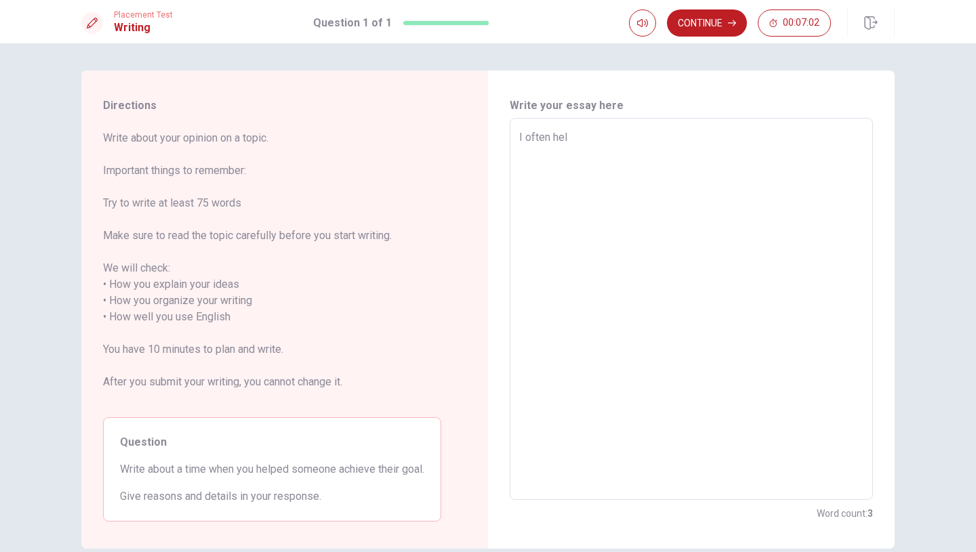
type textarea "x"
type textarea "I often help"
type textarea "x"
type textarea "I often help"
type textarea "x"
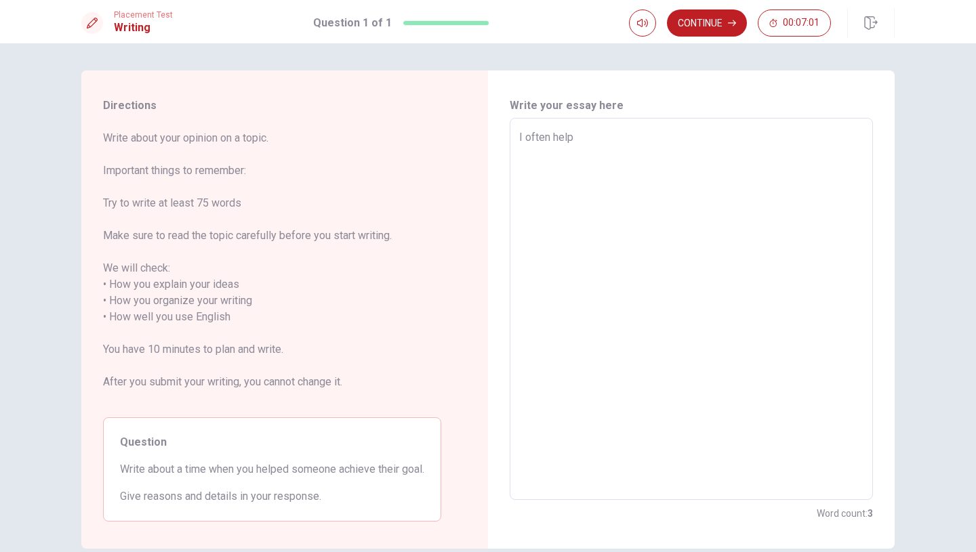
type textarea "I often help p"
type textarea "x"
type textarea "I often help pe"
type textarea "x"
type textarea "I often help peo"
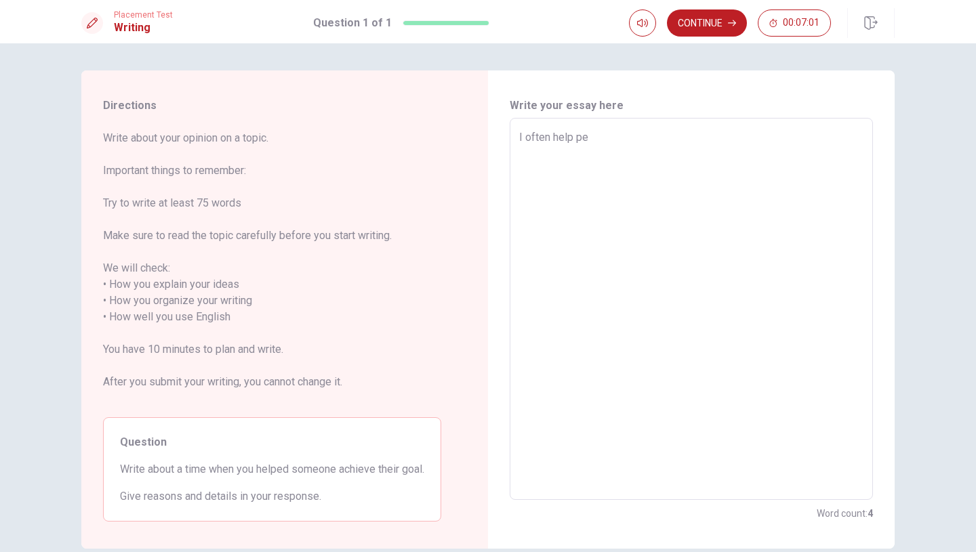
type textarea "x"
type textarea "I often help peop"
type textarea "x"
type textarea "I often help peopl"
type textarea "x"
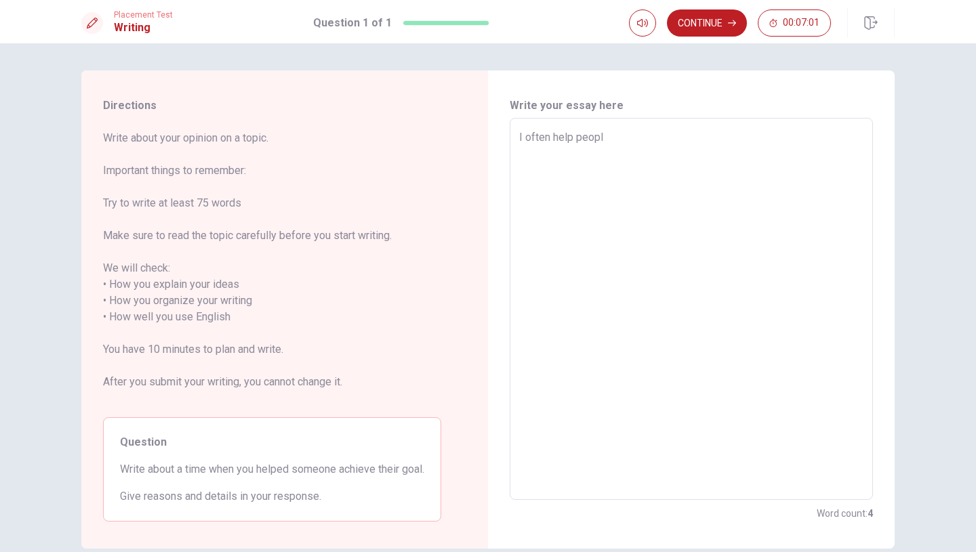
type textarea "I often help people"
type textarea "x"
type textarea "I often help people"
type textarea "x"
type textarea "I often help people w"
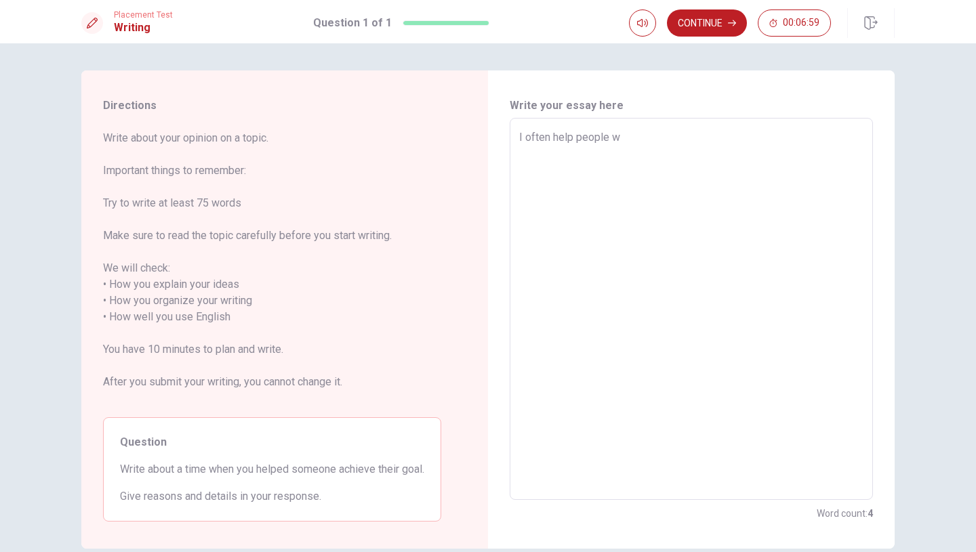
type textarea "x"
type textarea "I often help people wi"
type textarea "x"
type textarea "I often help people w"
type textarea "x"
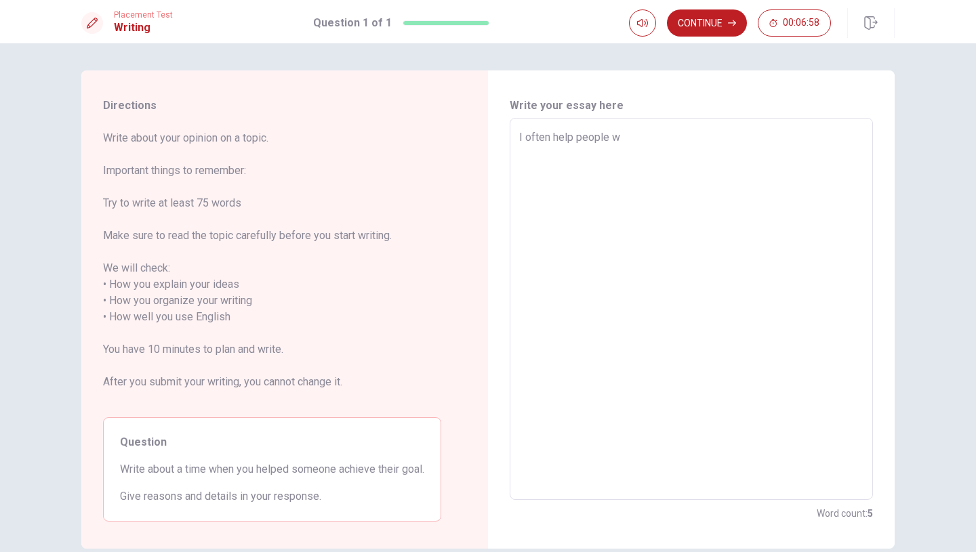
type textarea "I often help people wi"
type textarea "x"
type textarea "I often help people wit"
type textarea "x"
type textarea "I often help people with"
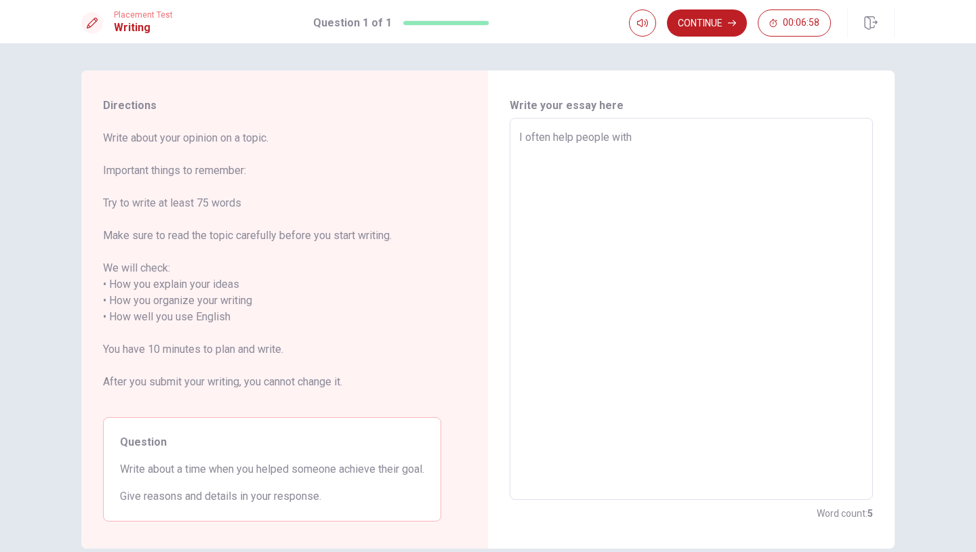
type textarea "x"
type textarea "I often help people with"
type textarea "x"
type textarea "I often help people with t"
type textarea "x"
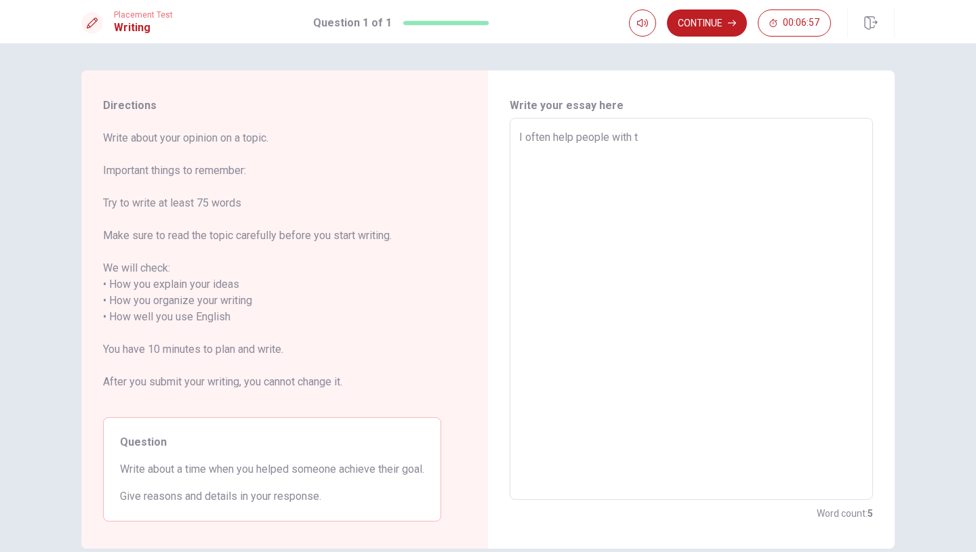
type textarea "I often help people with th"
type textarea "x"
type textarea "I often help people with thi"
type textarea "x"
type textarea "I often help people with th"
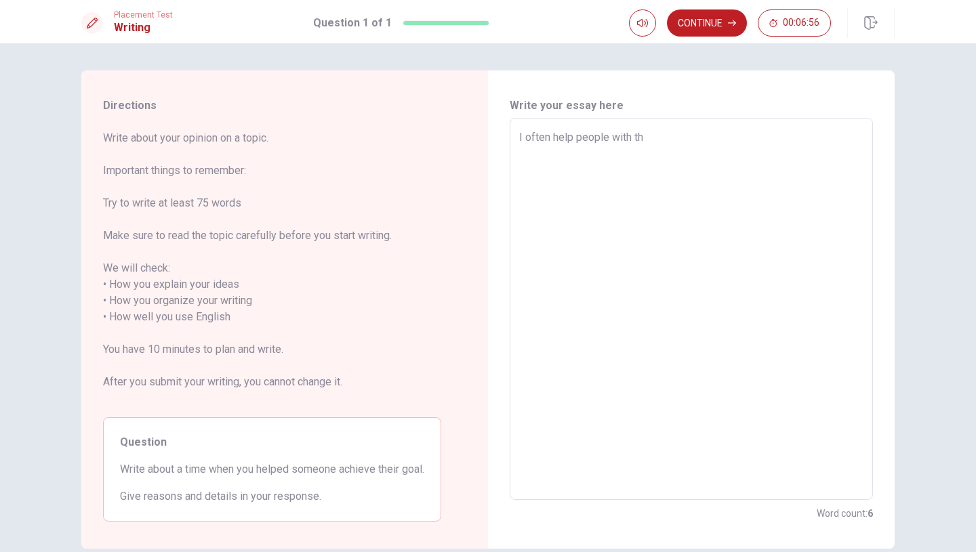
type textarea "x"
type textarea "I often help people with the"
type textarea "x"
type textarea "I often help people with thei"
type textarea "x"
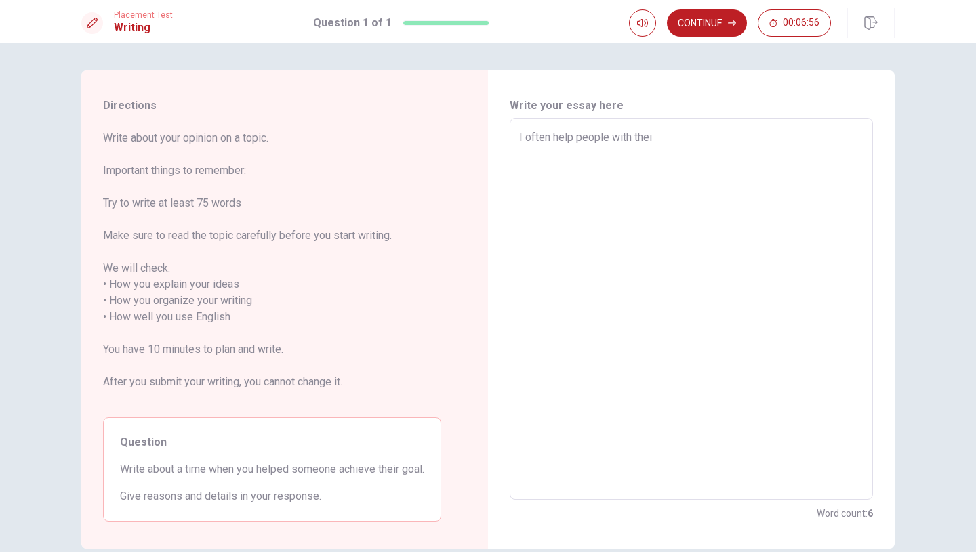
type textarea "I often help people with their"
type textarea "x"
type textarea "I often help people with their"
type textarea "x"
type textarea "I often help people with their g"
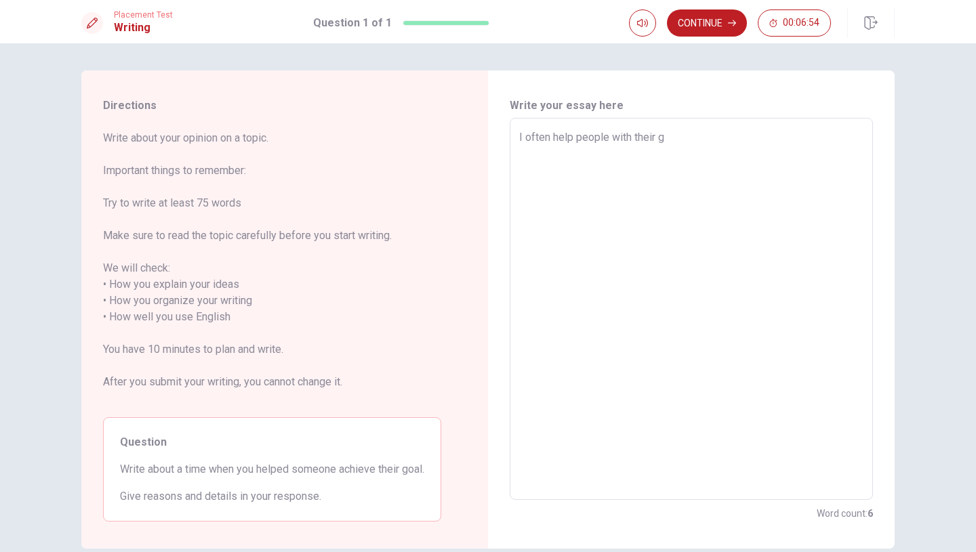
type textarea "x"
type textarea "I often help people with their go"
type textarea "x"
type textarea "I often help people with their goa"
type textarea "x"
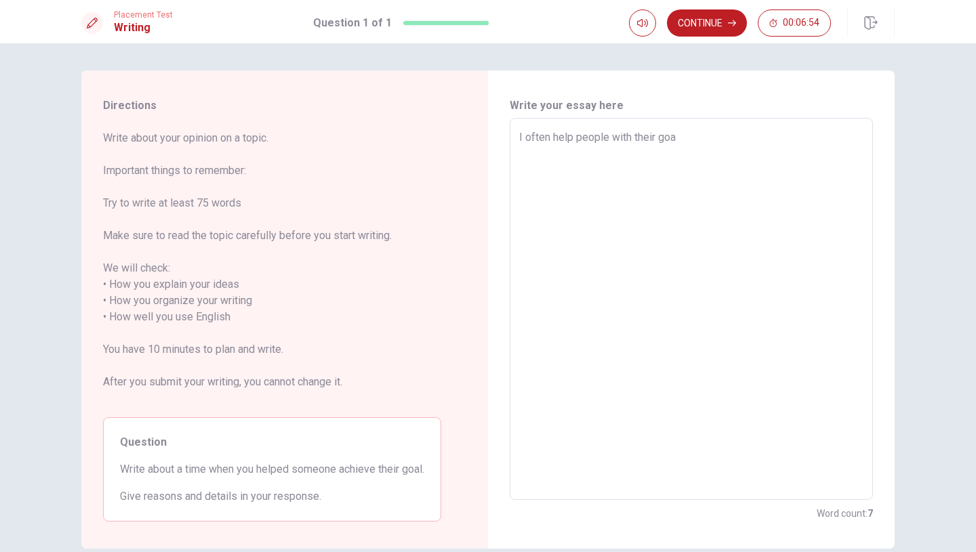
type textarea "I often help people with their goal"
type textarea "x"
type textarea "I often help people with their goals"
type textarea "x"
type textarea "I often help people with their goals."
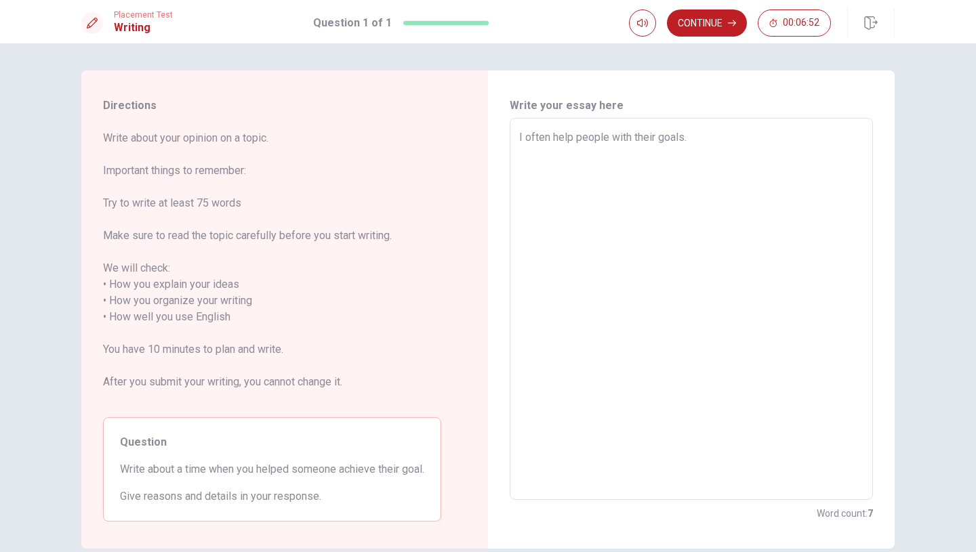
type textarea "x"
type textarea "I often help people with their goals."
type textarea "x"
type textarea "I often help people with their goals. O"
type textarea "x"
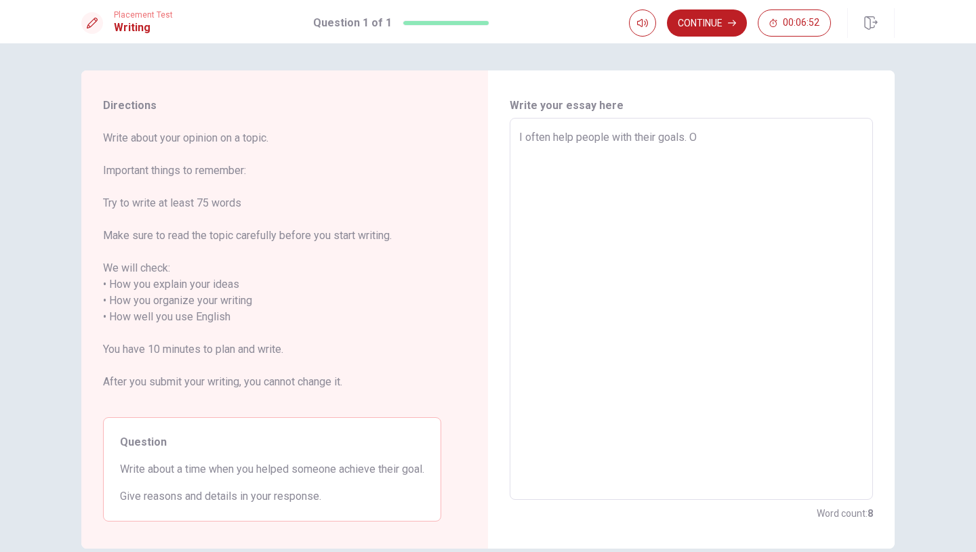
type textarea "I often help people with their goals. On"
type textarea "x"
type textarea "I often help people with their goals. One"
type textarea "x"
type textarea "I often help people with their goals. One"
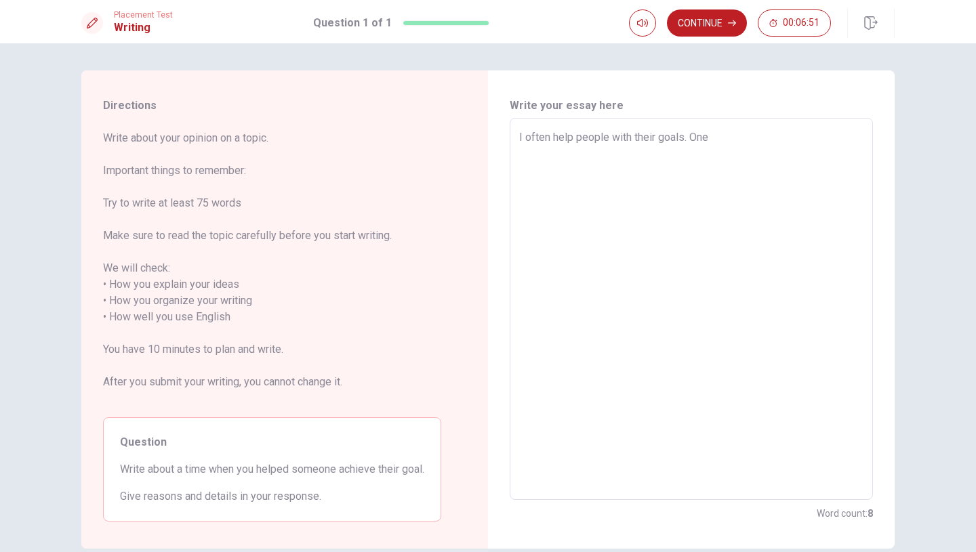
type textarea "x"
type textarea "I often help people with their goals. One t"
type textarea "x"
type textarea "I often help people with their goals. One ti"
type textarea "x"
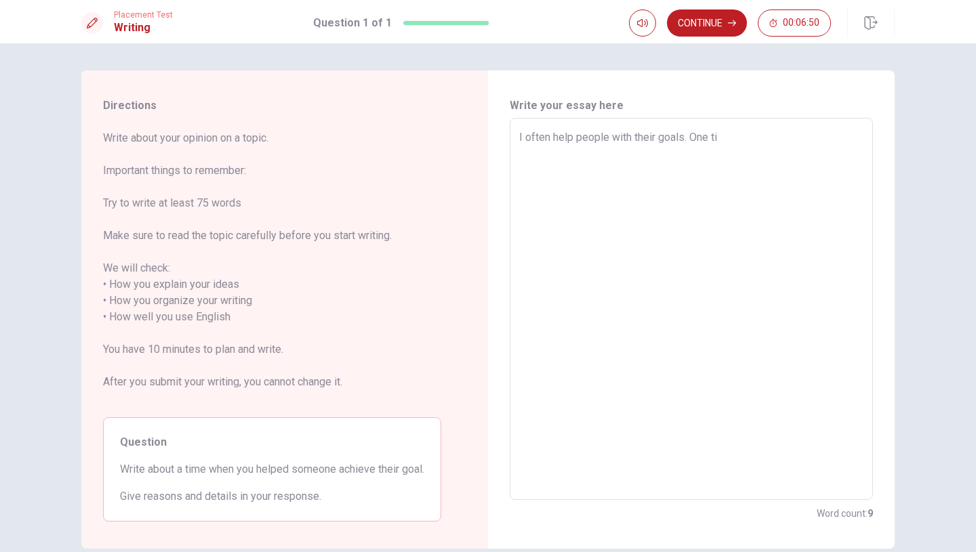
type textarea "I often help people with their goals. One [PERSON_NAME]"
type textarea "x"
type textarea "I often help people with their goals. One time"
type textarea "x"
type textarea "I often help people with their goals. One time,"
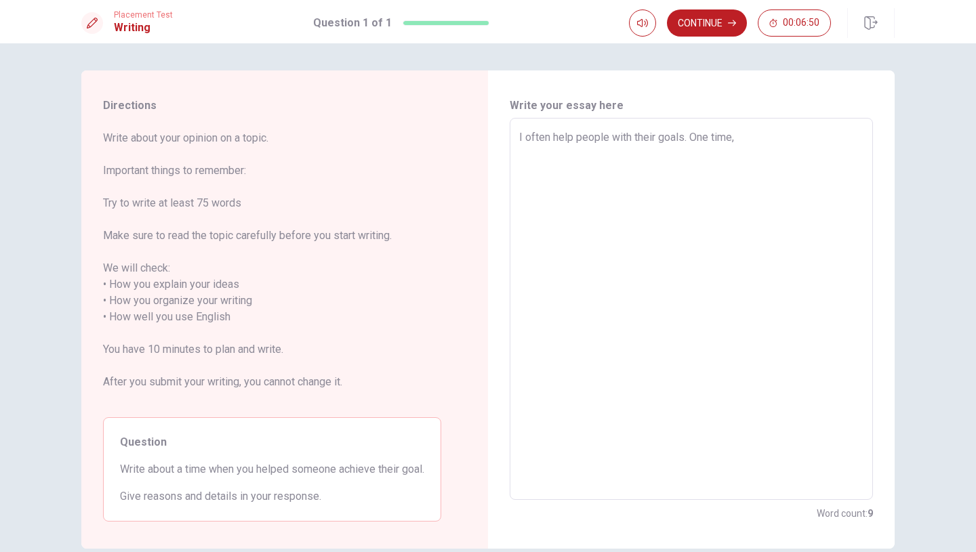
type textarea "x"
type textarea "I often help people with their goals. One time,"
type textarea "x"
type textarea "I often help people with their goals. One time, s"
type textarea "x"
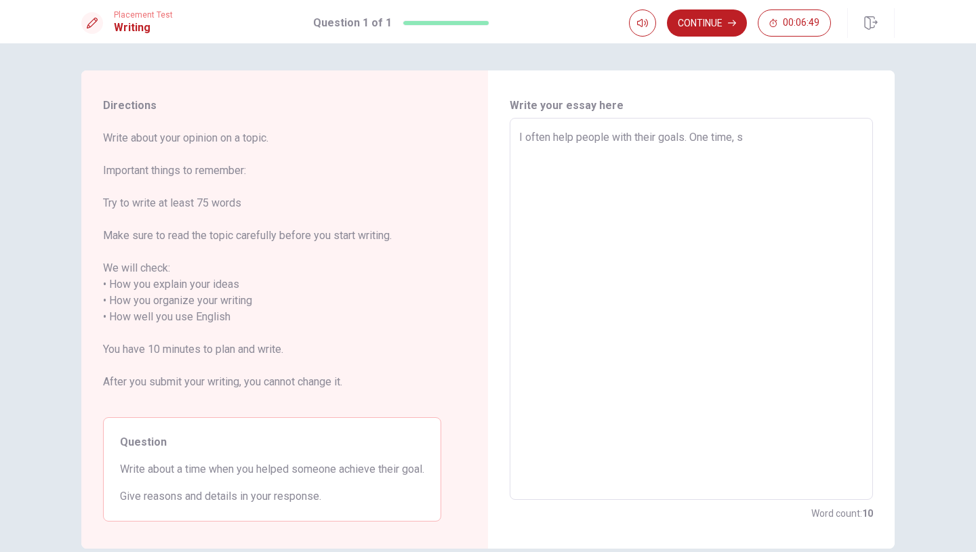
type textarea "I often help people with their goals. One time, so"
type textarea "x"
type textarea "I often help people with their goals. One time, som"
type textarea "x"
type textarea "I often help people with their goals. One time, some"
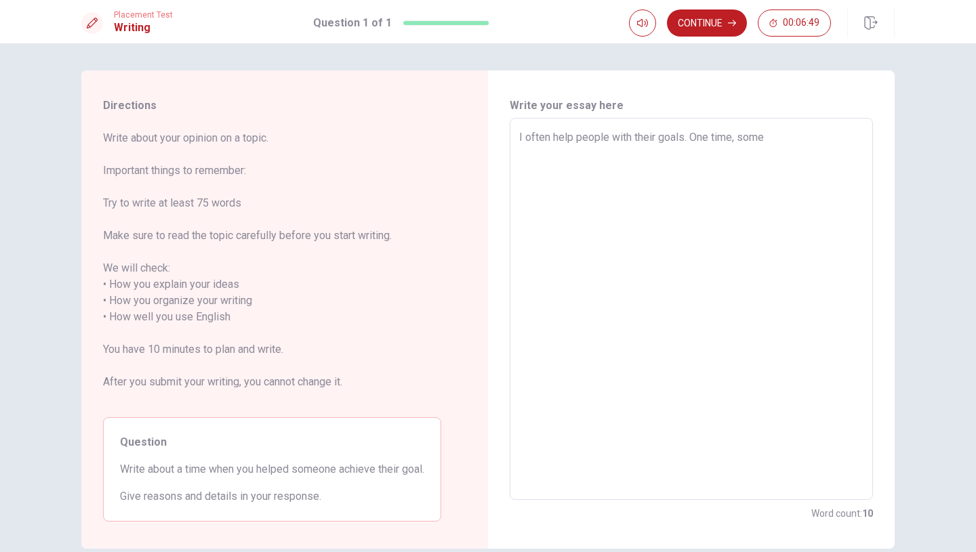
type textarea "x"
type textarea "I often help people with their goals. One time, someo"
type textarea "x"
type textarea "I often help people with their goals. One time, someon"
type textarea "x"
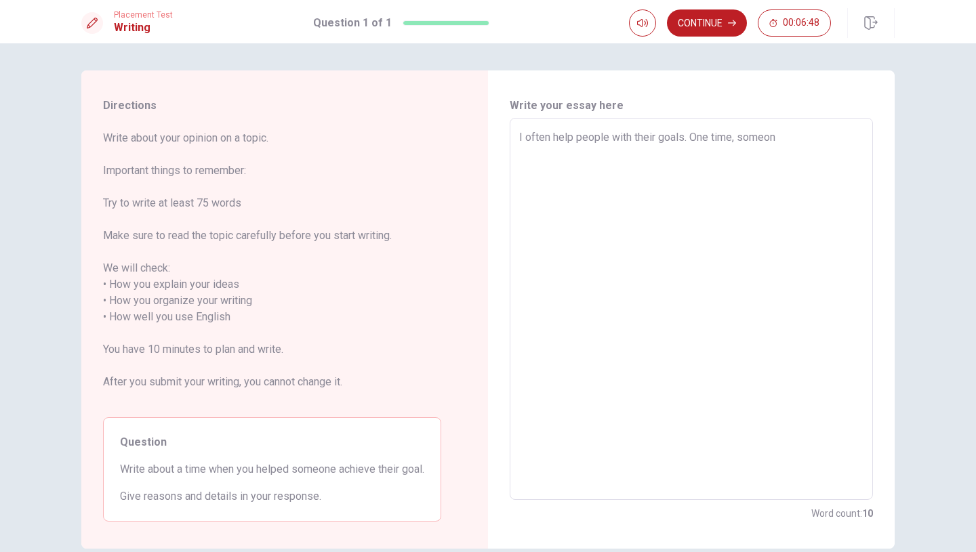
type textarea "I often help people with their goals. One time, someone"
type textarea "x"
type textarea "I often help people with their goals. One time, someone"
type textarea "x"
type textarea "I often help people with their goals. One time, someone n"
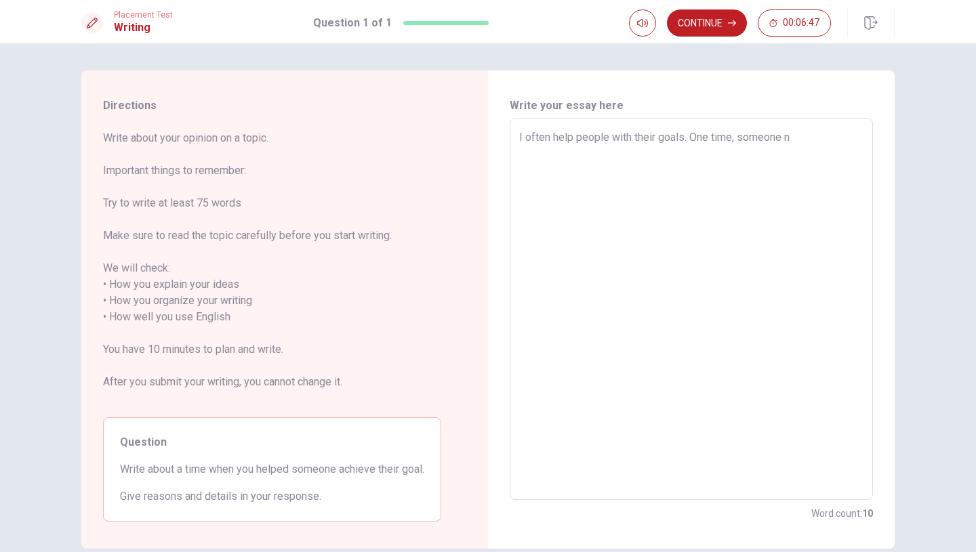
type textarea "x"
type textarea "I often help people with their goals. One time, someone ne"
type textarea "x"
type textarea "I often help people with their goals. One time, someone nee"
type textarea "x"
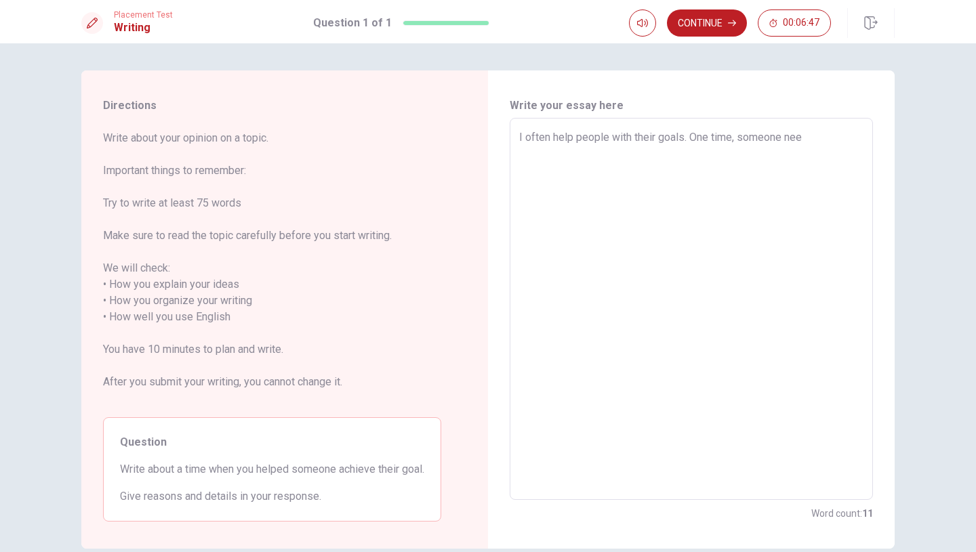
type textarea "I often help people with their goals. One time, someone need"
type textarea "x"
type textarea "I often help people with their goals. One time, someone neede"
type textarea "x"
type textarea "I often help people with their goals. One time, someone needed"
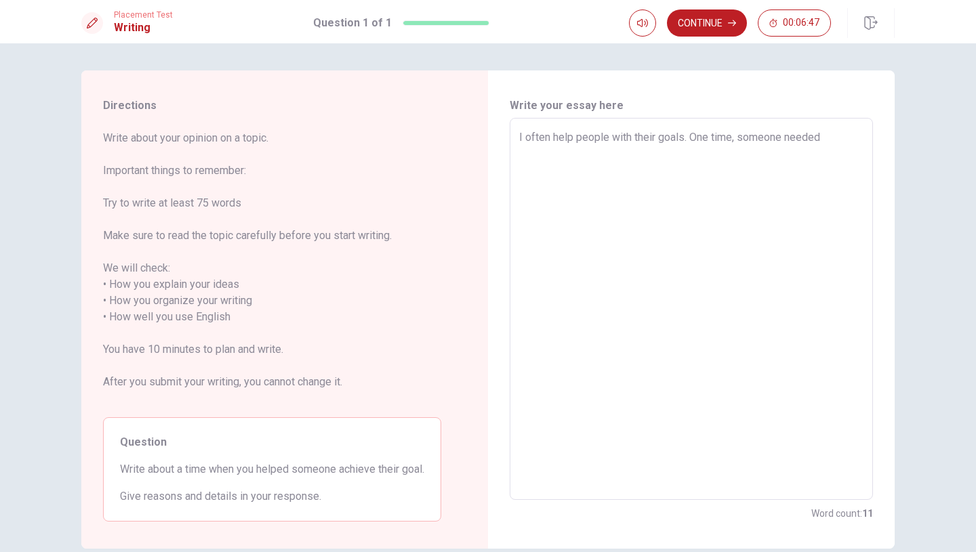
type textarea "x"
type textarea "I often help people with their goals. One time, someone needed"
type textarea "x"
type textarea "I often help people with their goals. One time, someone needed h"
type textarea "x"
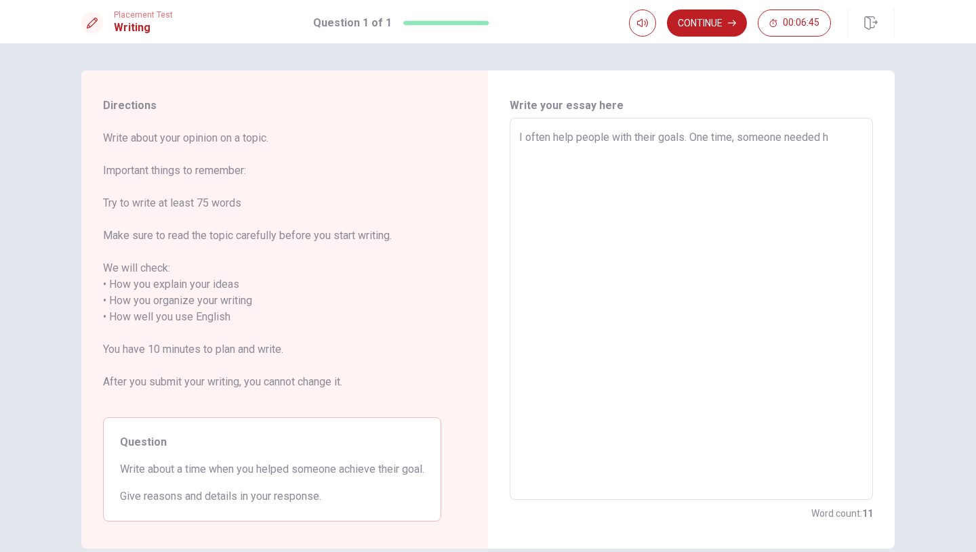
type textarea "I often help people with their goals. One time, someone needed he"
type textarea "x"
type textarea "I often help people with their goals. One time, someone needed hel"
type textarea "x"
type textarea "I often help people with their goals. One time, someone needed help"
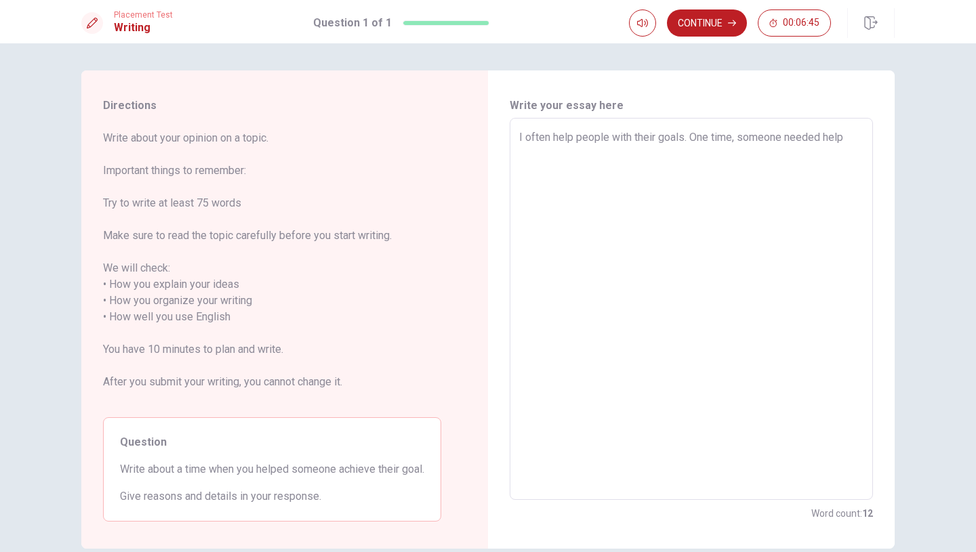
type textarea "x"
type textarea "I often help people with their goals. One time, someone needed help"
type textarea "x"
type textarea "I often help people with their goals. One time, someone needed help p"
type textarea "x"
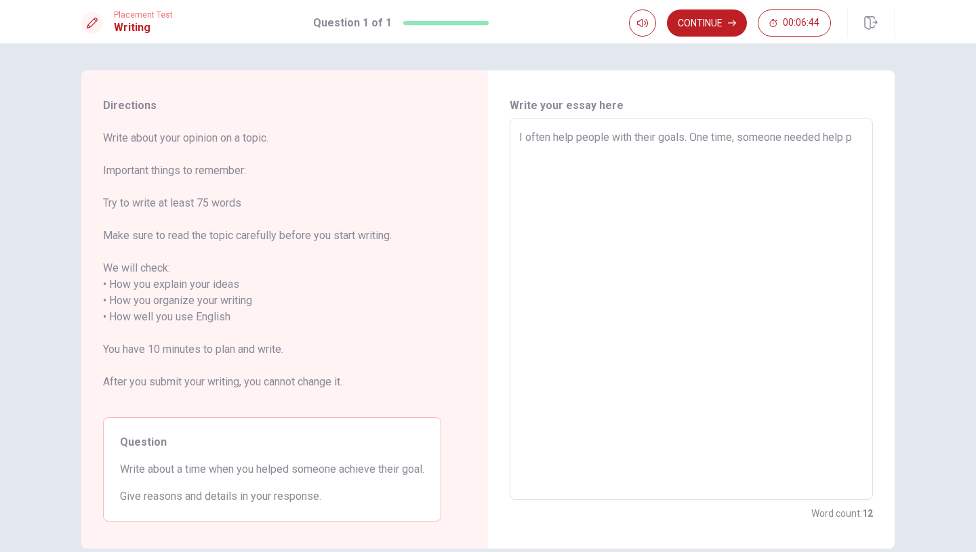
type textarea "I often help people with their goals. One time, someone needed help pr"
type textarea "x"
type textarea "I often help people with their goals. One time, someone needed help pre"
type textarea "x"
type textarea "I often help people with their goals. One time, someone needed help prep"
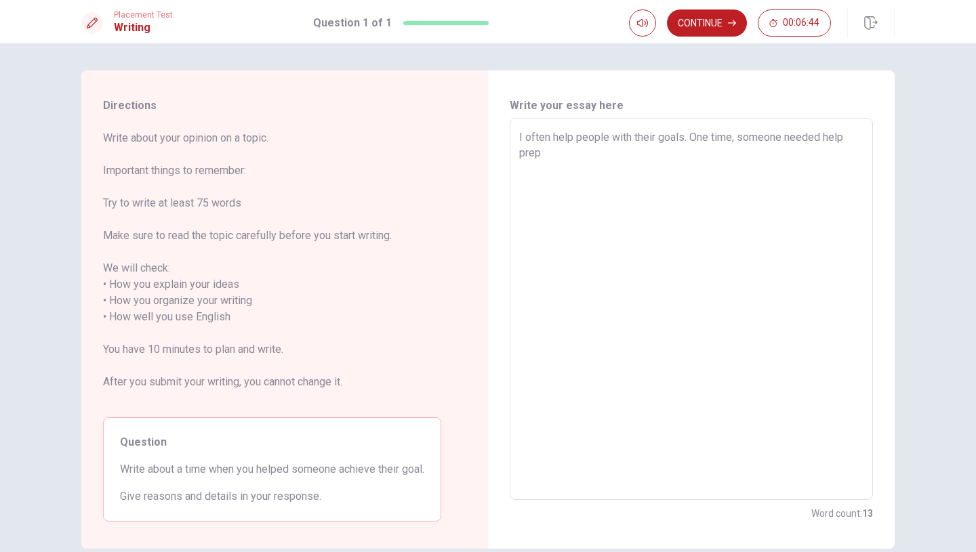
type textarea "x"
type textarea "I often help people with their goals. One time, someone needed help prepa"
type textarea "x"
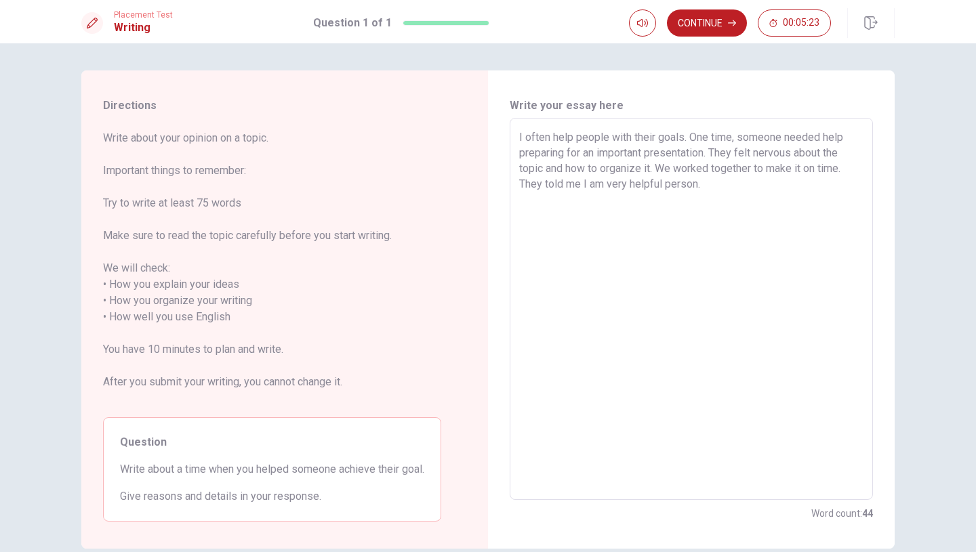
scroll to position [12, 0]
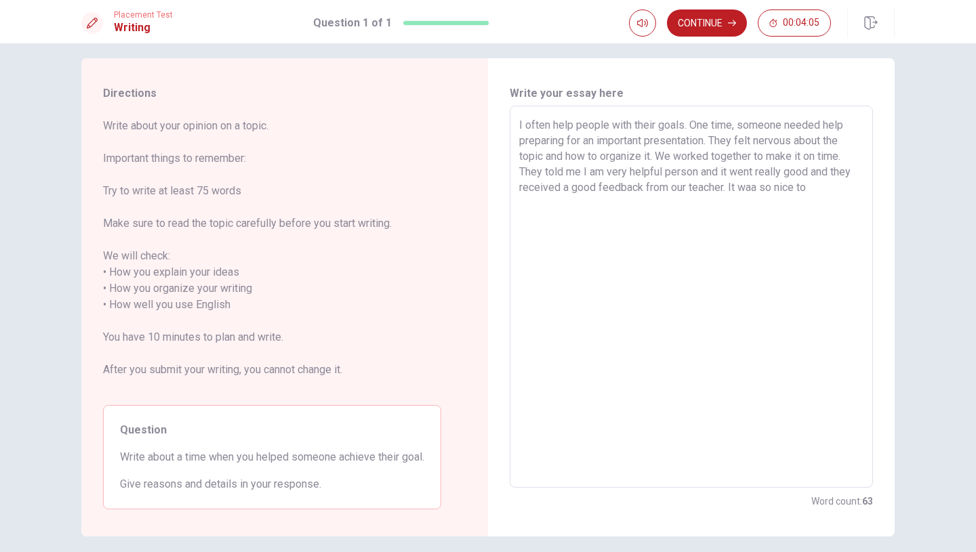
click at [756, 186] on textarea "I often help people with their goals. One time, someone needed help preparing f…" at bounding box center [691, 297] width 344 height 360
click at [812, 195] on textarea "I often help people with their goals. One time, someone needed help preparing f…" at bounding box center [691, 297] width 344 height 360
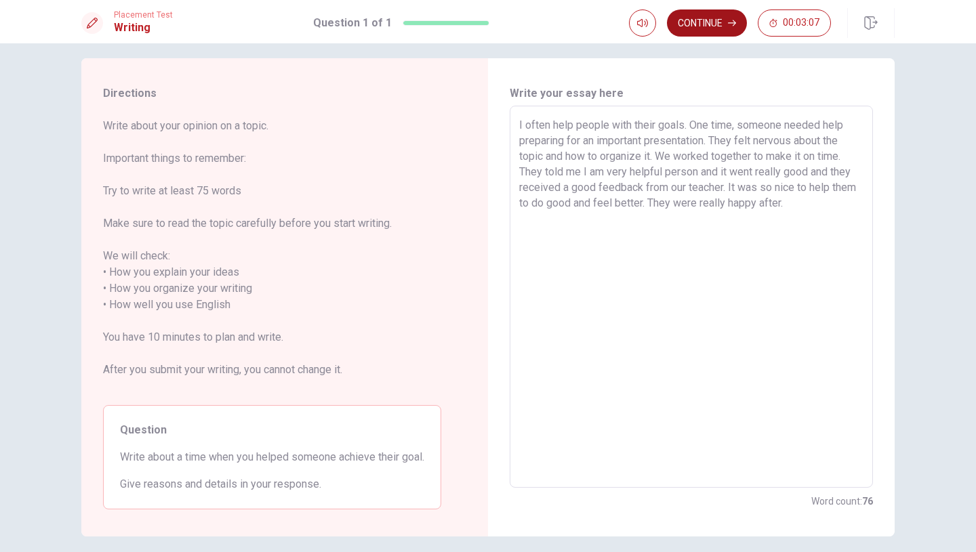
click at [709, 22] on button "Continue" at bounding box center [707, 22] width 80 height 27
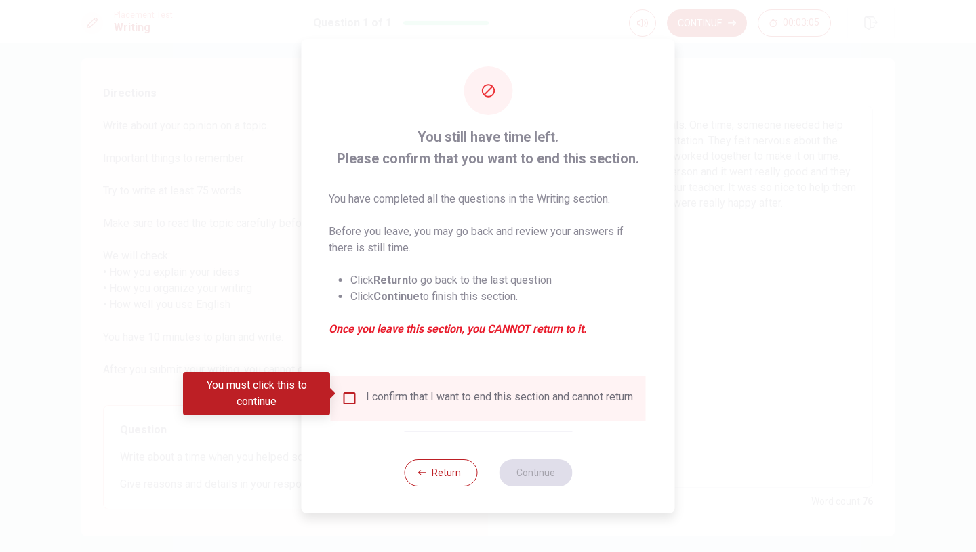
click at [345, 401] on input "You must click this to continue" at bounding box center [350, 398] width 16 height 16
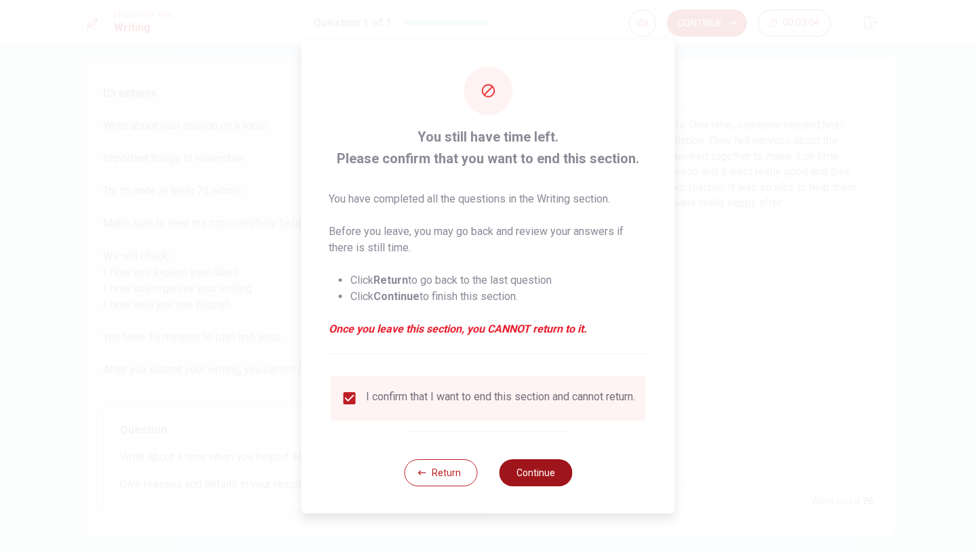
click at [533, 475] on button "Continue" at bounding box center [535, 472] width 73 height 27
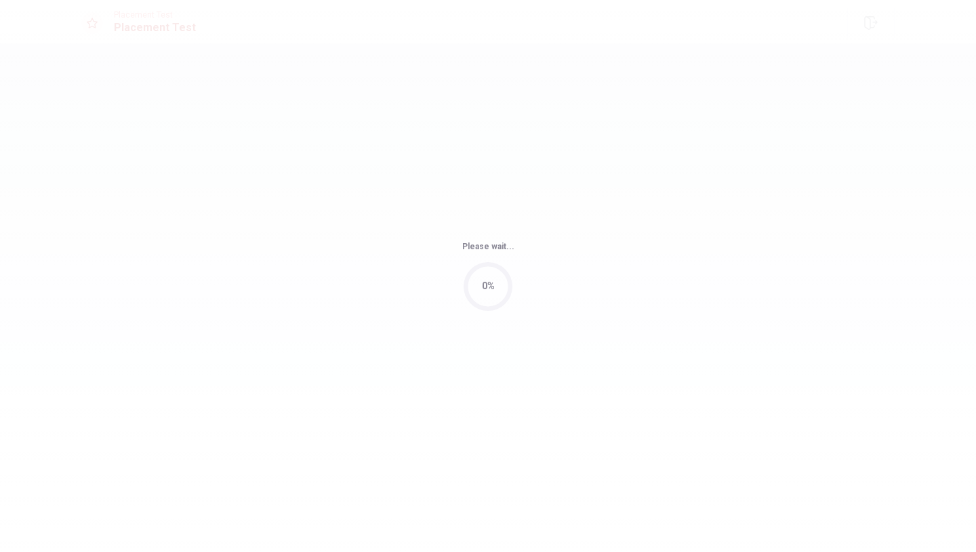
scroll to position [0, 0]
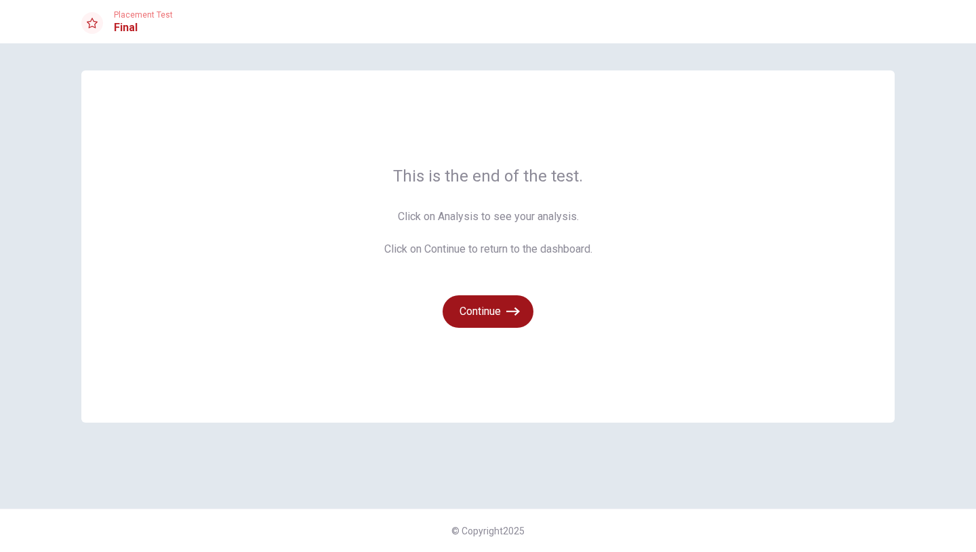
click at [498, 308] on button "Continue" at bounding box center [488, 311] width 91 height 33
